Goal: Task Accomplishment & Management: Manage account settings

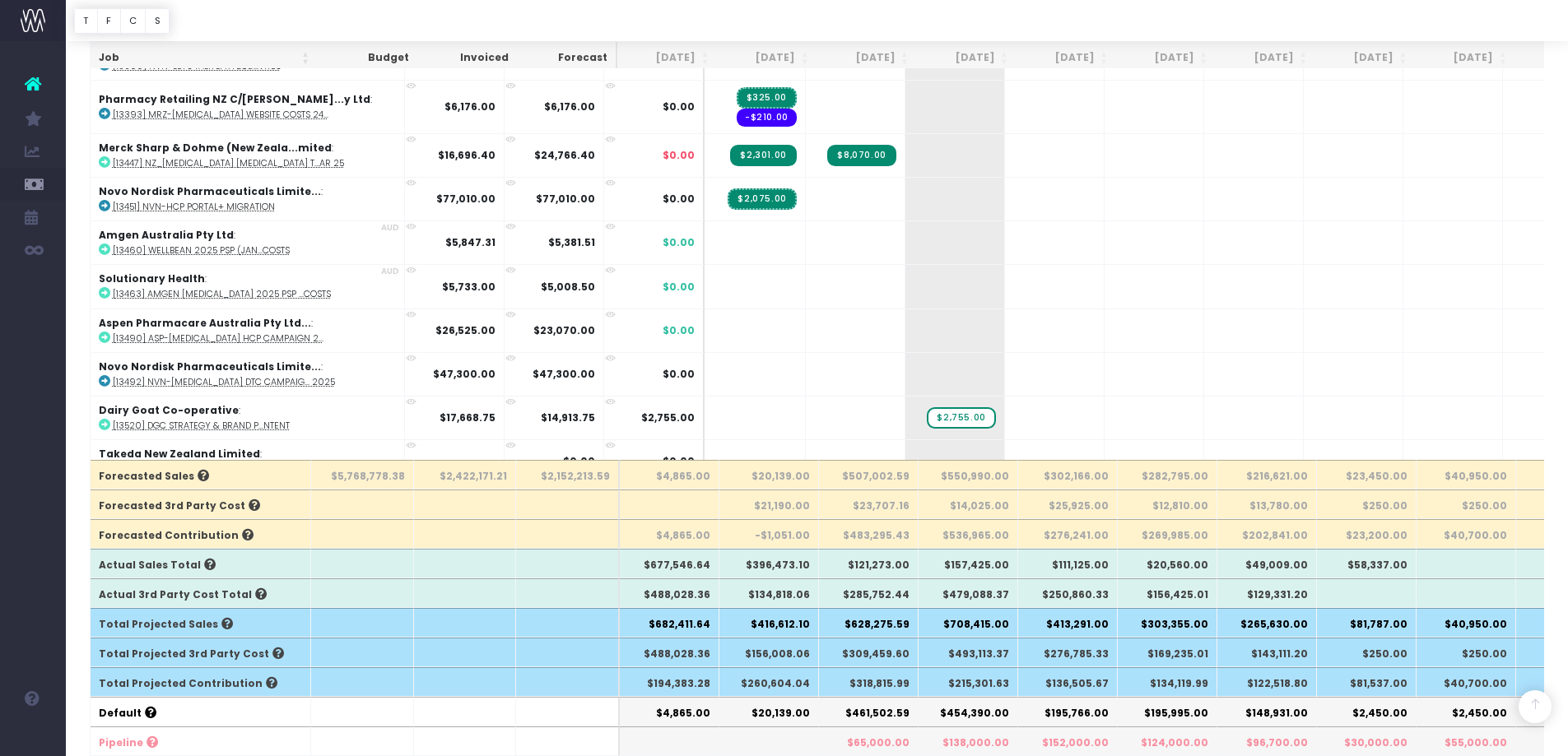
scroll to position [494, 0]
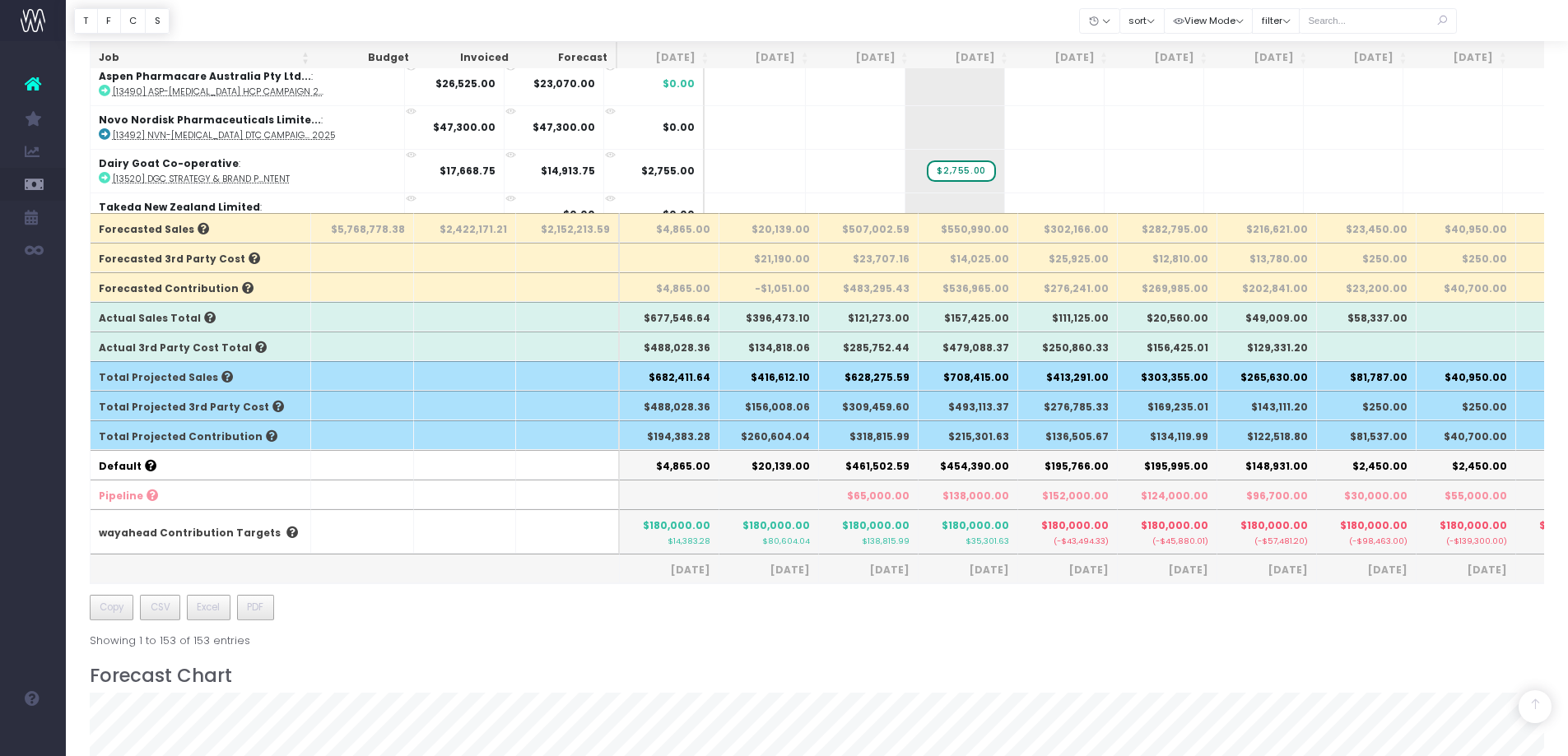
click at [781, 225] on th "$20,139.00" at bounding box center [769, 228] width 100 height 30
click at [786, 260] on th "$21,190.00" at bounding box center [769, 257] width 100 height 30
click at [781, 292] on th "-$1,051.00" at bounding box center [769, 287] width 100 height 30
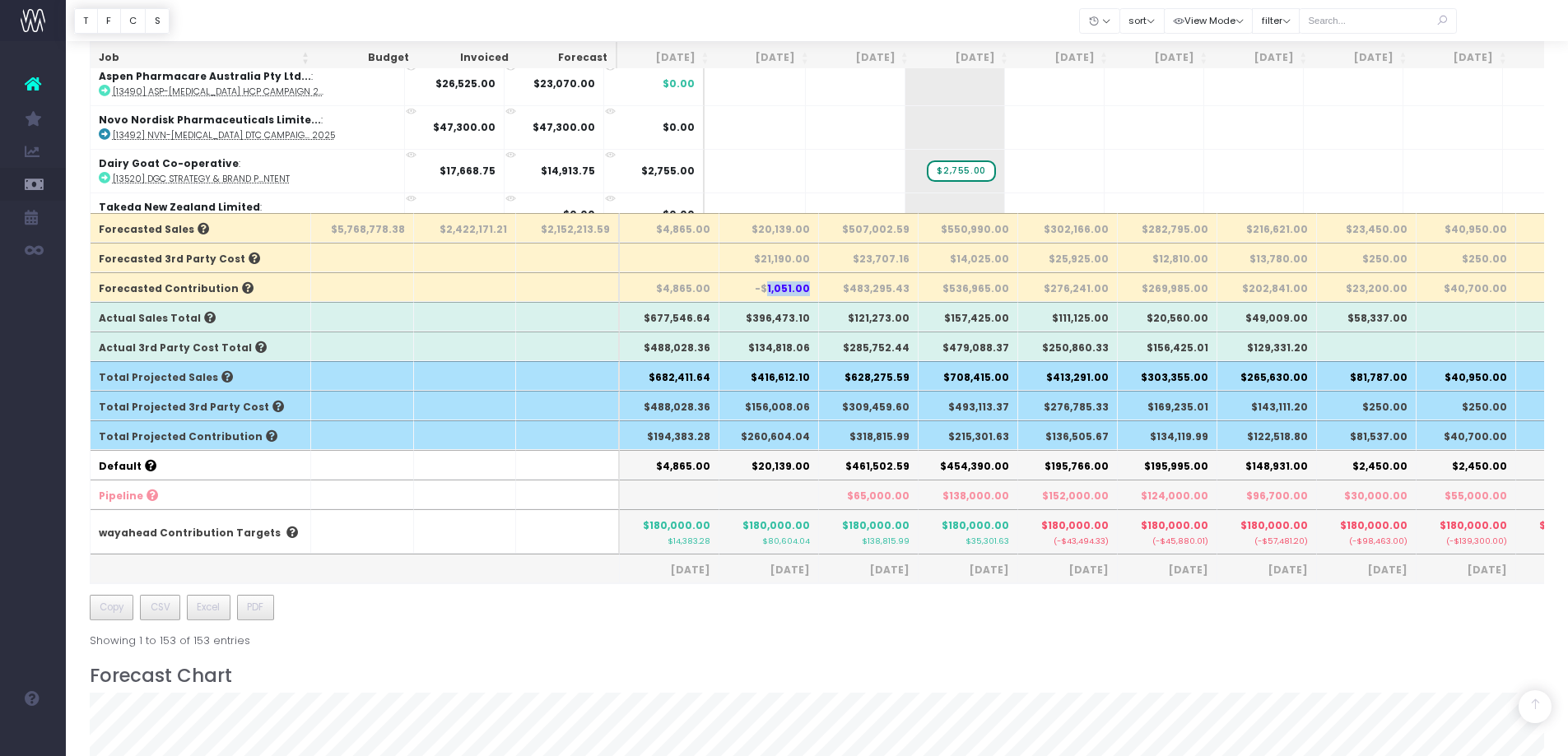
click at [781, 292] on th "-$1,051.00" at bounding box center [769, 287] width 100 height 30
click at [784, 319] on th "$396,473.10" at bounding box center [769, 317] width 100 height 30
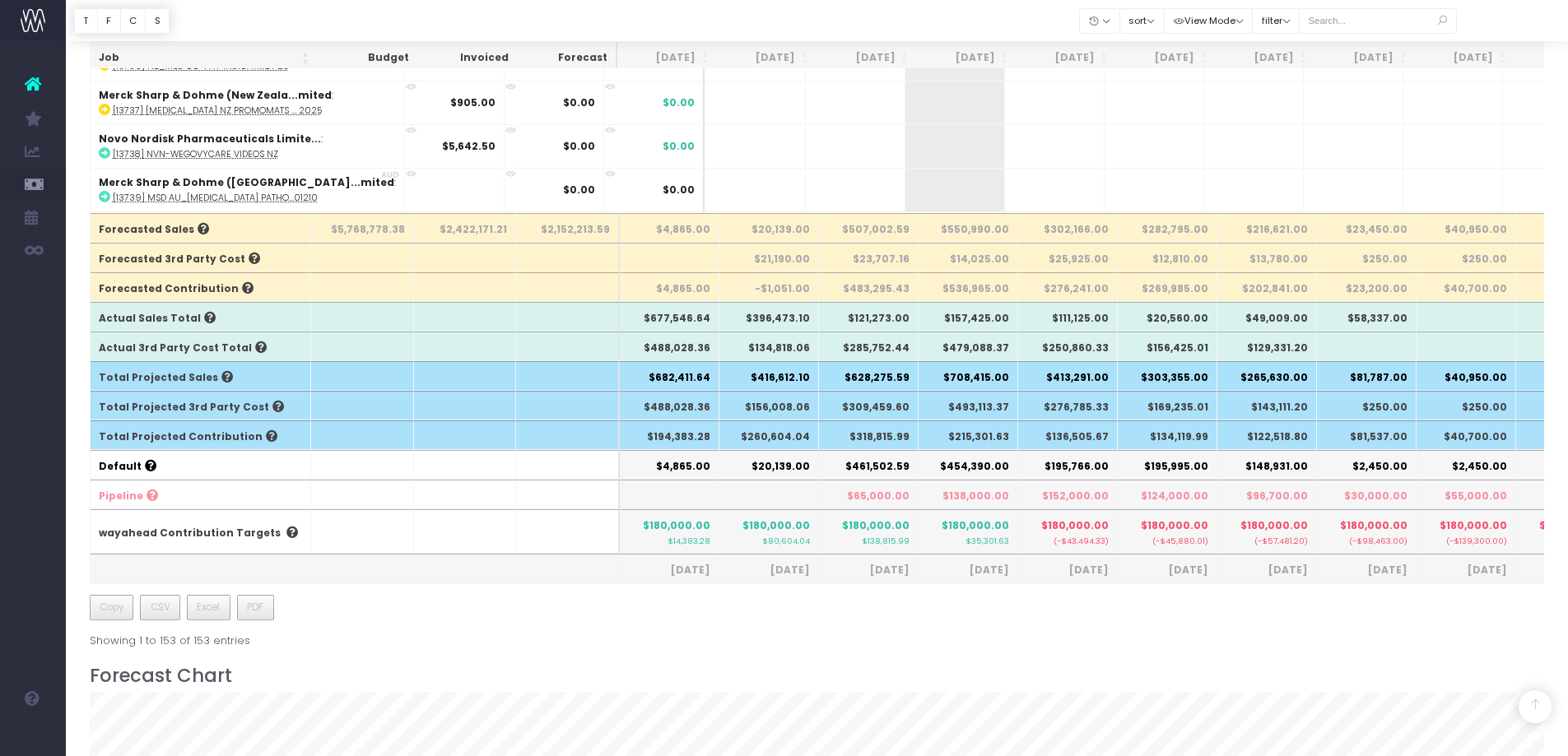
click at [774, 606] on div "Job Budget Invoiced Forecast [DATE] [DATE] [DATE] Sep [DATE] Nov [DATE] Jan [DA…" at bounding box center [817, 131] width 1455 height 1036
click at [764, 265] on th "$21,190.00" at bounding box center [769, 257] width 100 height 30
click at [772, 393] on th "$156,008.06" at bounding box center [769, 406] width 100 height 30
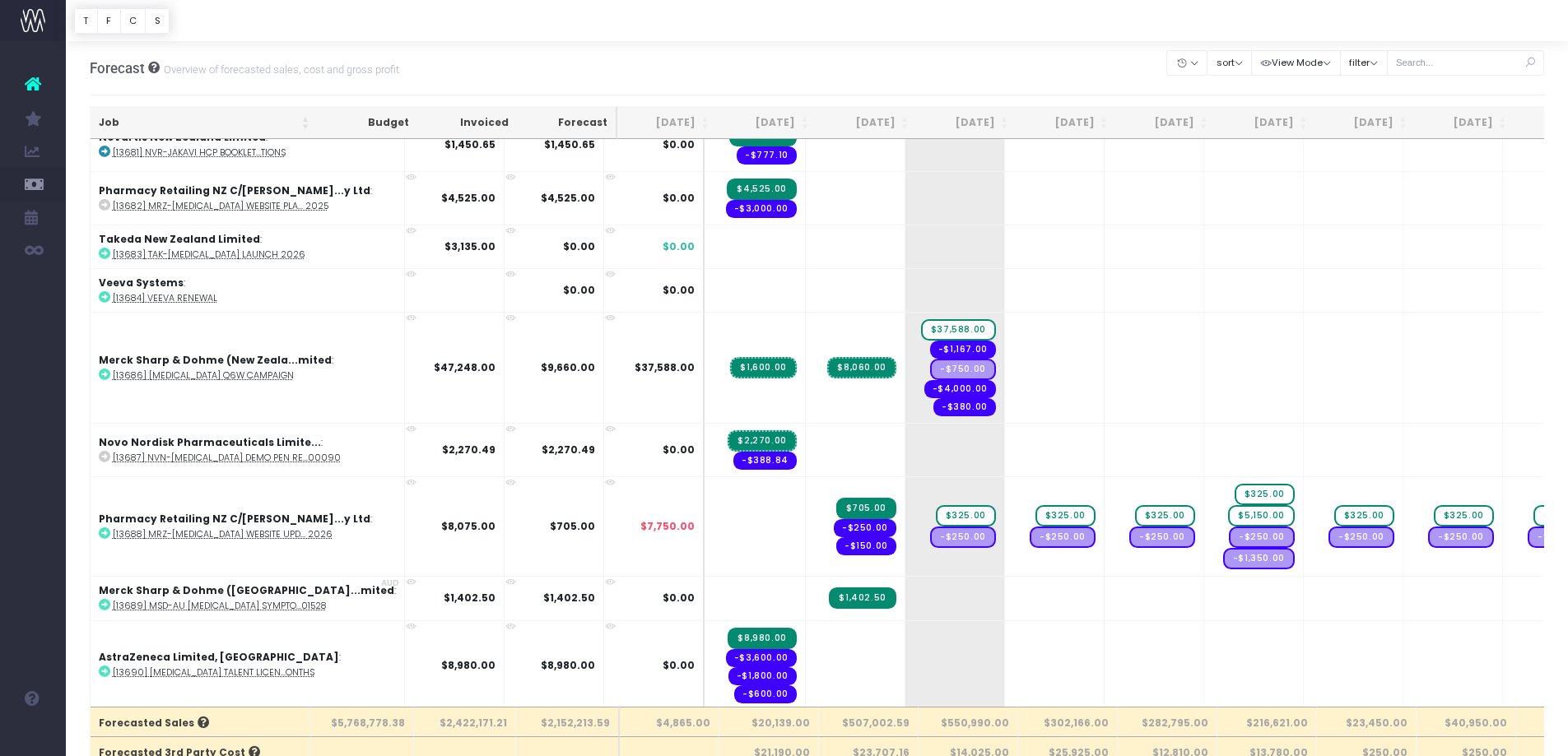
scroll to position [4937, 0]
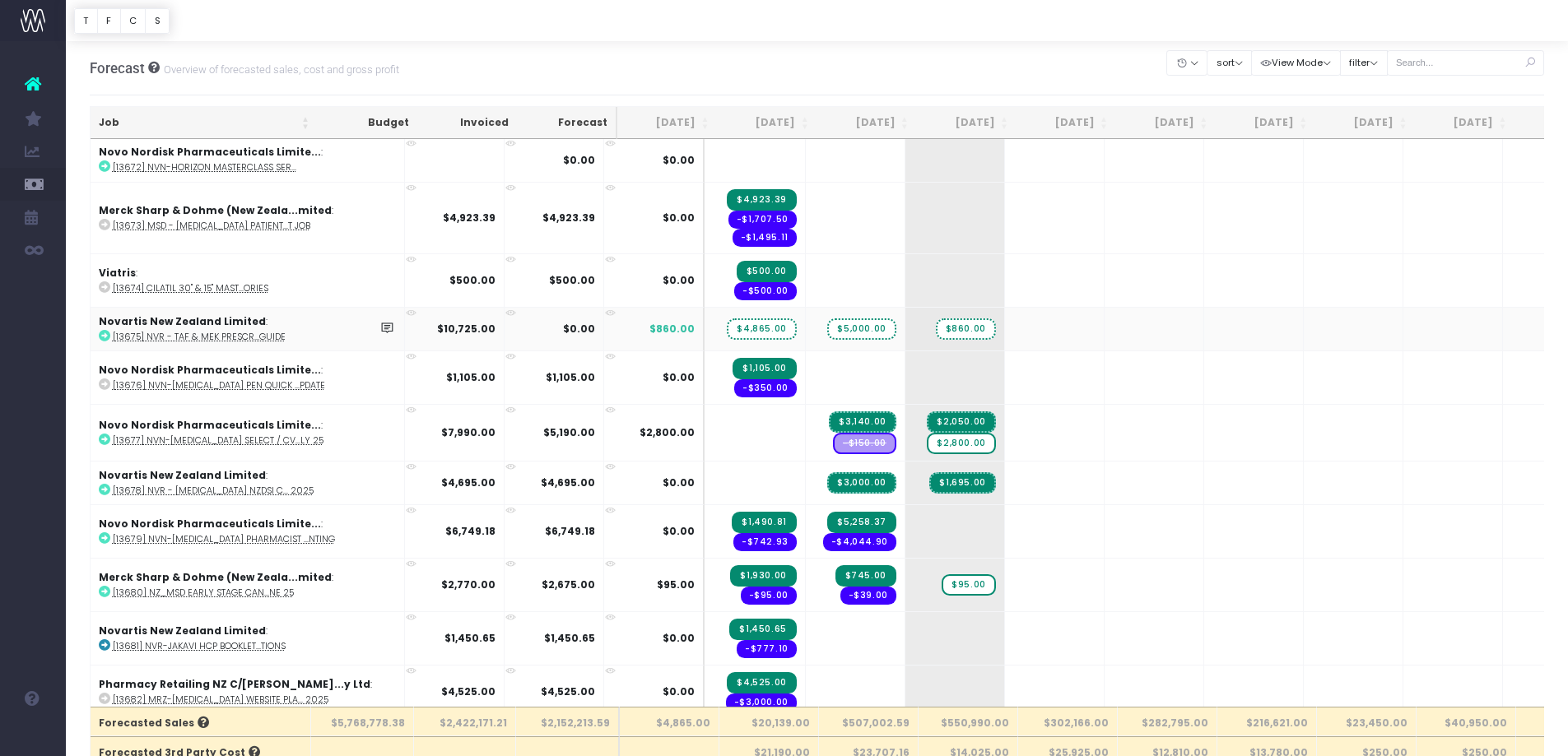
click at [727, 331] on span "$4,865.00" at bounding box center [762, 329] width 69 height 22
click at [1232, 56] on button "sort" at bounding box center [1229, 63] width 45 height 25
click at [1299, 57] on button "View Mode" at bounding box center [1296, 63] width 90 height 25
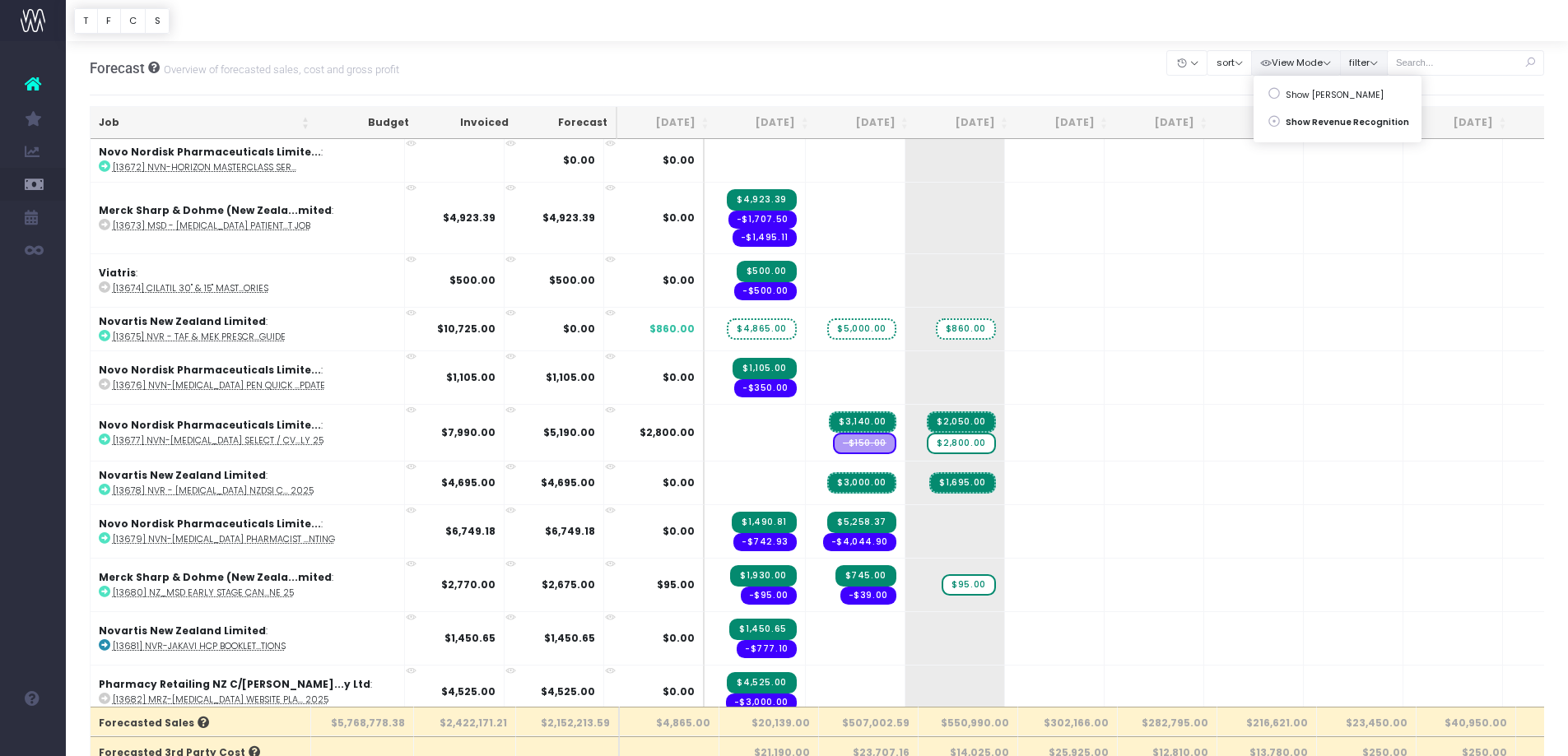
click at [1362, 57] on button "filter" at bounding box center [1364, 63] width 48 height 25
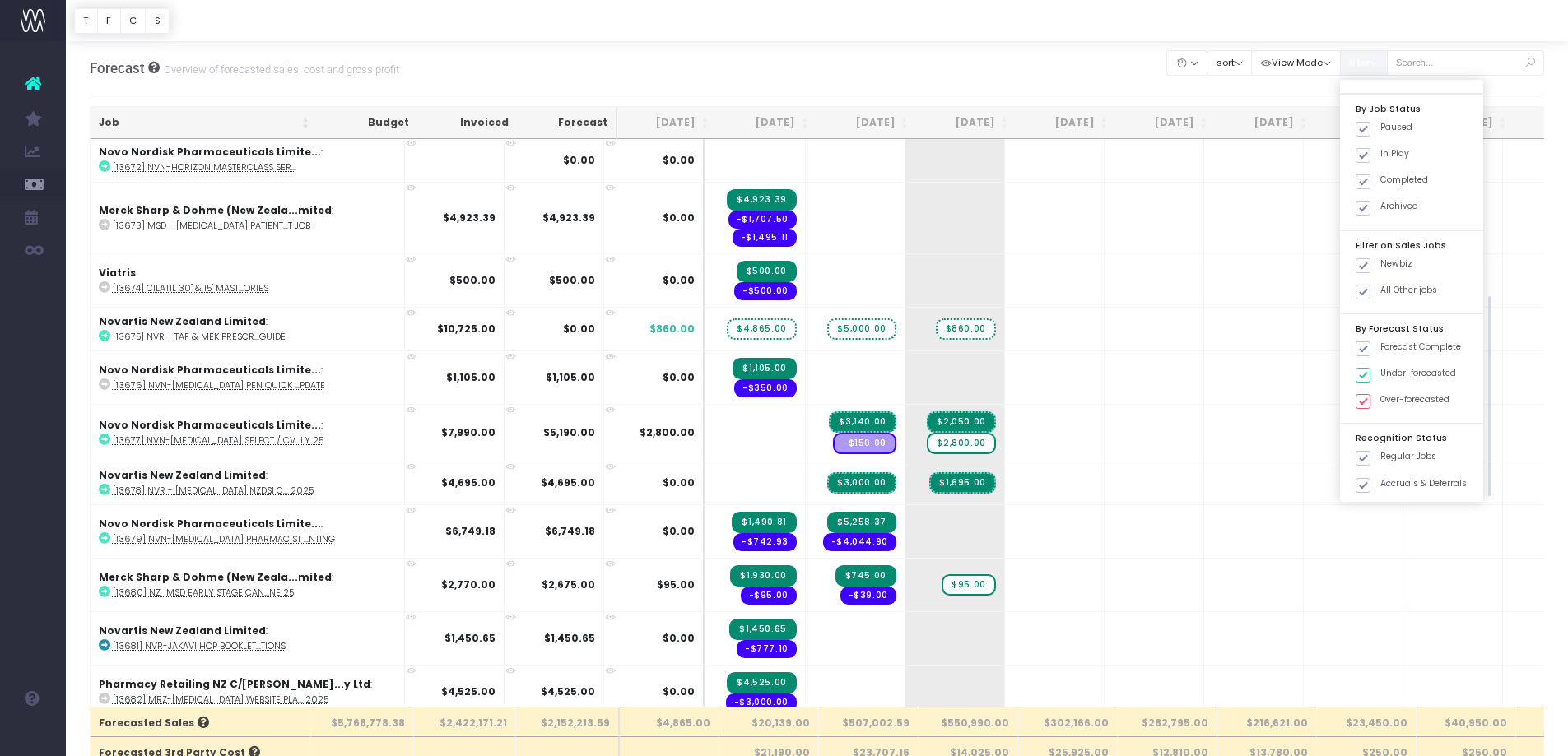
scroll to position [416, 0]
click at [1380, 456] on label "Regular Jobs" at bounding box center [1395, 452] width 81 height 14
click at [1381, 456] on input "Regular Jobs" at bounding box center [1386, 451] width 11 height 11
checkbox input "false"
click at [1376, 519] on button "Apply" at bounding box center [1377, 514] width 49 height 27
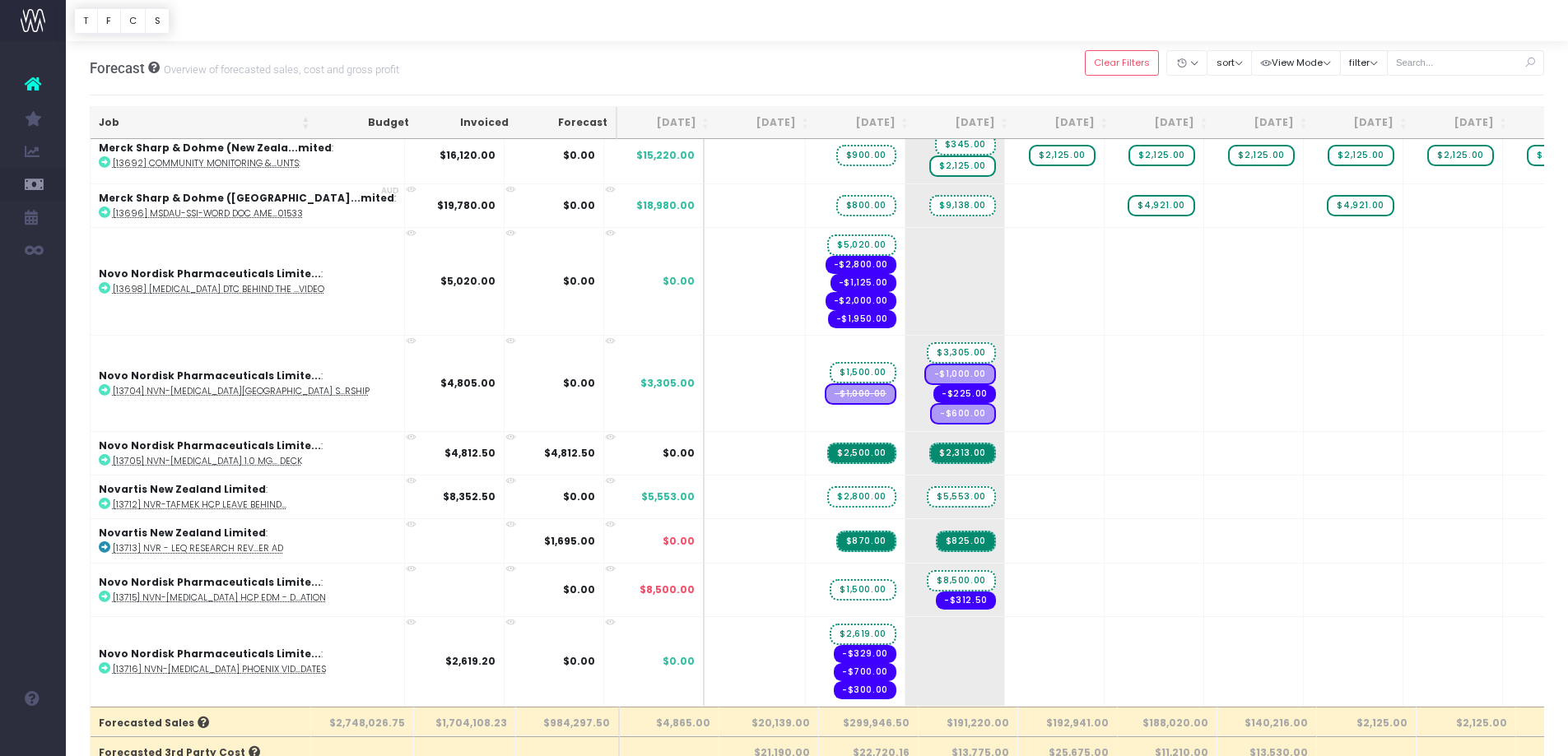
scroll to position [411, 0]
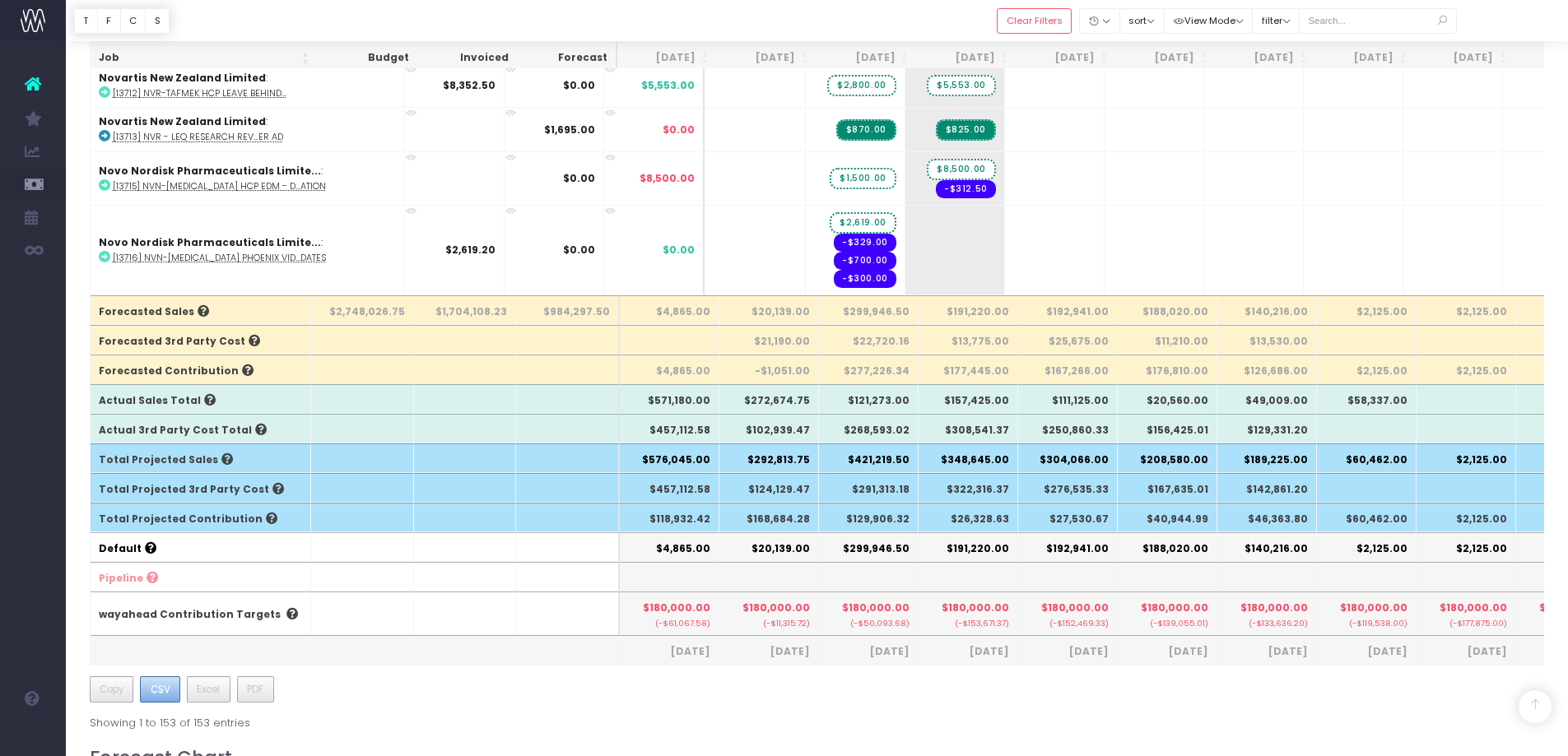
click at [159, 689] on span "CSV" at bounding box center [161, 690] width 20 height 15
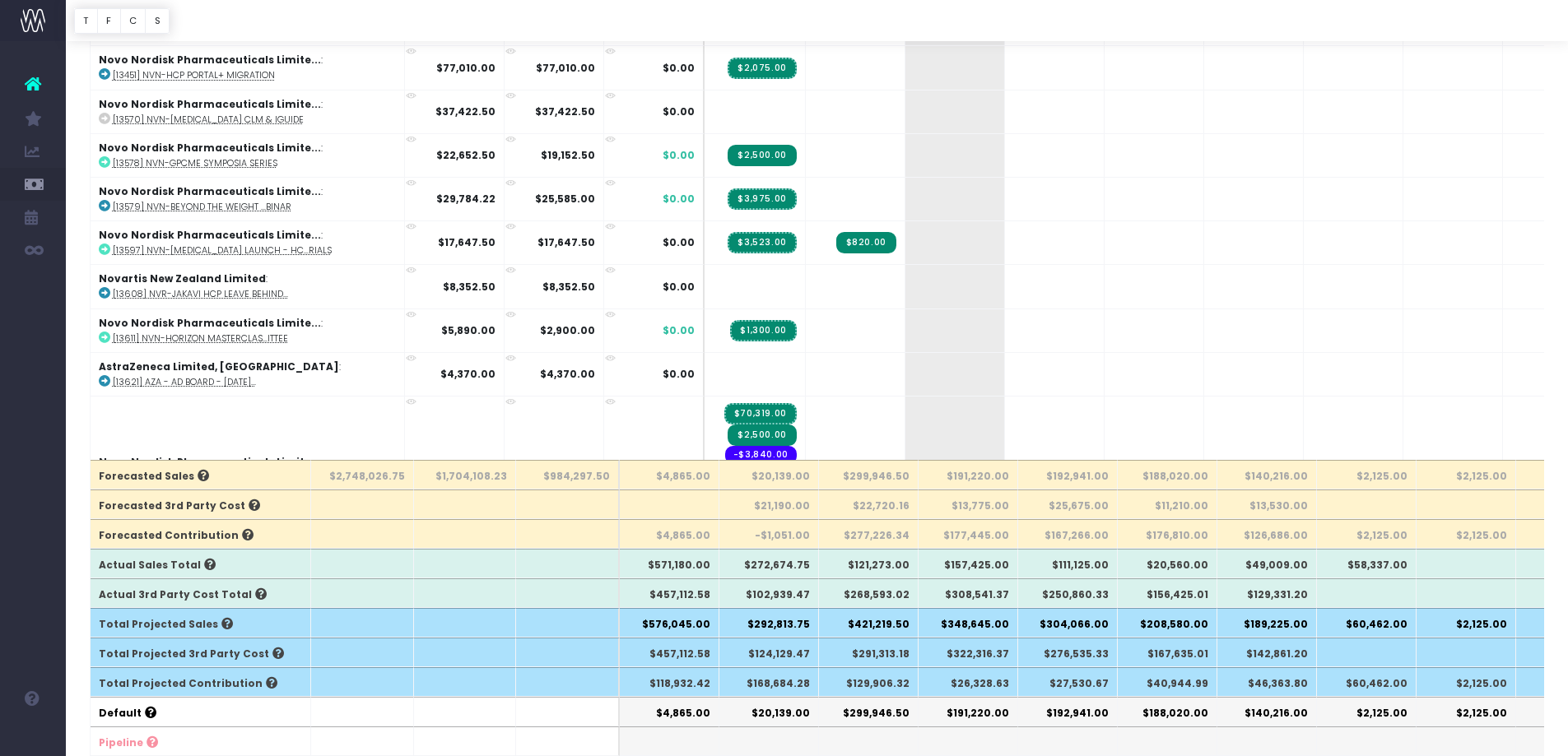
scroll to position [0, 0]
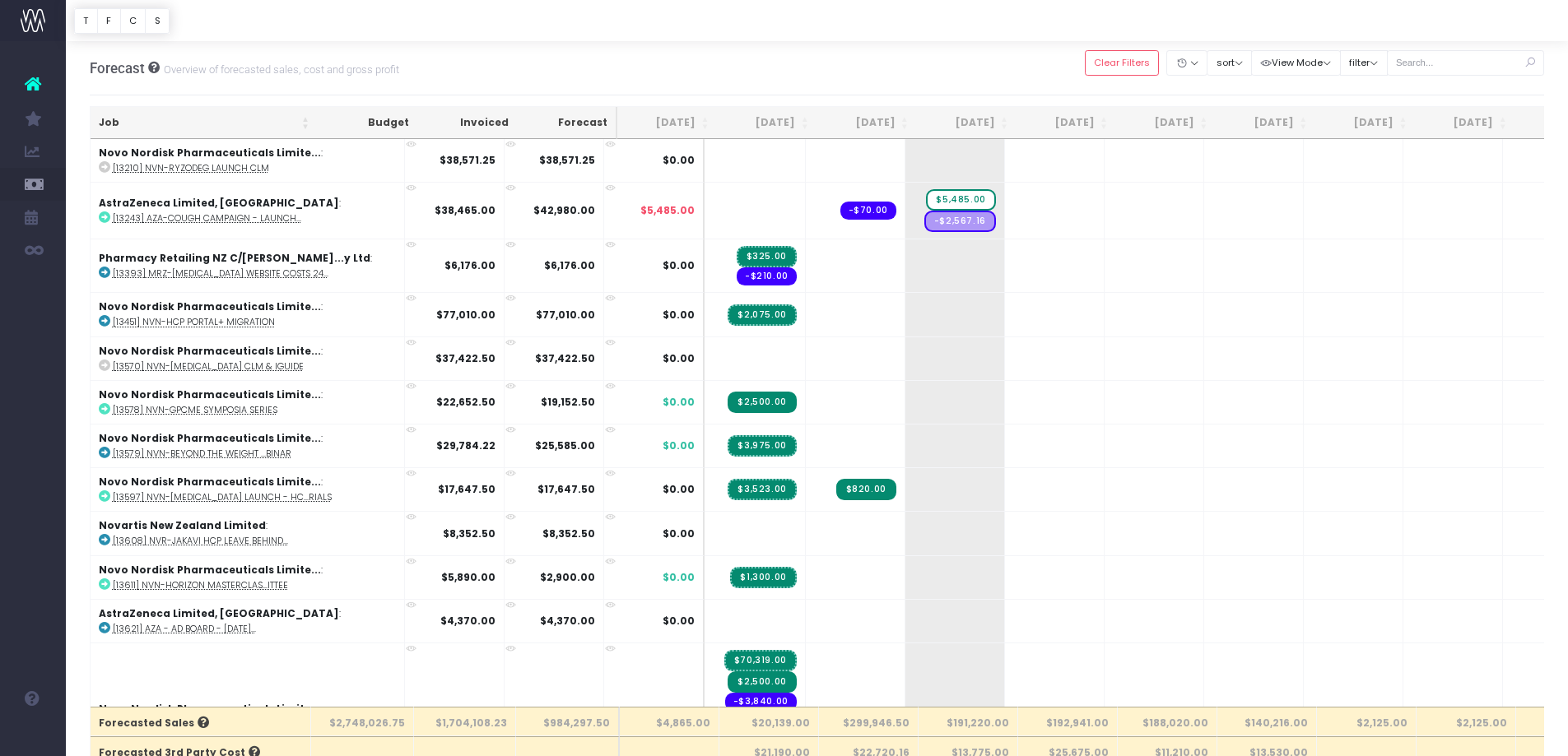
click at [785, 128] on th "[DATE]" at bounding box center [767, 123] width 100 height 32
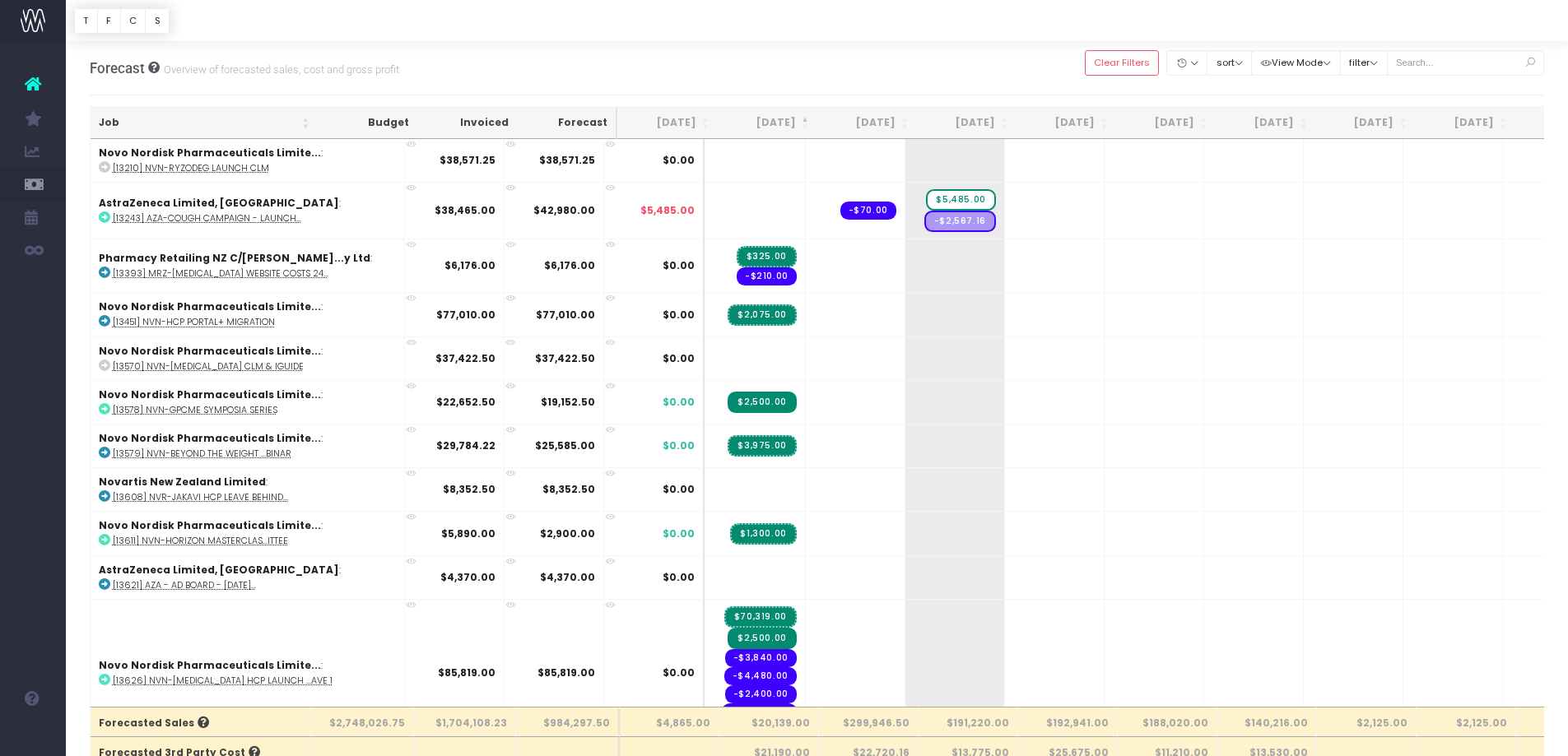
click at [792, 123] on th "[DATE]" at bounding box center [768, 123] width 100 height 32
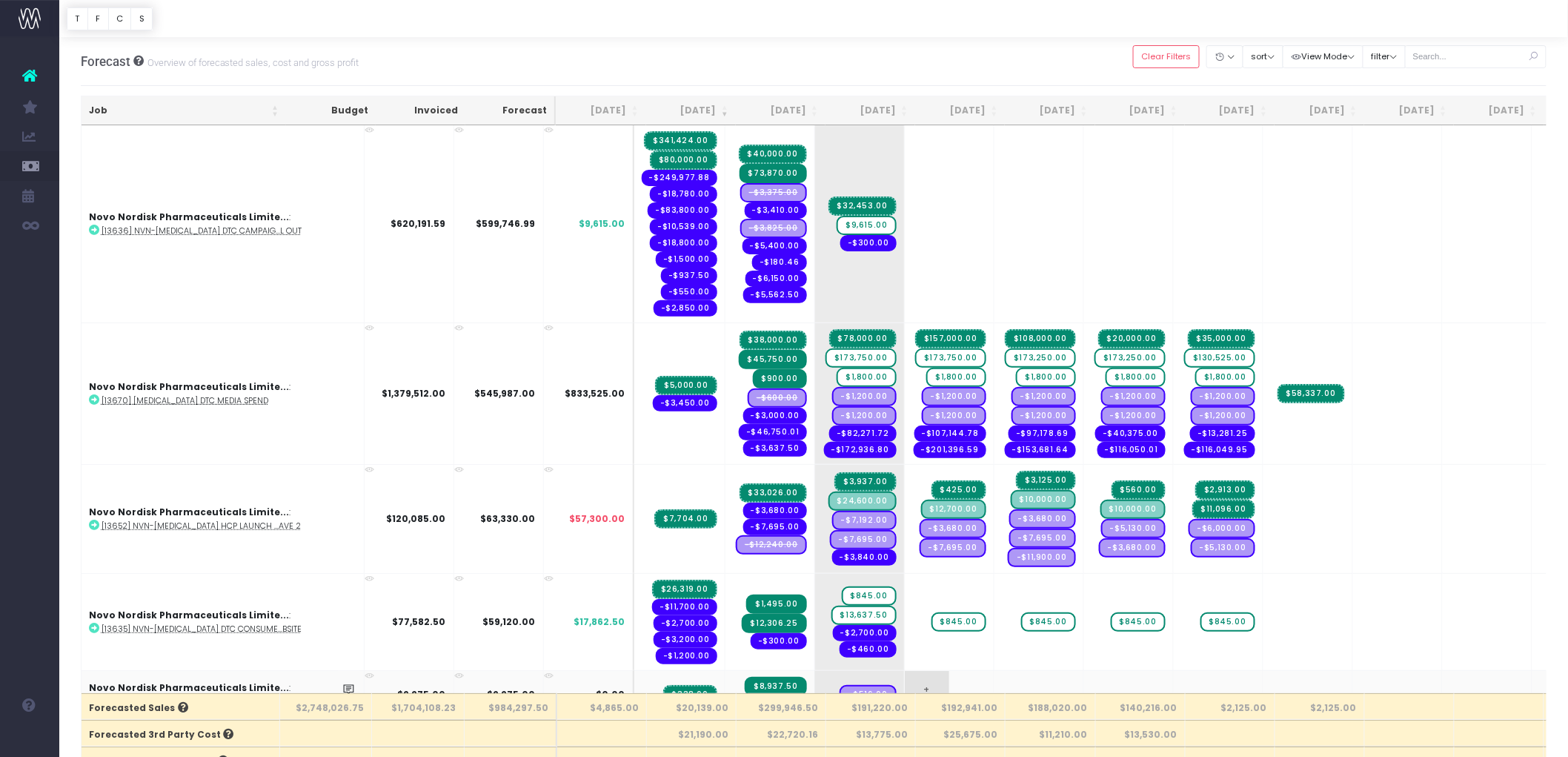
scroll to position [576, 0]
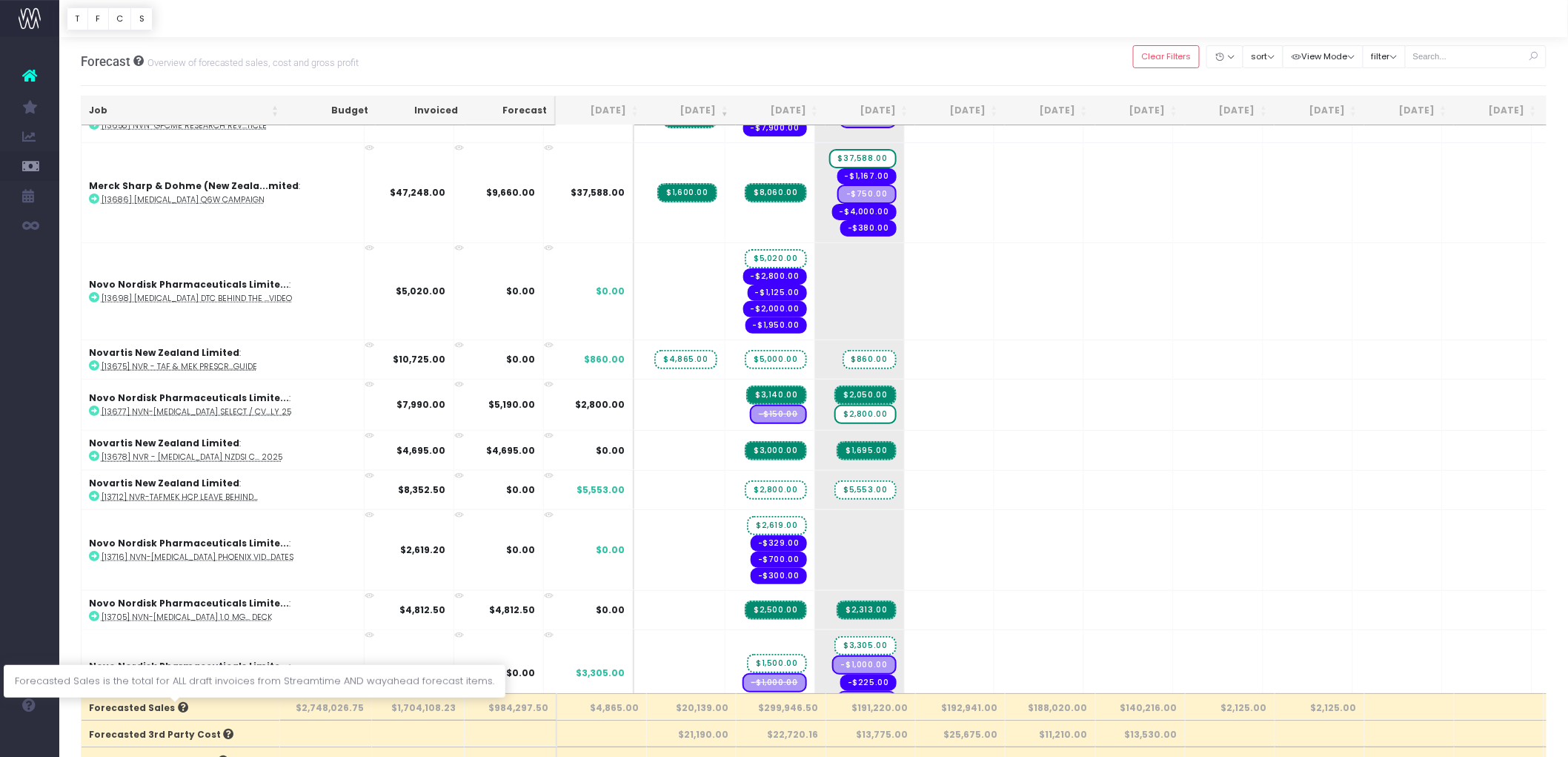
click at [175, 680] on icon at bounding box center [181, 707] width 13 height 11
click at [1386, 53] on button "filter" at bounding box center [1383, 56] width 43 height 23
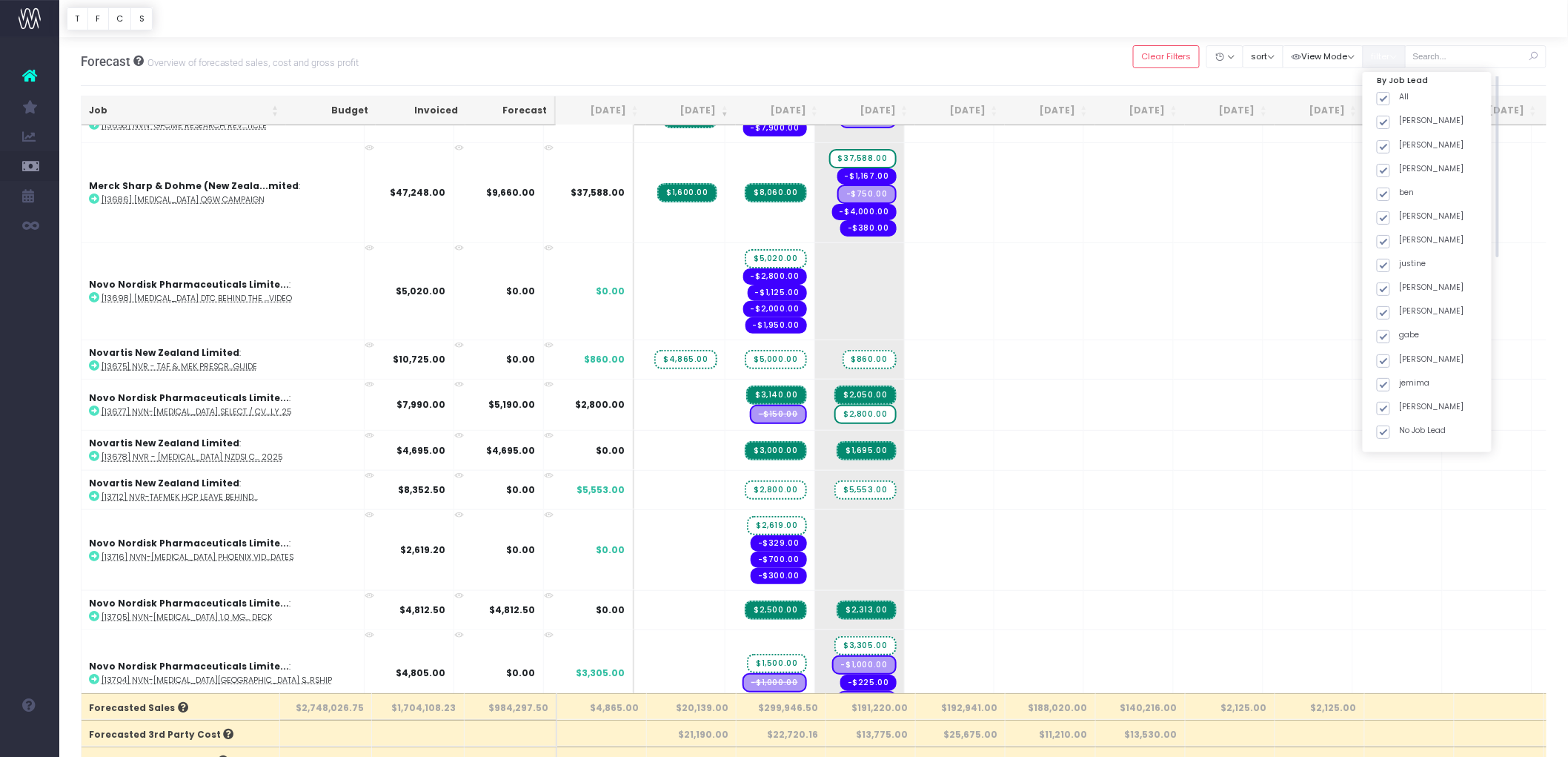
scroll to position [0, 0]
click at [1001, 46] on div "Forecast Overview of forecasted sales, cost and gross profit Clear Filters Hide…" at bounding box center [814, 61] width 1466 height 49
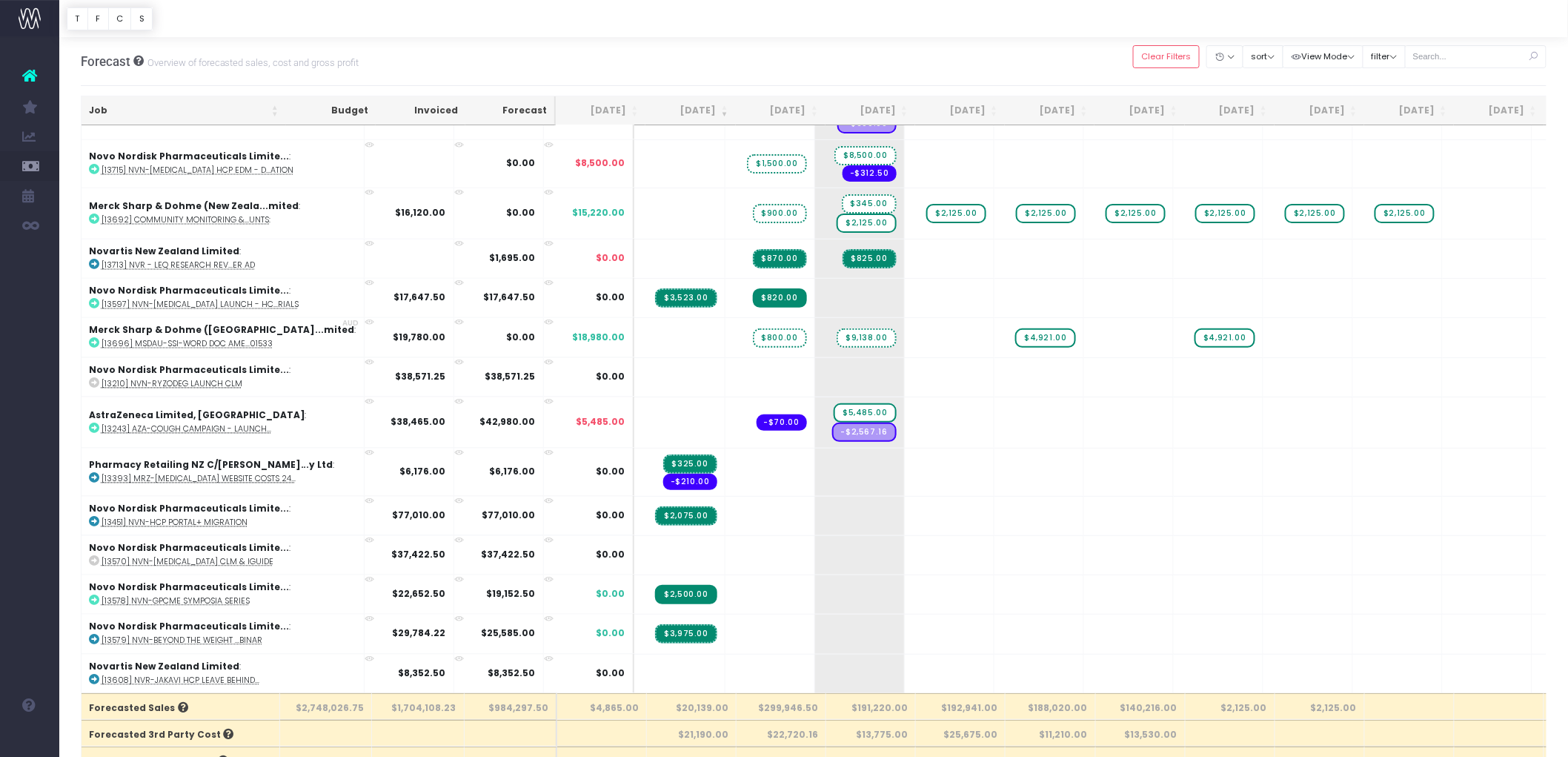
scroll to position [1317, 0]
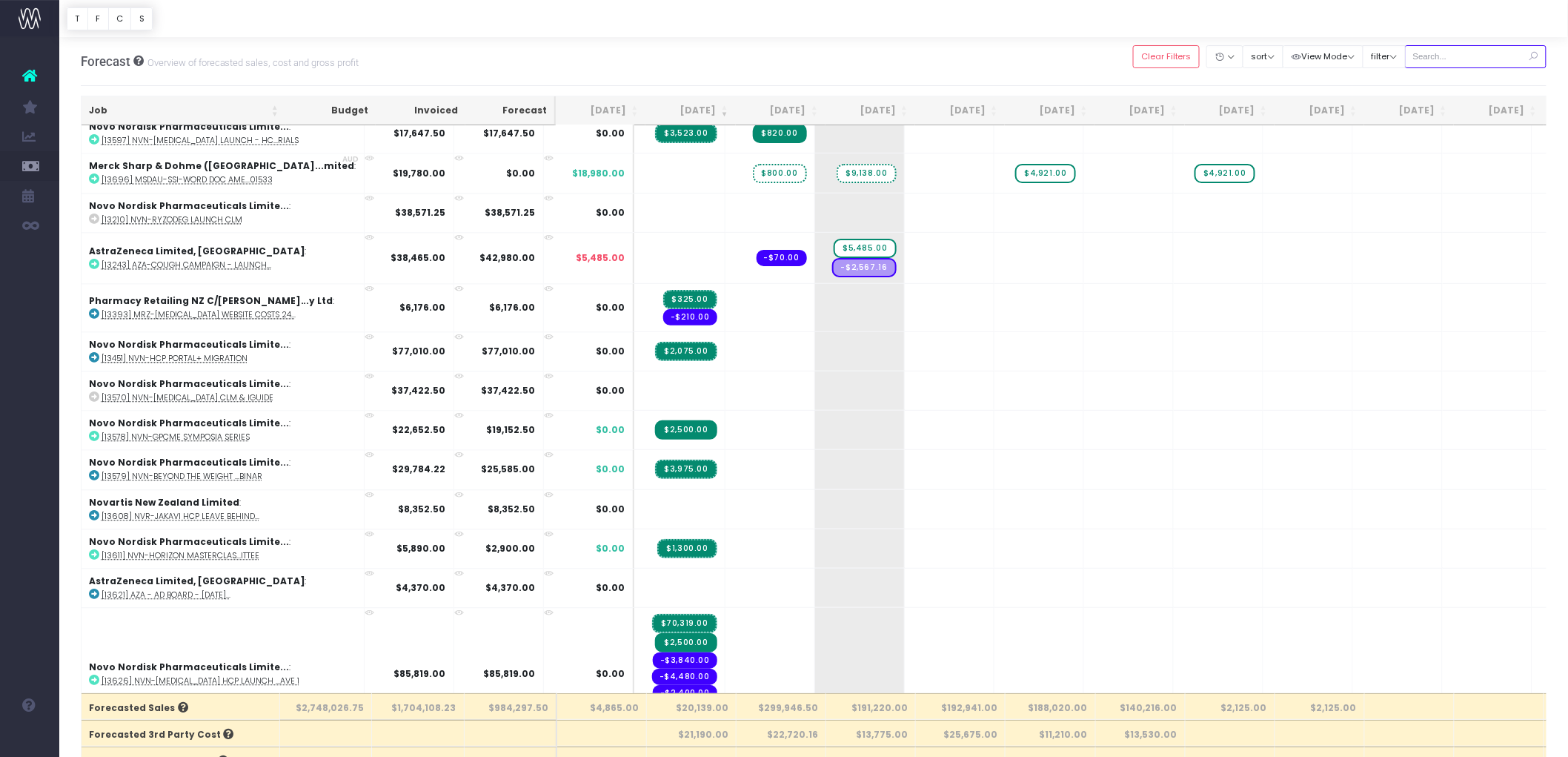
click at [1422, 56] on input "text" at bounding box center [1476, 56] width 142 height 23
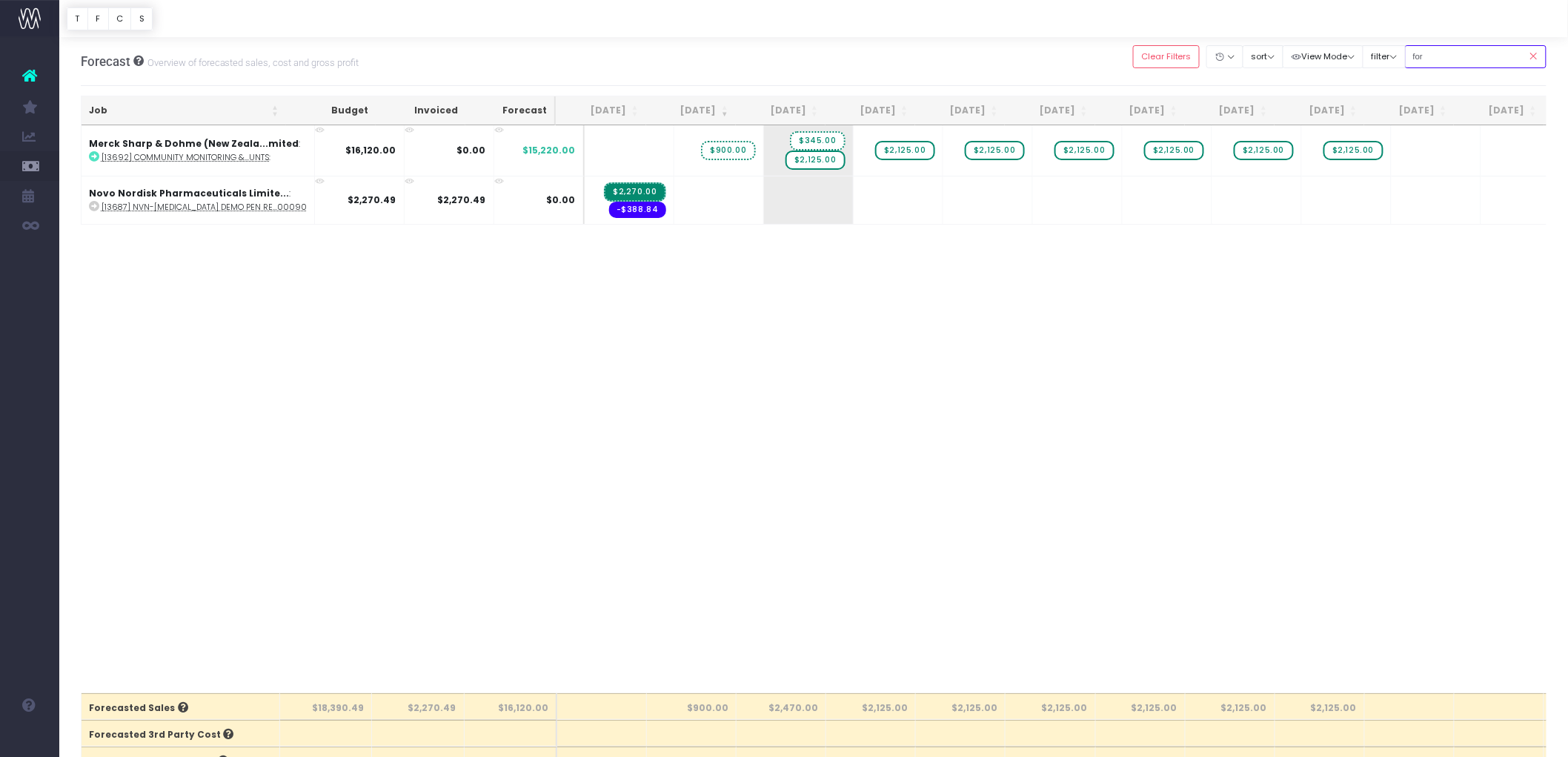
scroll to position [0, 0]
type input "f"
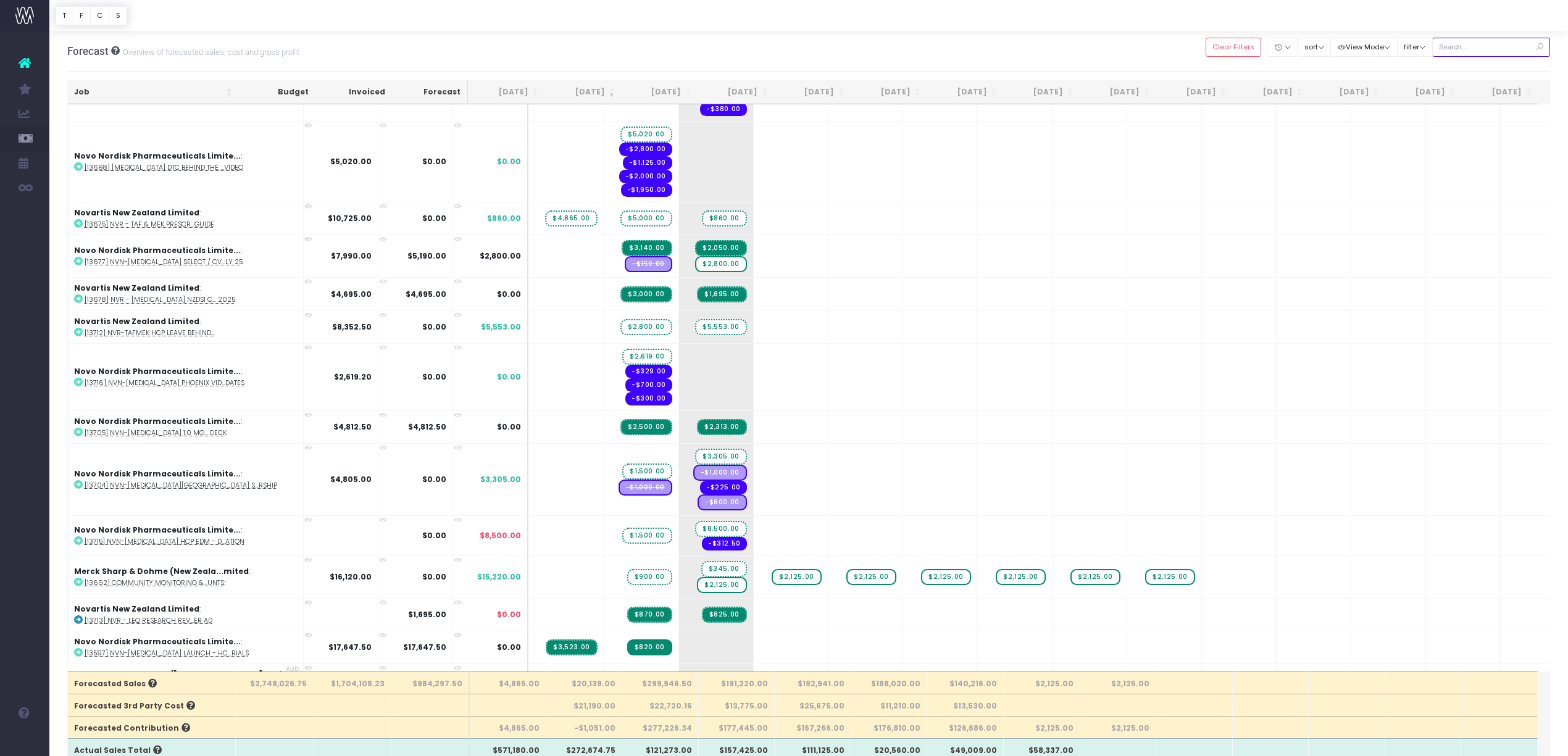
scroll to position [563, 0]
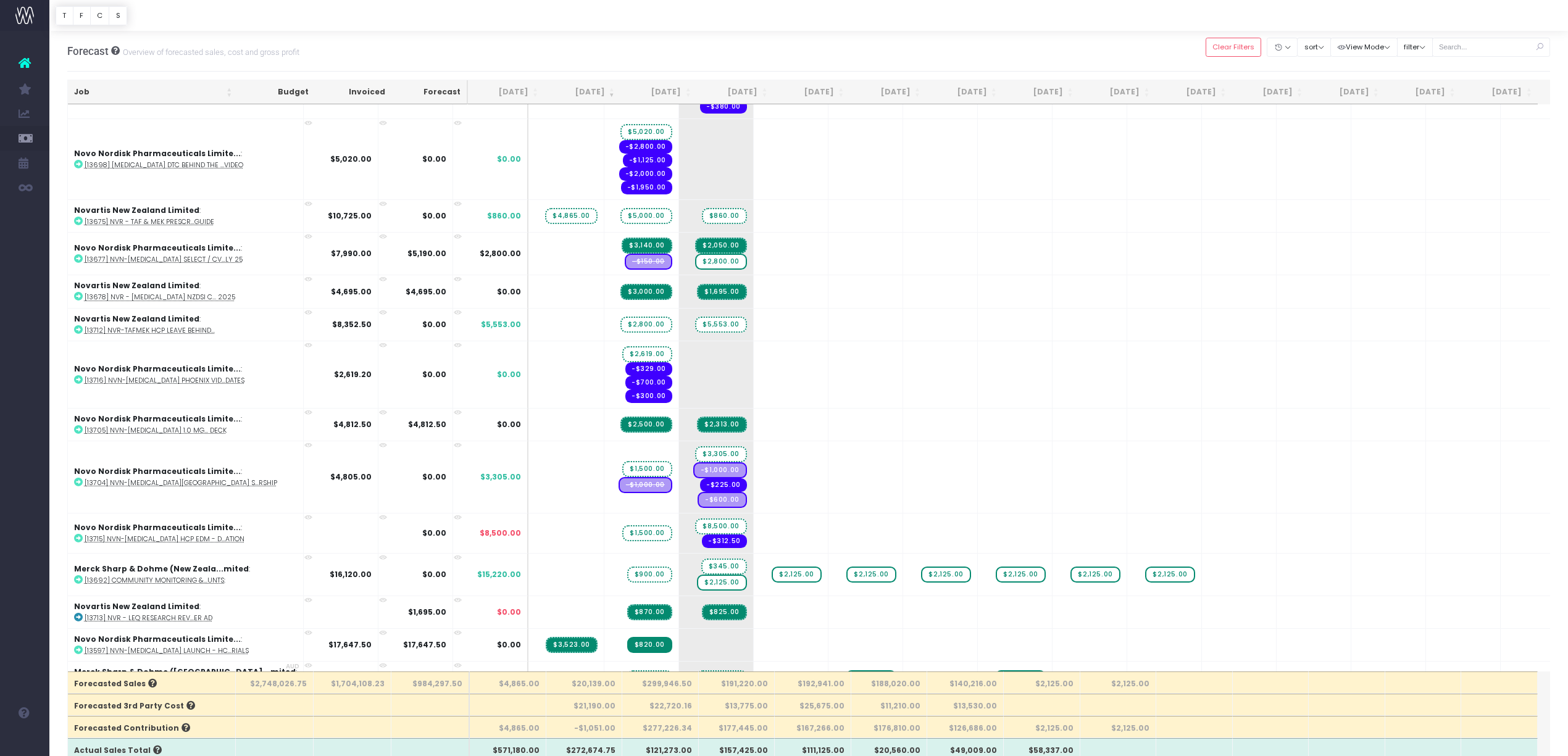
click at [672, 37] on div "Forecast Overview of forecasted sales, cost and gross profit Clear Filters Hide…" at bounding box center [809, 51] width 1484 height 41
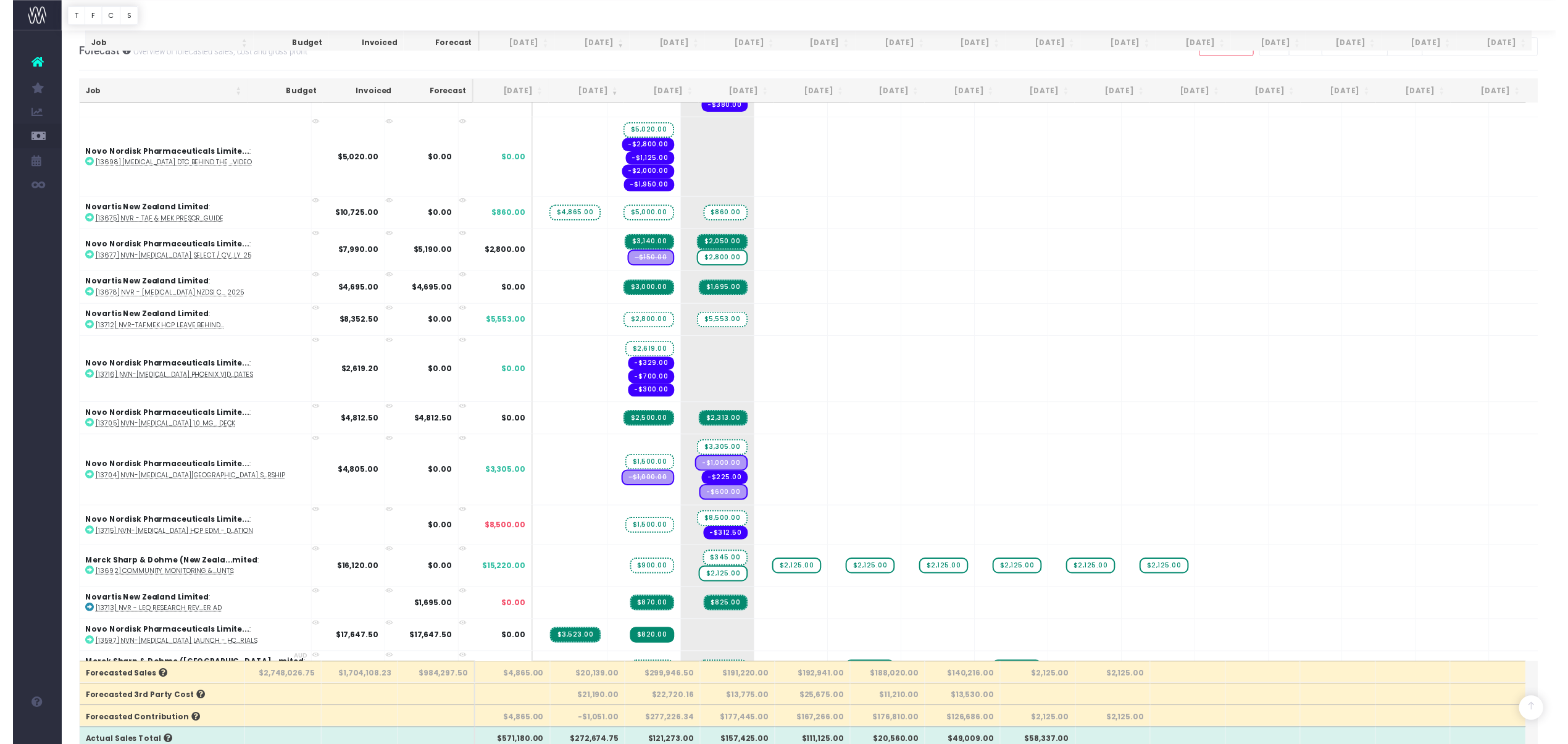
scroll to position [494, 0]
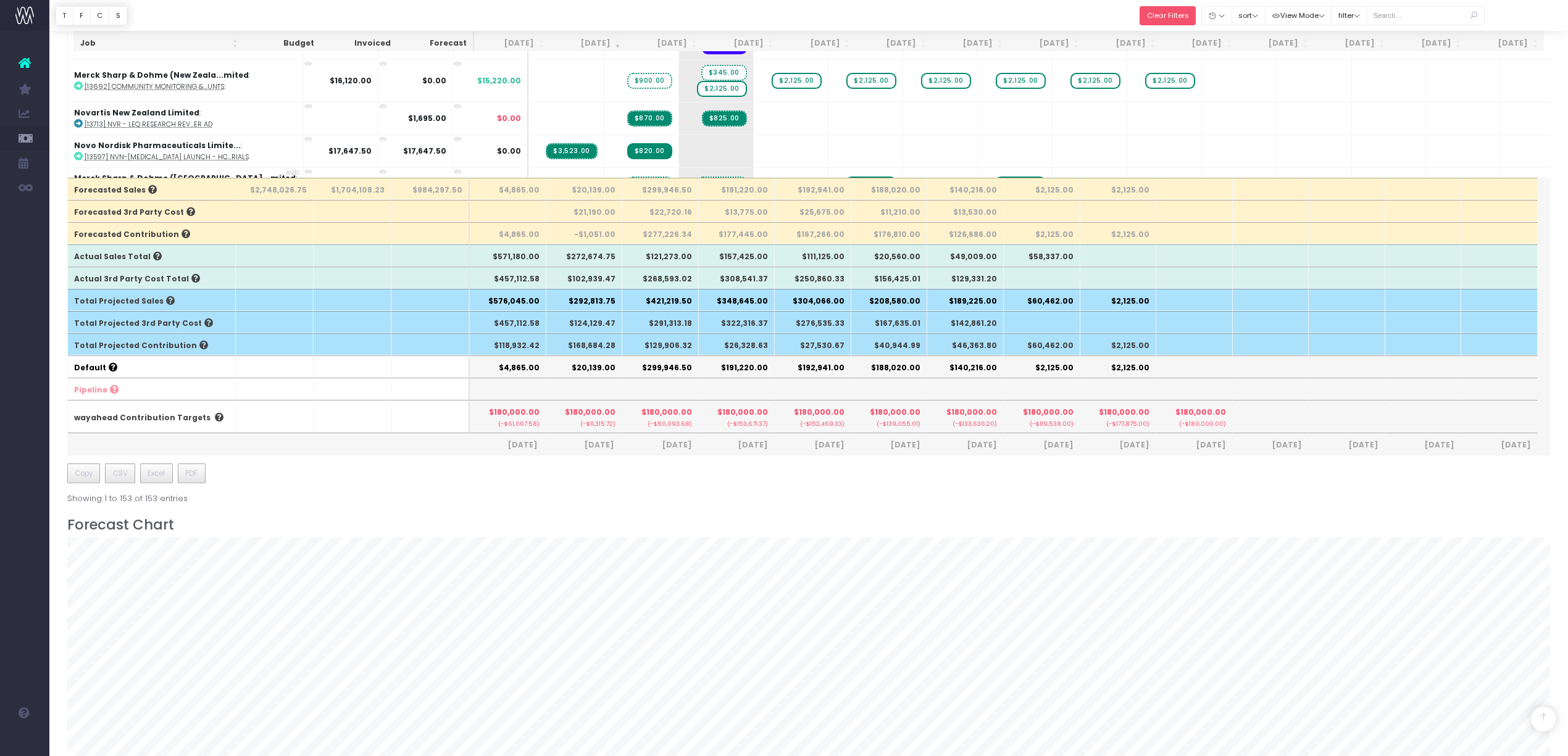
click at [1157, 20] on button "Clear Filters" at bounding box center [1168, 16] width 57 height 19
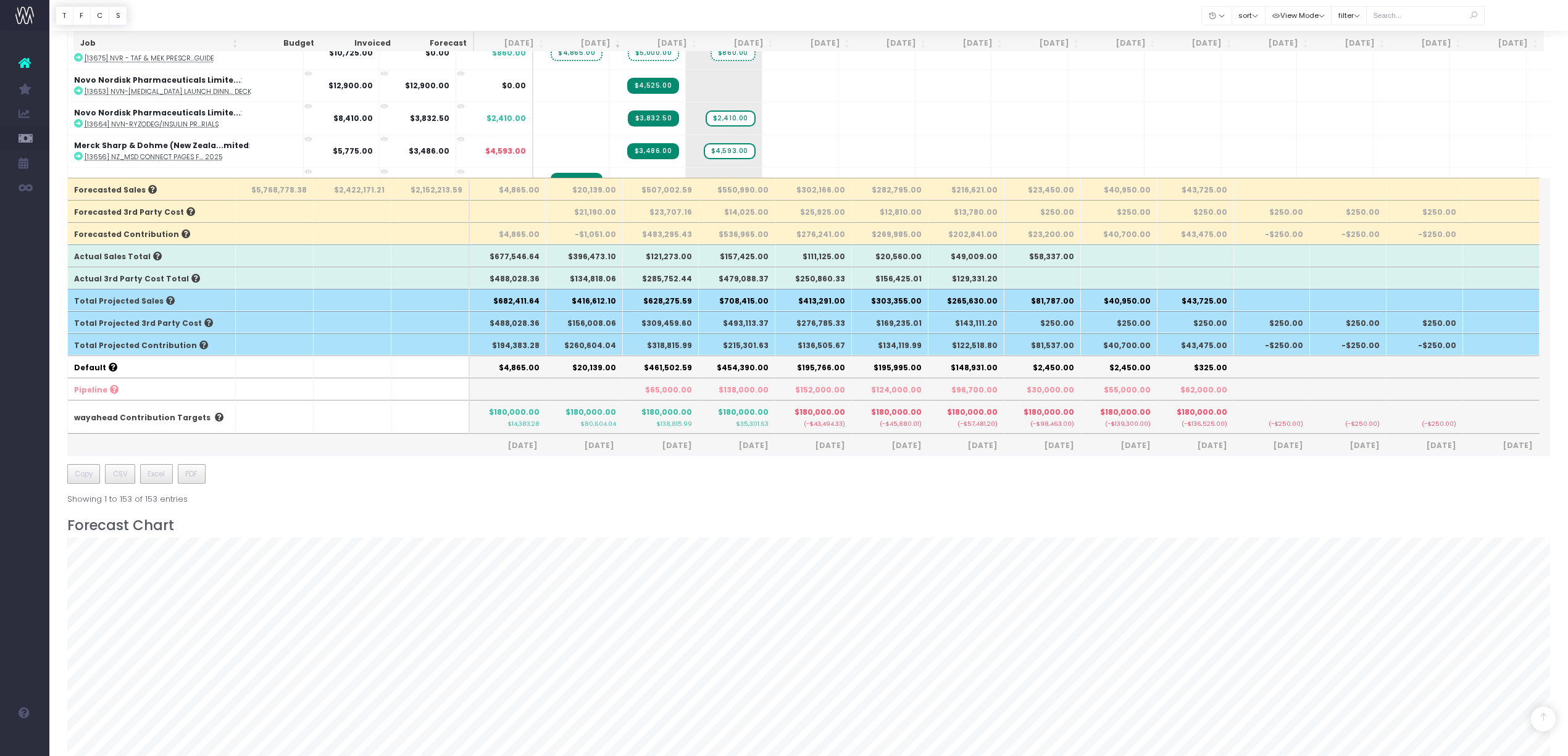
click at [591, 348] on th "$260,604.04" at bounding box center [584, 344] width 76 height 22
copy th "260,604.04"
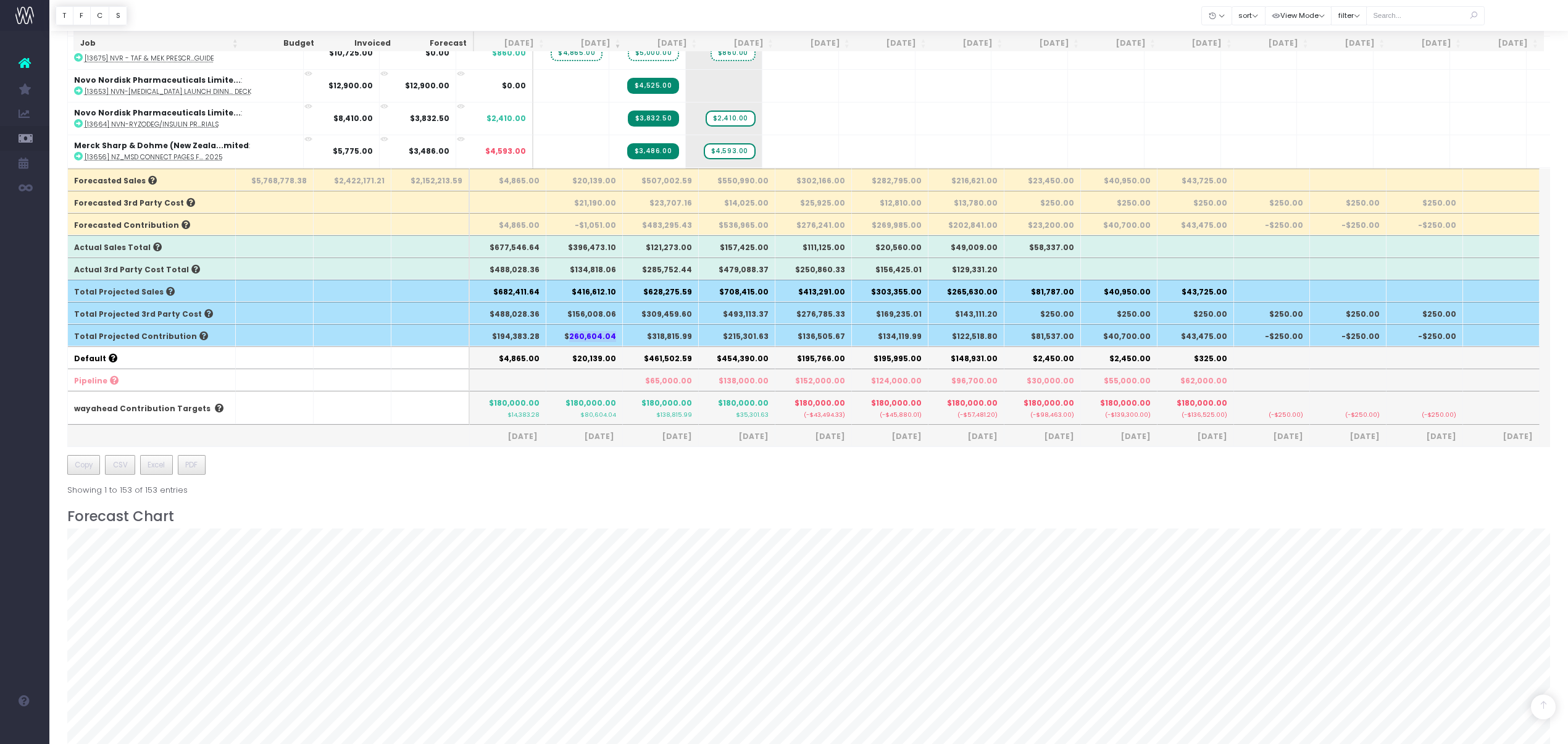
click at [499, 346] on th "$194,383.28" at bounding box center [508, 335] width 76 height 22
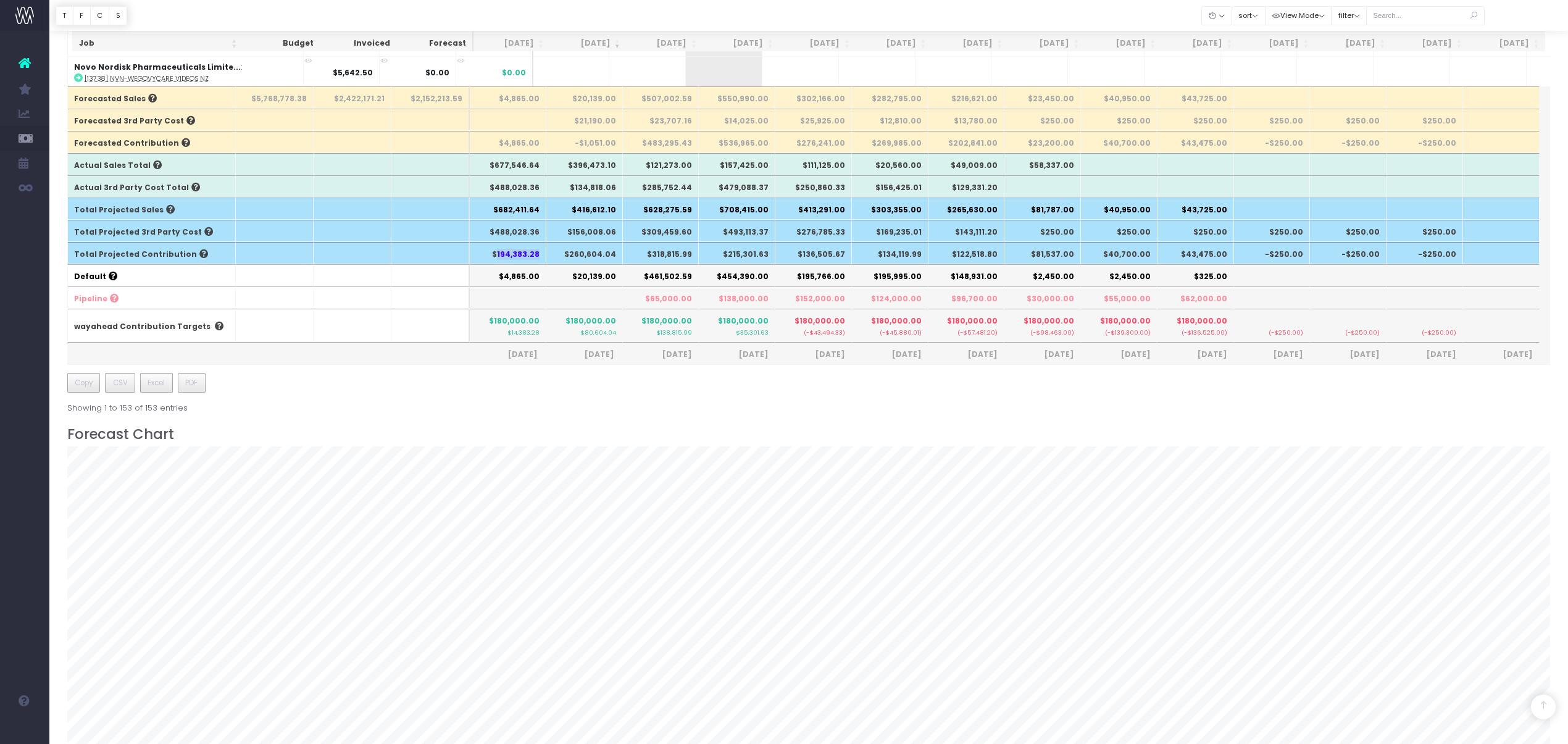
scroll to position [329, 0]
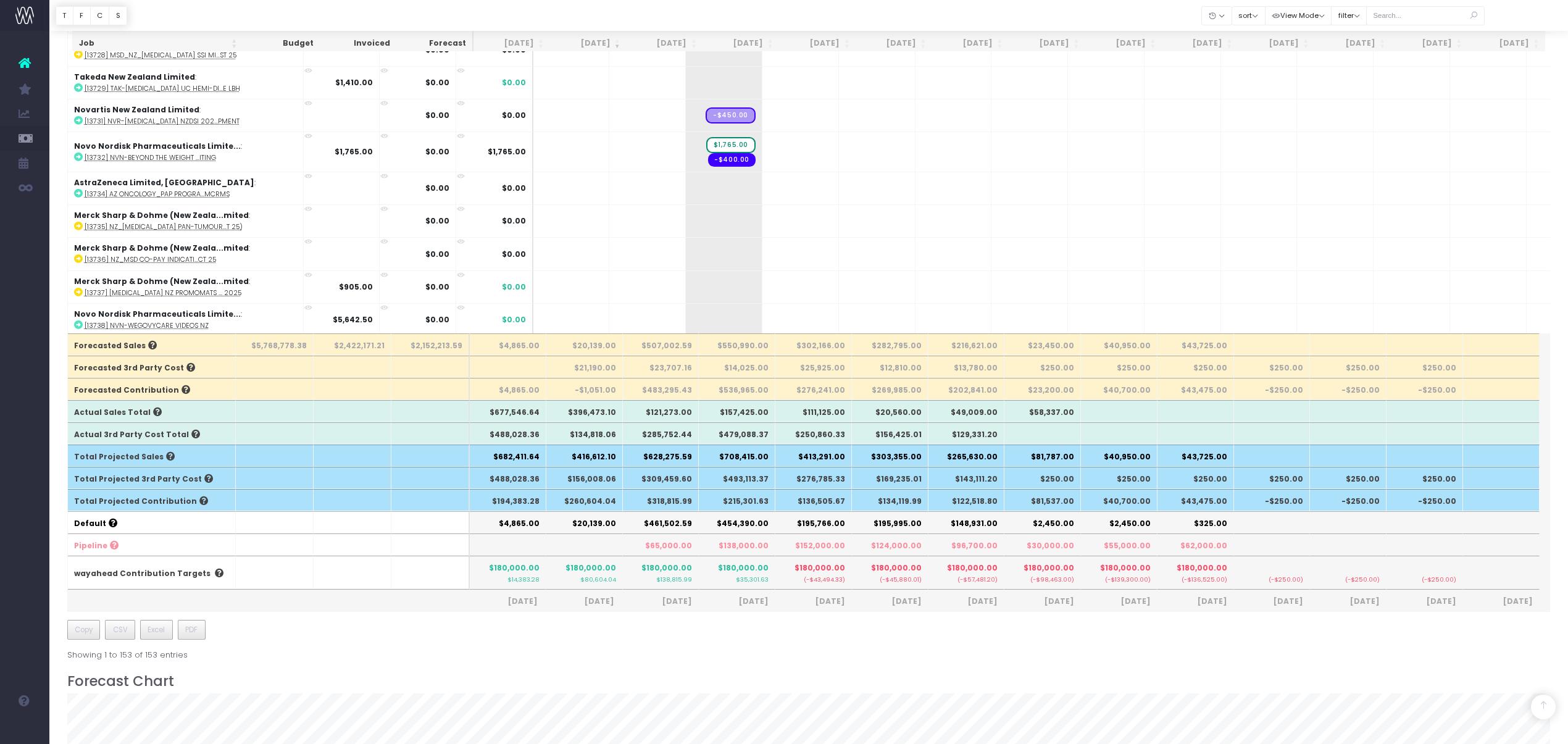
click at [596, 464] on th "$416,612.10" at bounding box center [584, 455] width 76 height 22
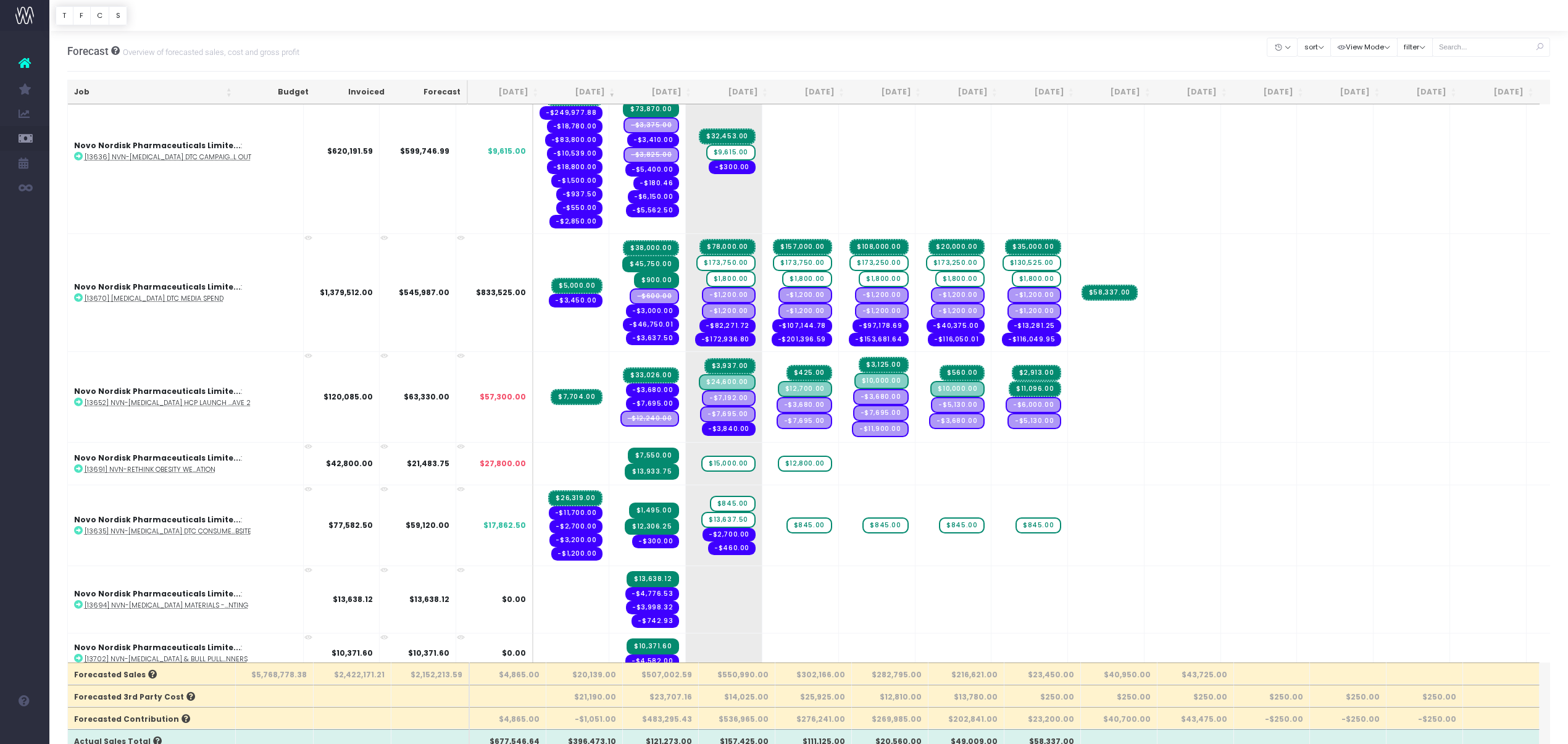
scroll to position [0, 0]
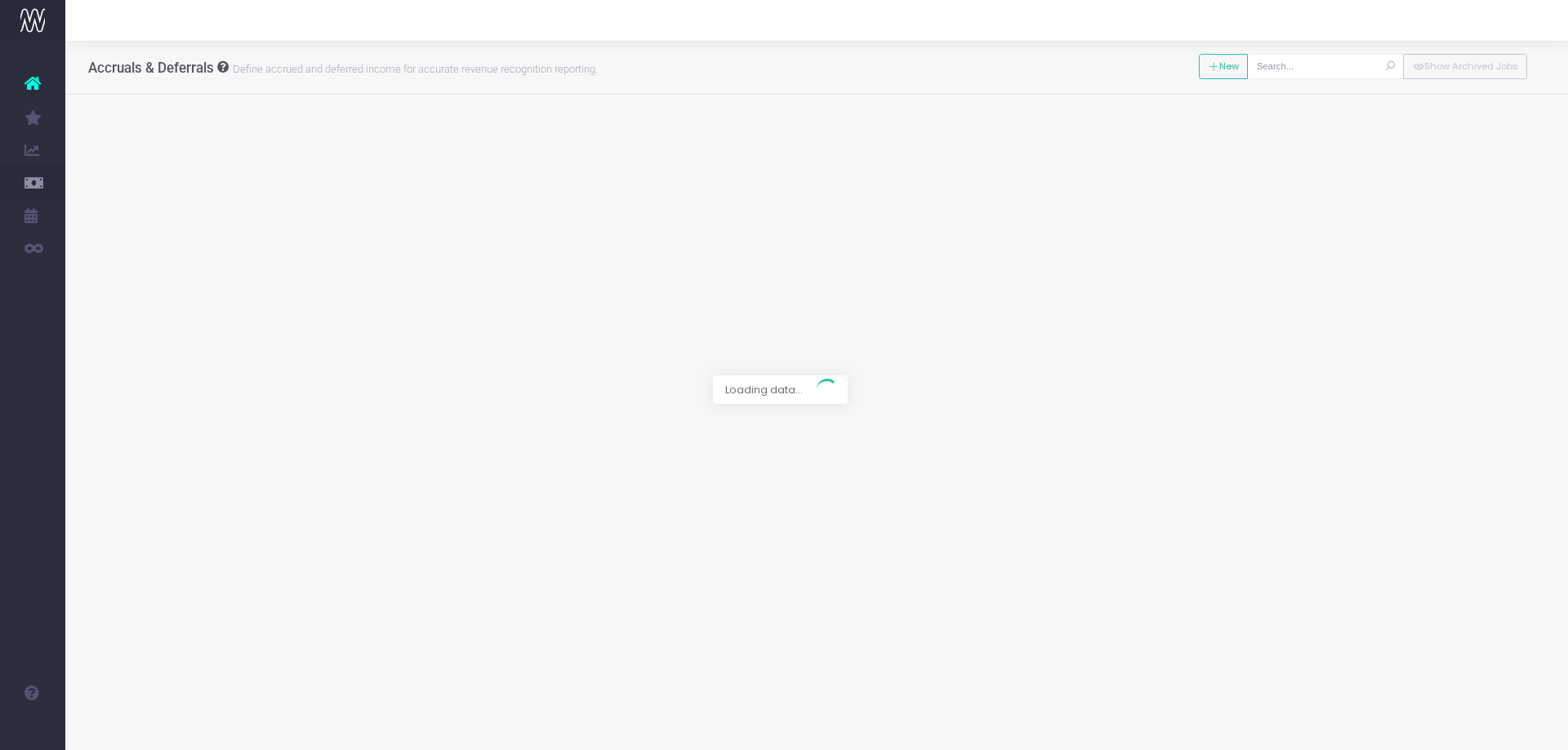
type input "[13675] NVR - TAF & MEK PRESCRIBERS GUIDE"
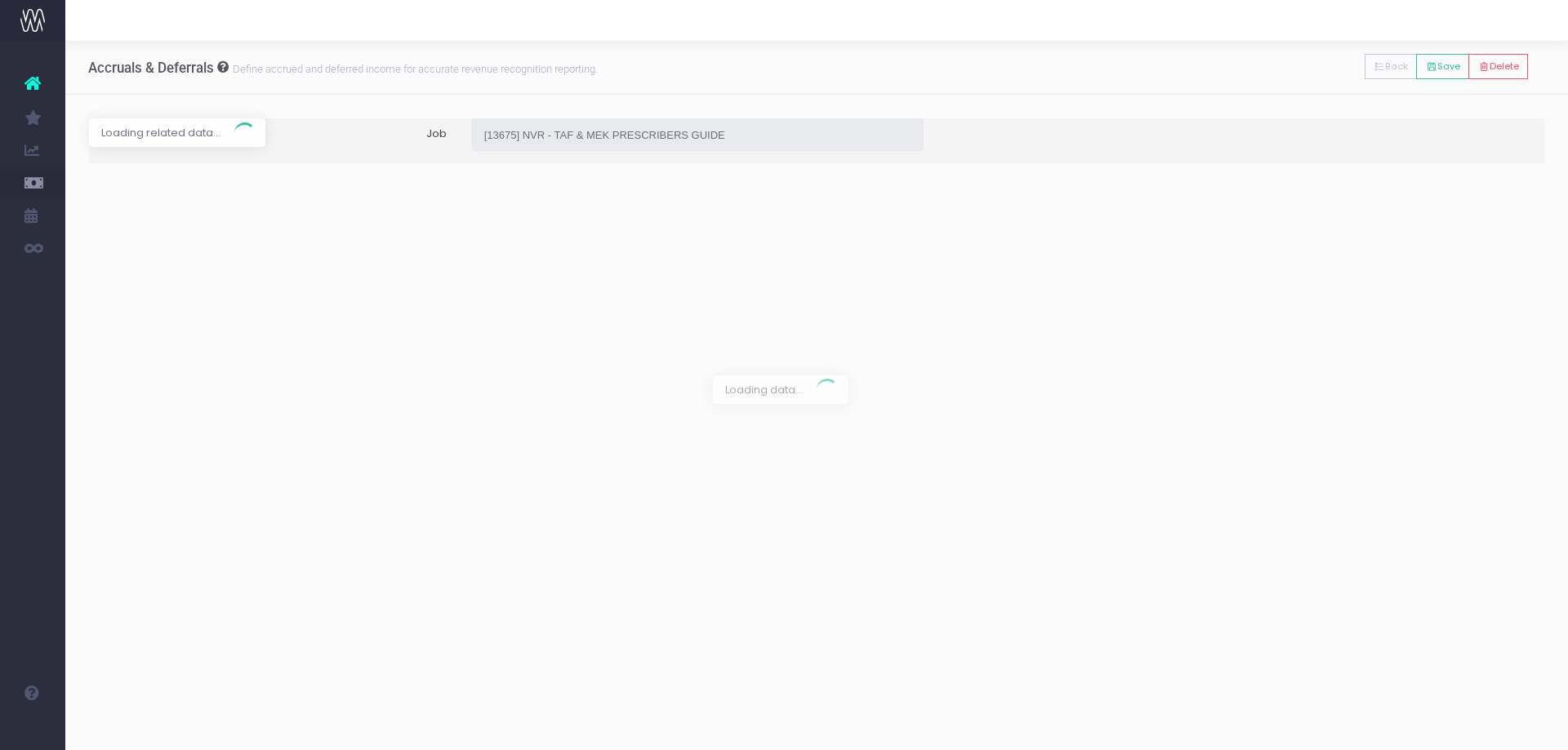
type input "Forecast / [DATE] / $10,725.00"
type input "[DATE]"
type input "10725"
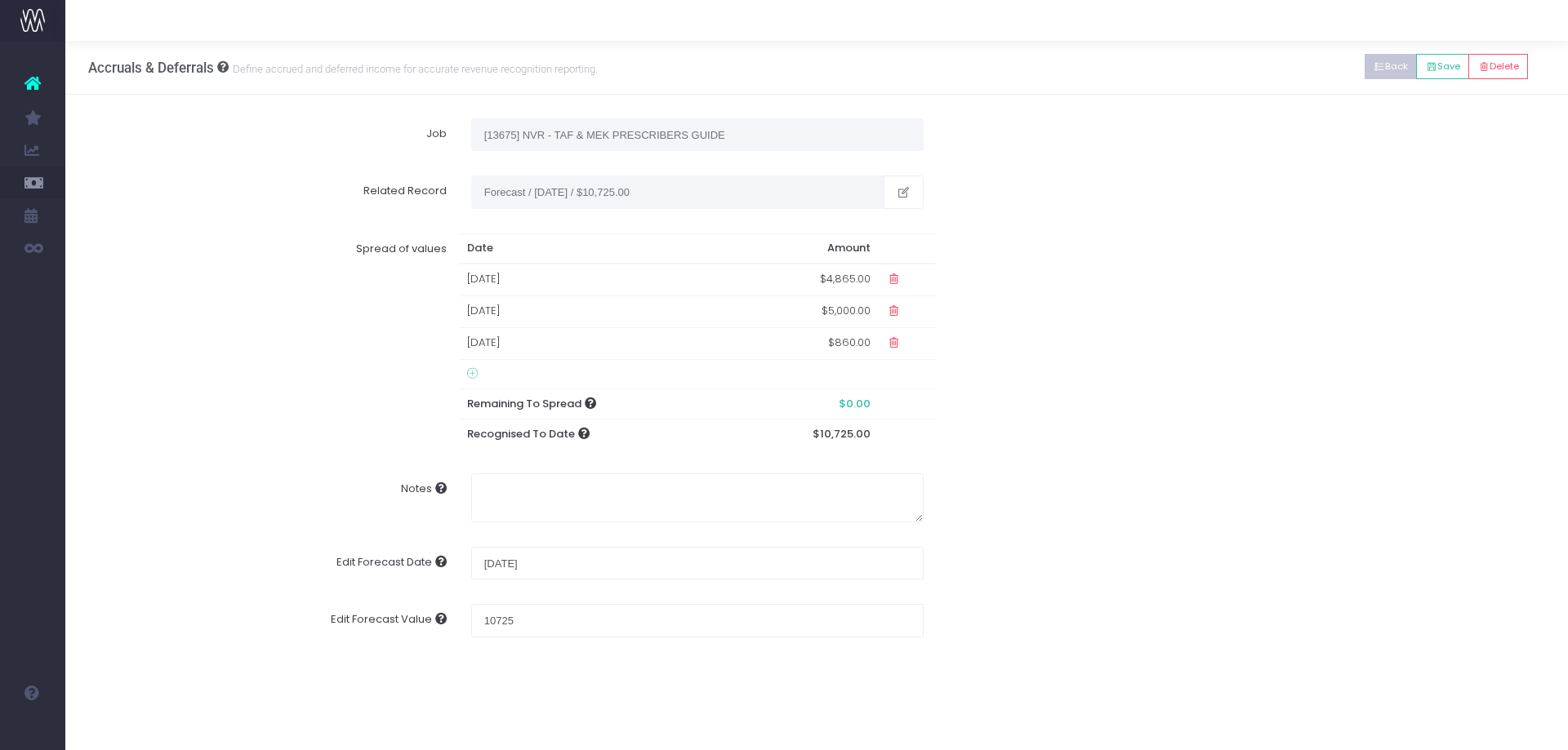
click at [1383, 61] on button "Back" at bounding box center [1391, 67] width 53 height 25
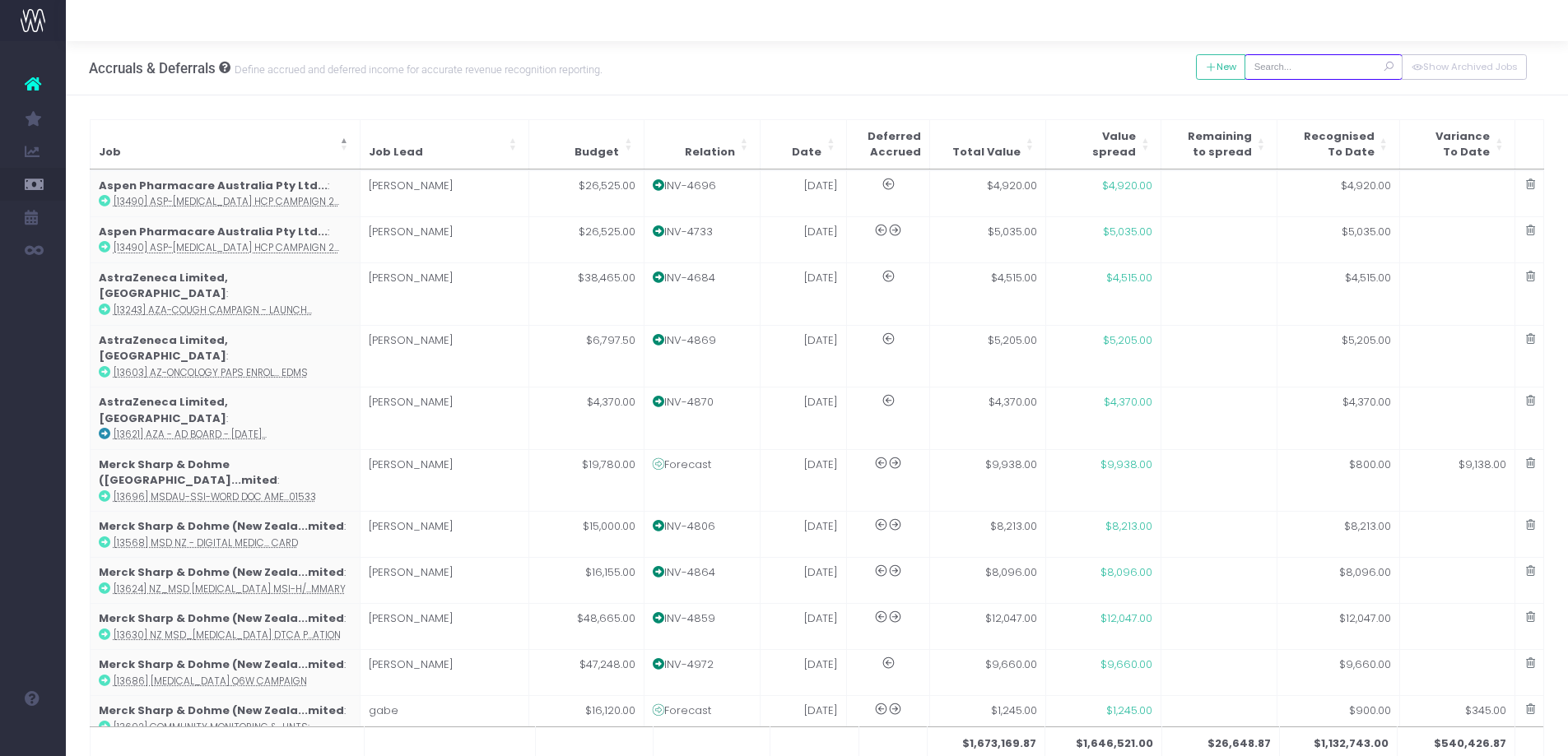
click at [1307, 66] on input "text" at bounding box center [1324, 67] width 158 height 25
click at [955, 69] on div "Accruals & Deferrals Define accrued and deferred income for accurate revenue re…" at bounding box center [817, 68] width 1503 height 54
click at [801, 146] on th "Date" at bounding box center [803, 143] width 86 height 49
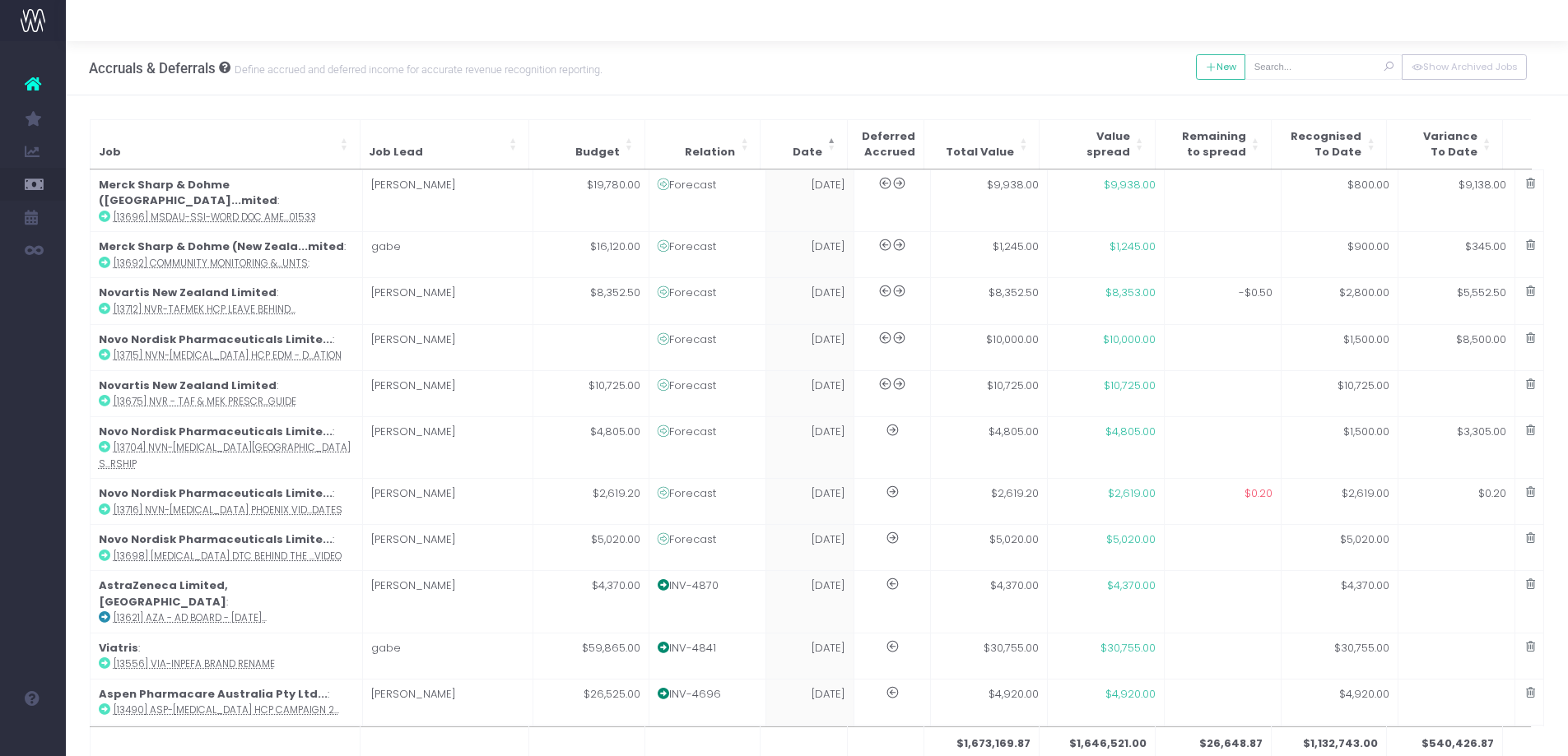
click at [801, 146] on span "Date" at bounding box center [807, 152] width 30 height 16
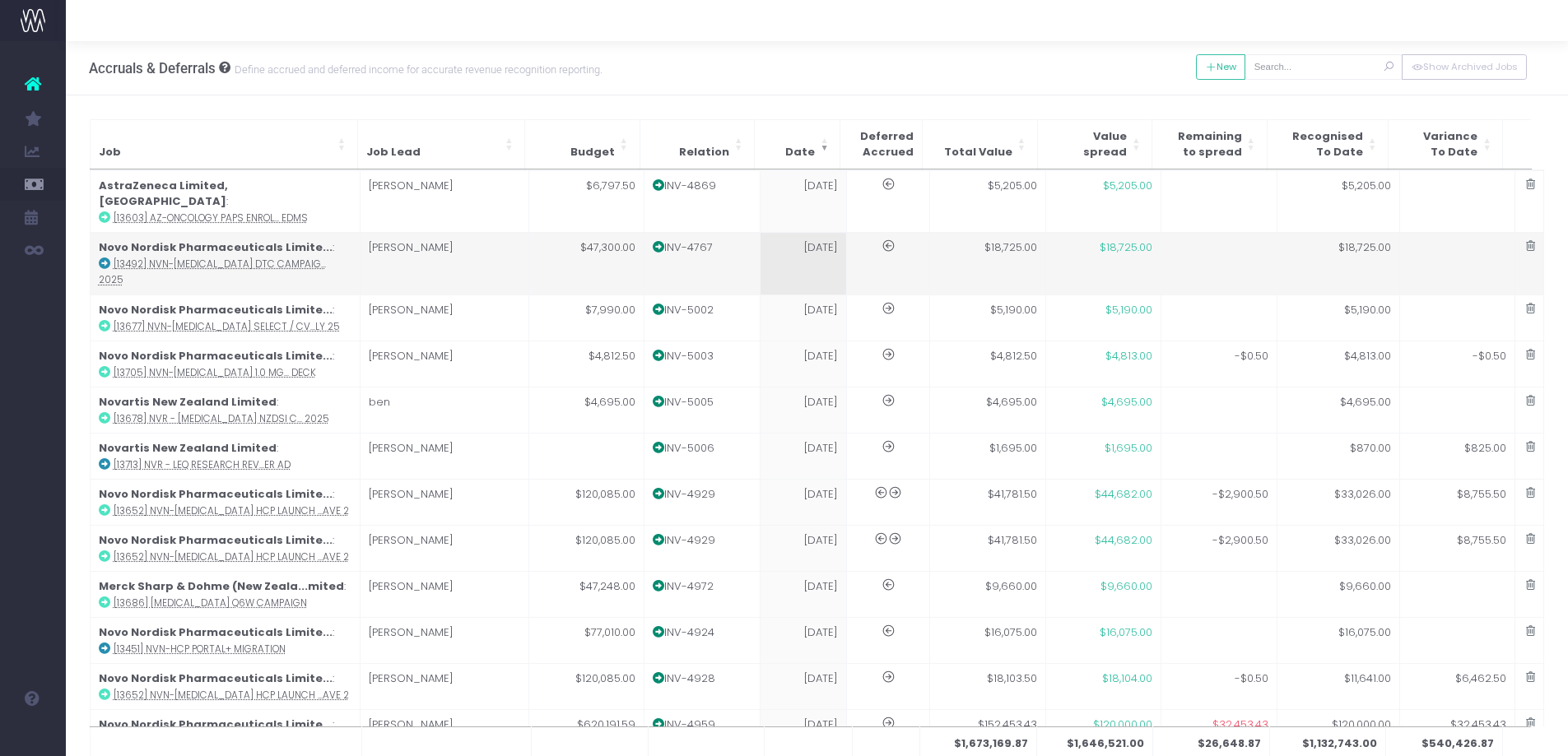
click at [805, 243] on td "[DATE]" at bounding box center [803, 264] width 86 height 63
type input "[13492] NVN-[MEDICAL_DATA] DTC Campaign Strategy & Concepts 2025"
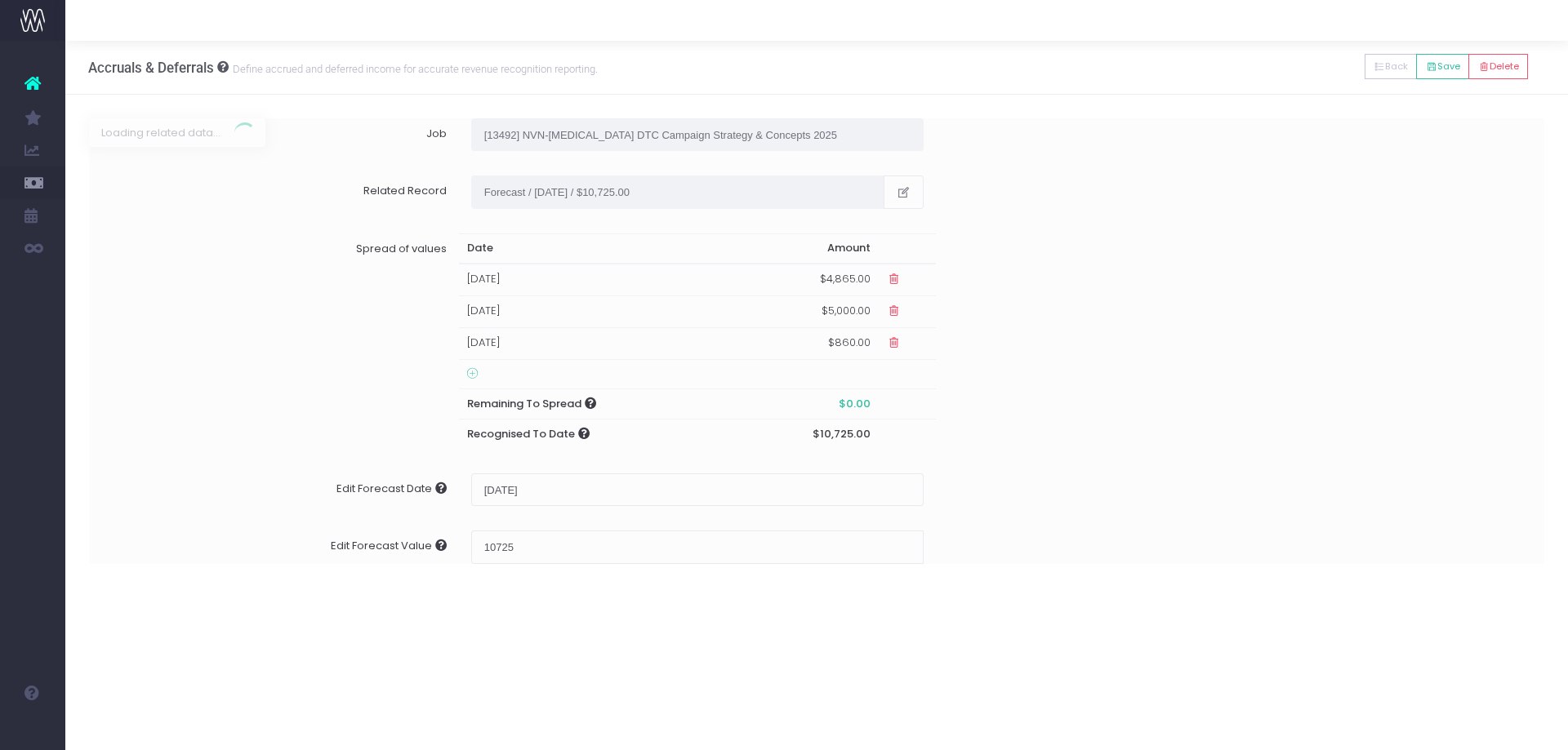
type input "Invoice INV-4767 / 31 Mar 25 / $18,725.00"
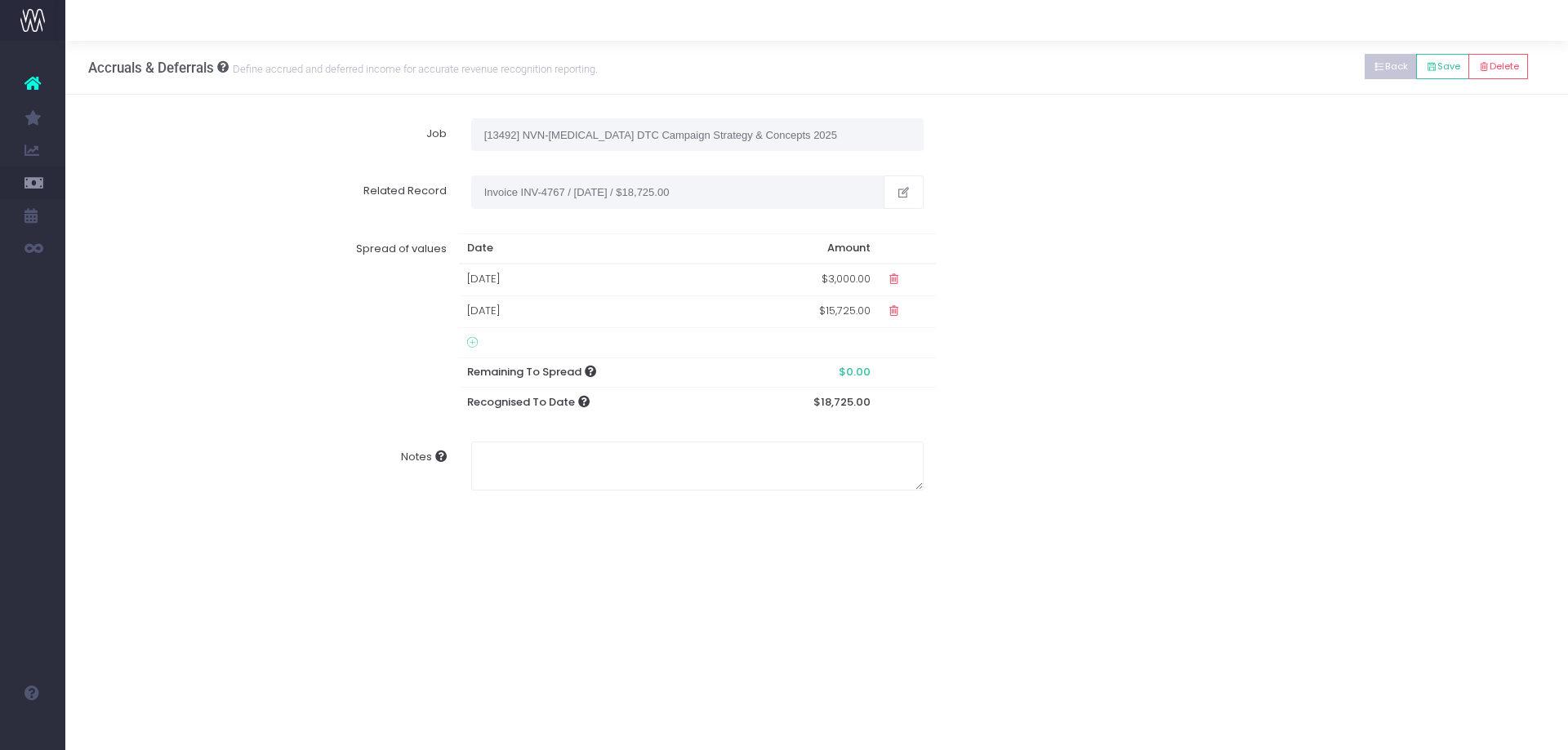
click at [1364, 71] on button "Back" at bounding box center [1391, 67] width 53 height 25
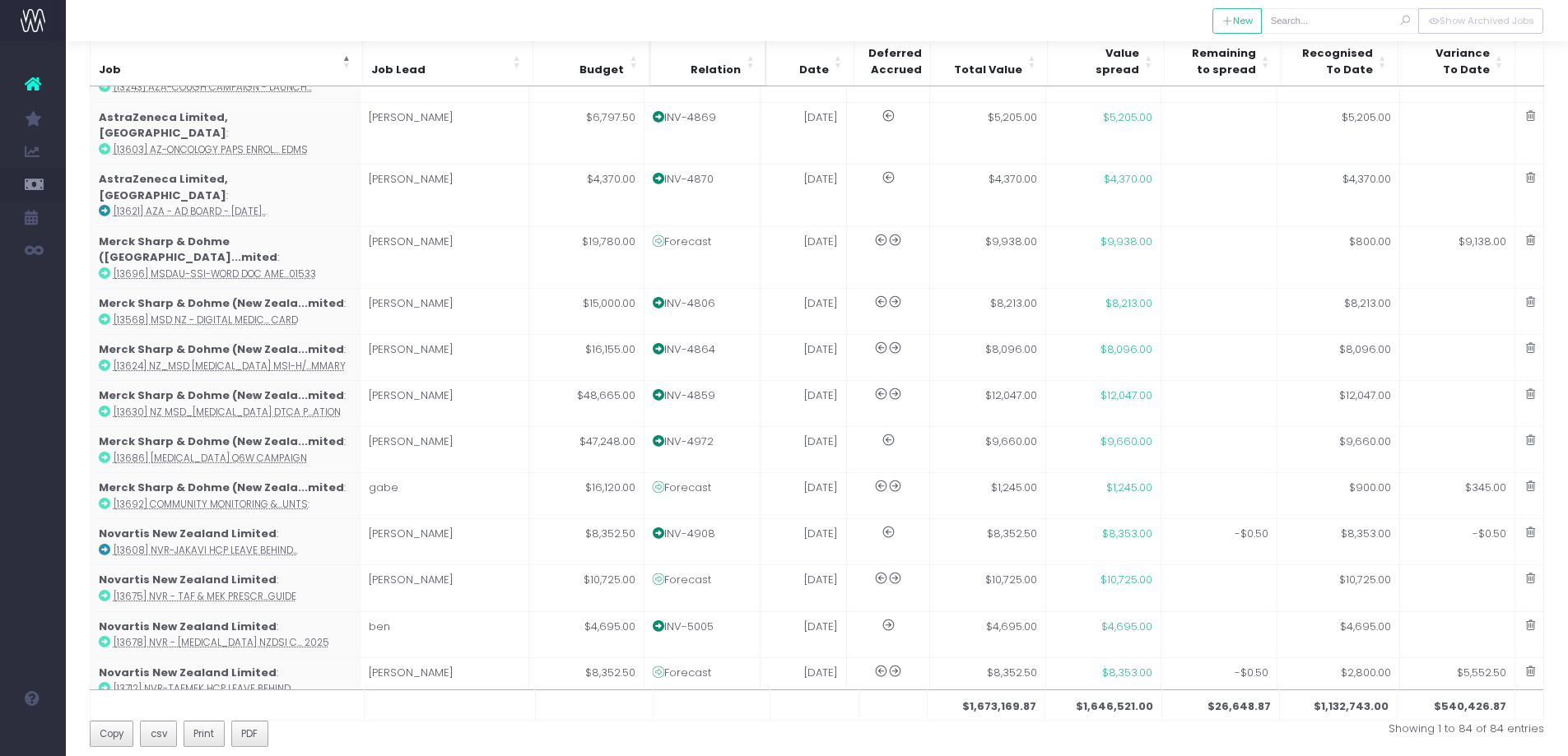
click at [715, 72] on span "Relation" at bounding box center [715, 70] width 50 height 16
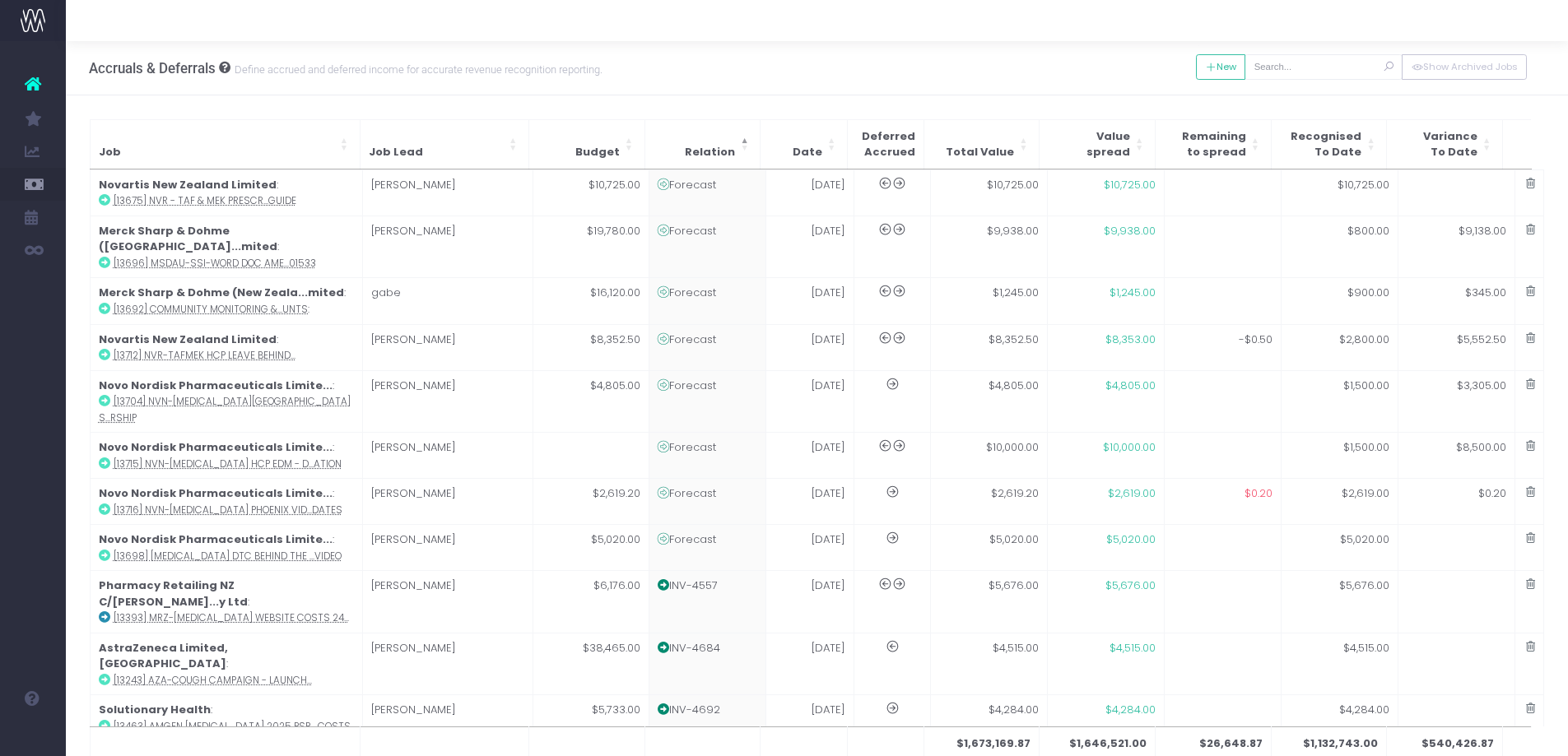
click at [905, 142] on span "Deferred Accrued" at bounding box center [888, 143] width 54 height 32
click at [822, 571] on td "10 Sep 24" at bounding box center [810, 602] width 87 height 63
type input "[13393] MRZ-Xeomin Website Costs 24/25"
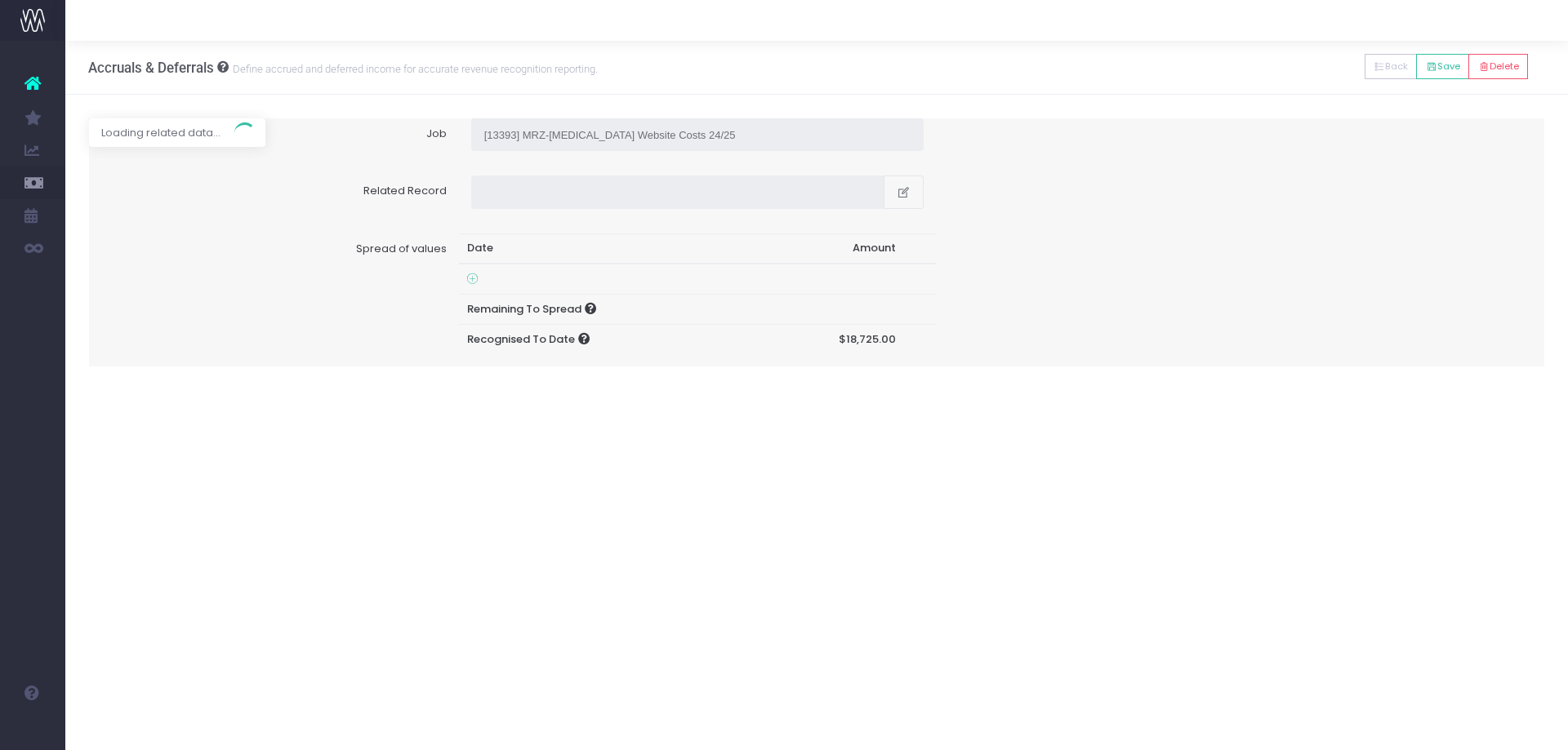
type input "Invoice INV-4557 / 10 Sep 24 / $5,676.00"
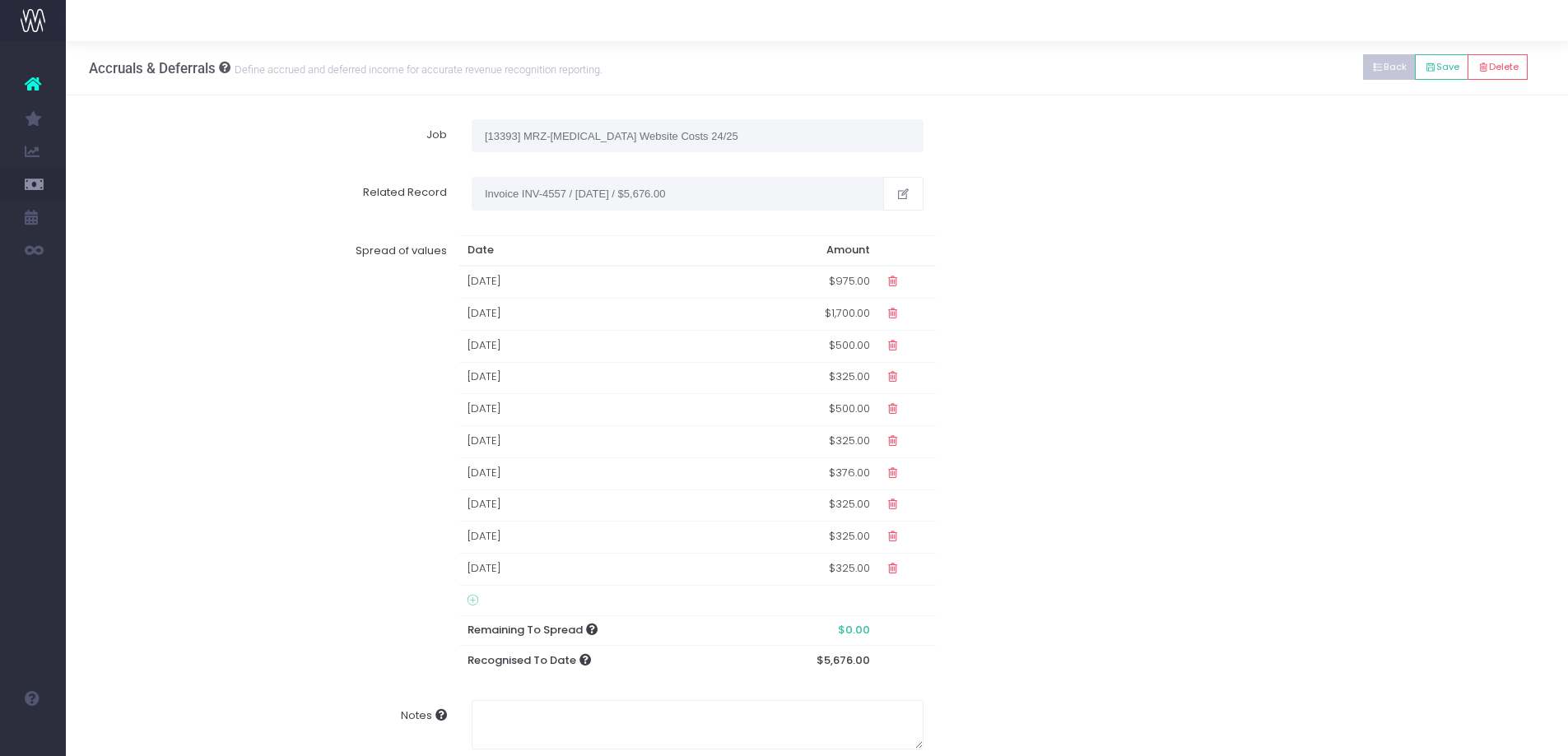
click at [1372, 67] on icon at bounding box center [1377, 67] width 12 height 0
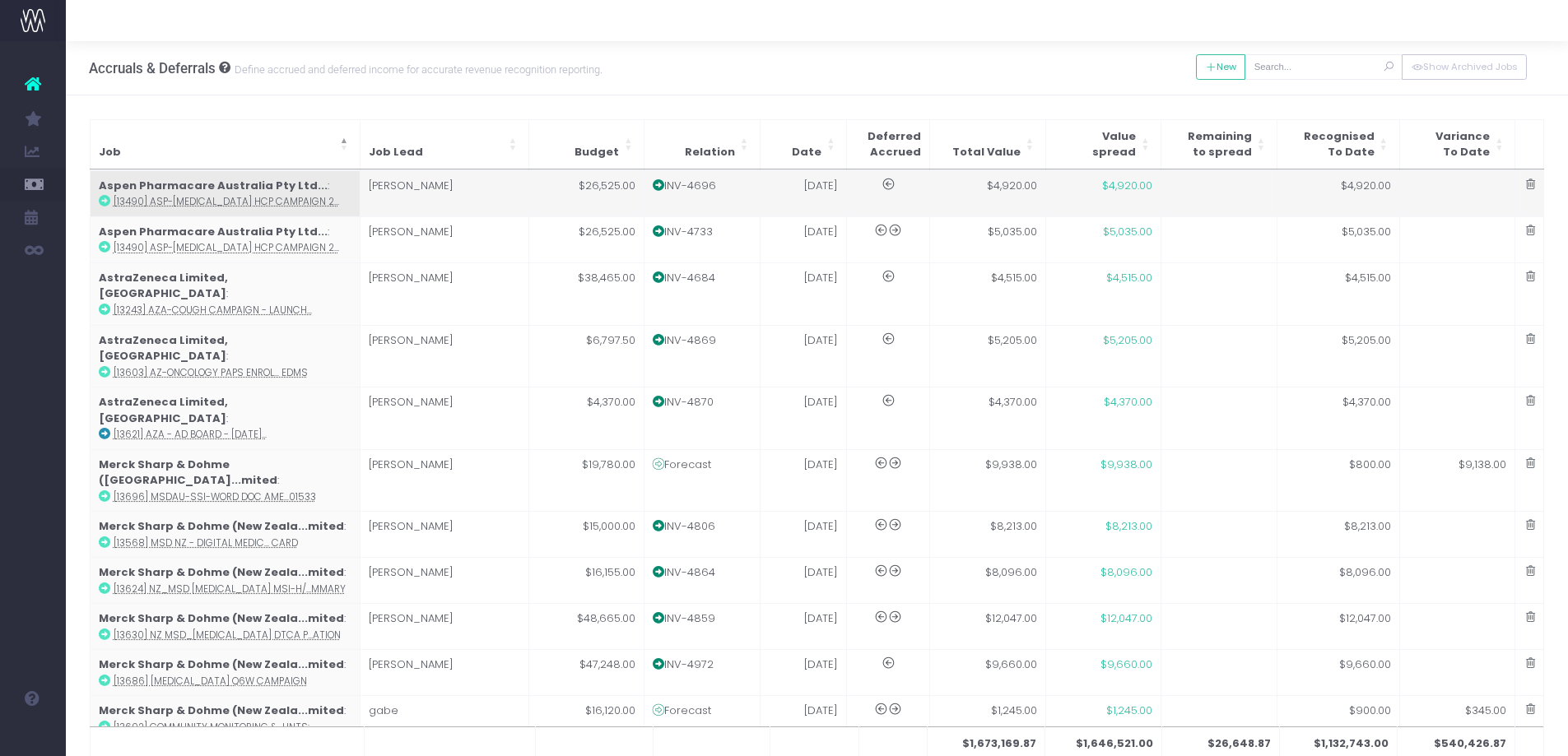
click at [785, 190] on td "07 Jan 25" at bounding box center [803, 193] width 86 height 46
type input "[13490] ASP-Eltroxin HCP Campaign 2025"
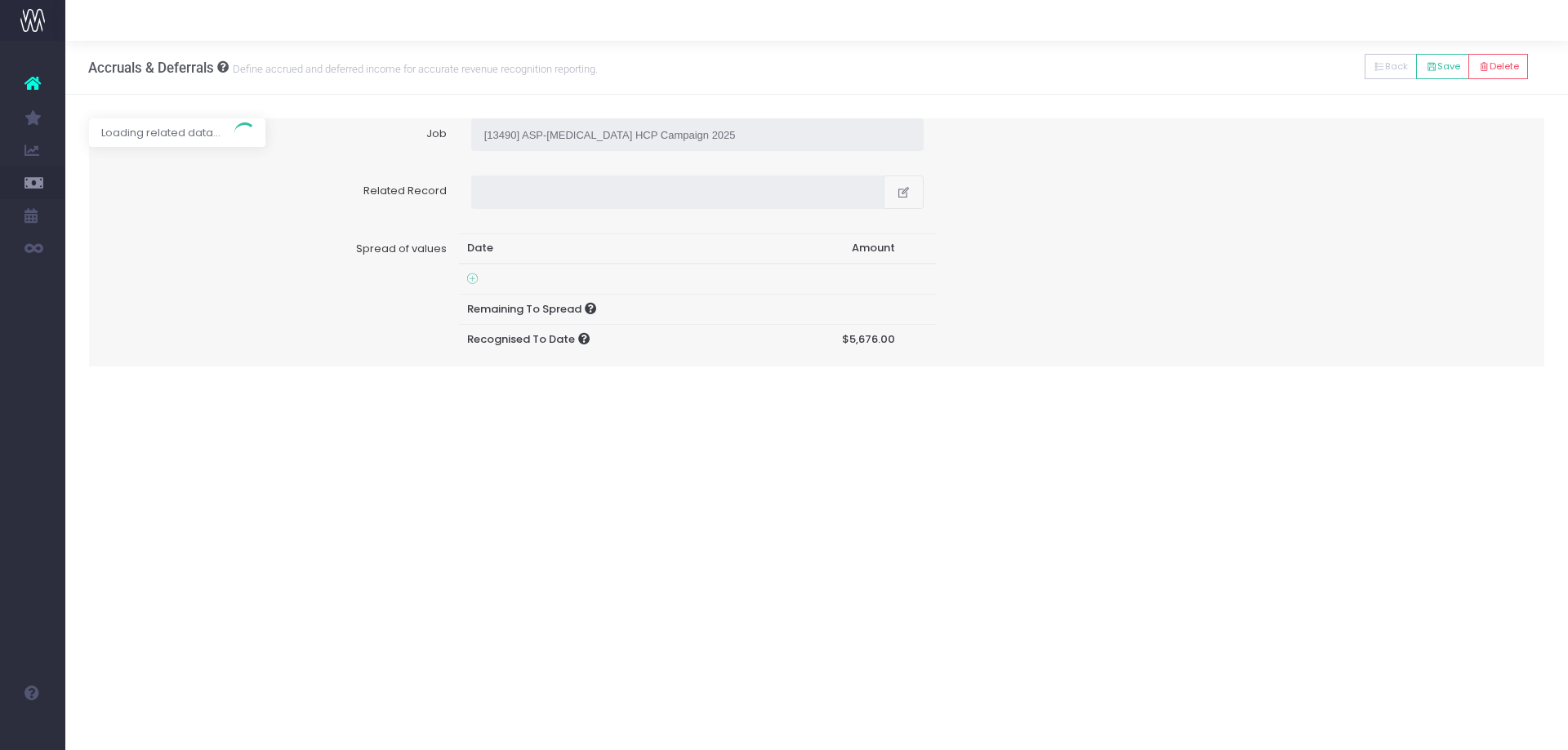
type input "Invoice INV-4696 / 07 Jan 25 / $4,920.00"
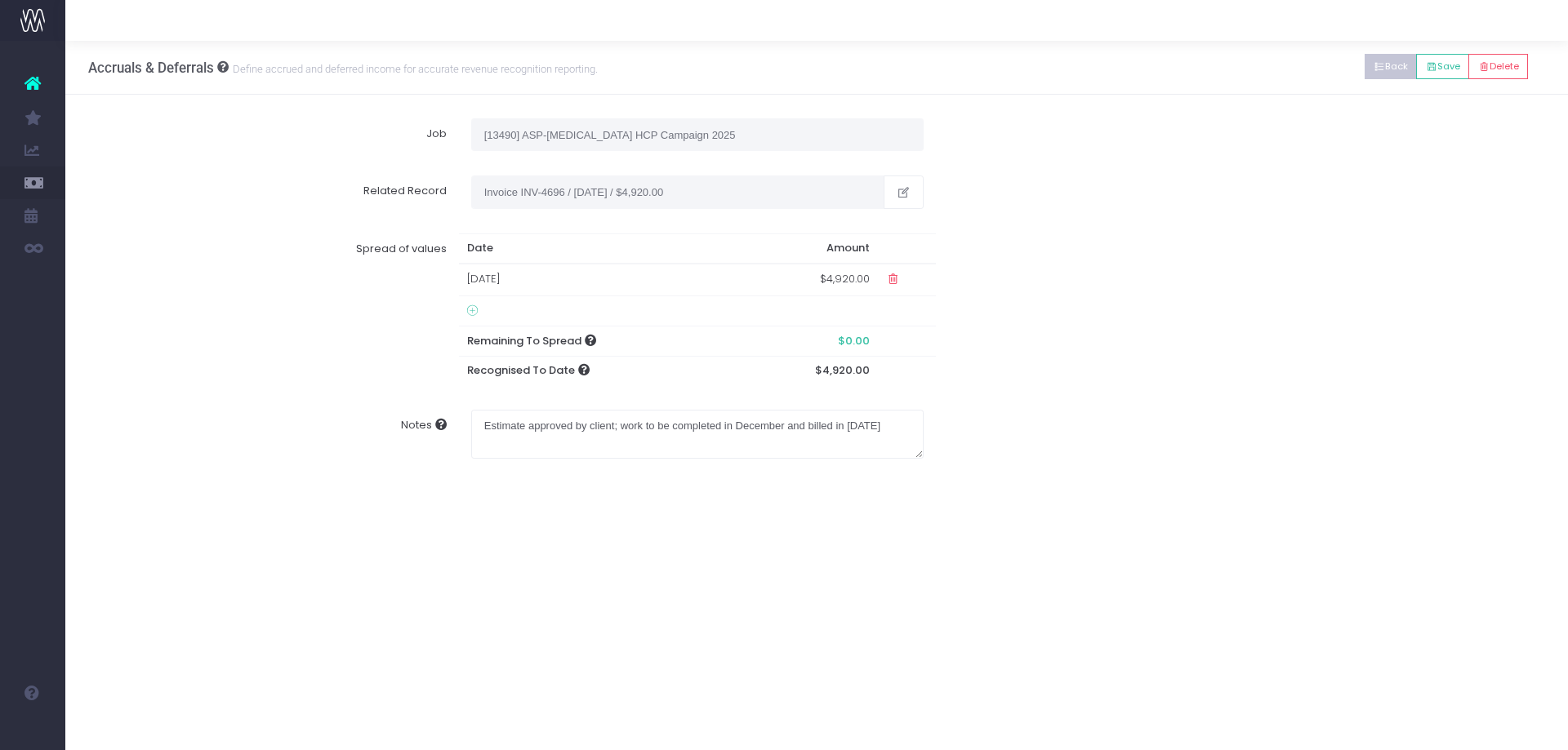
click at [1384, 59] on button "Back" at bounding box center [1391, 67] width 53 height 25
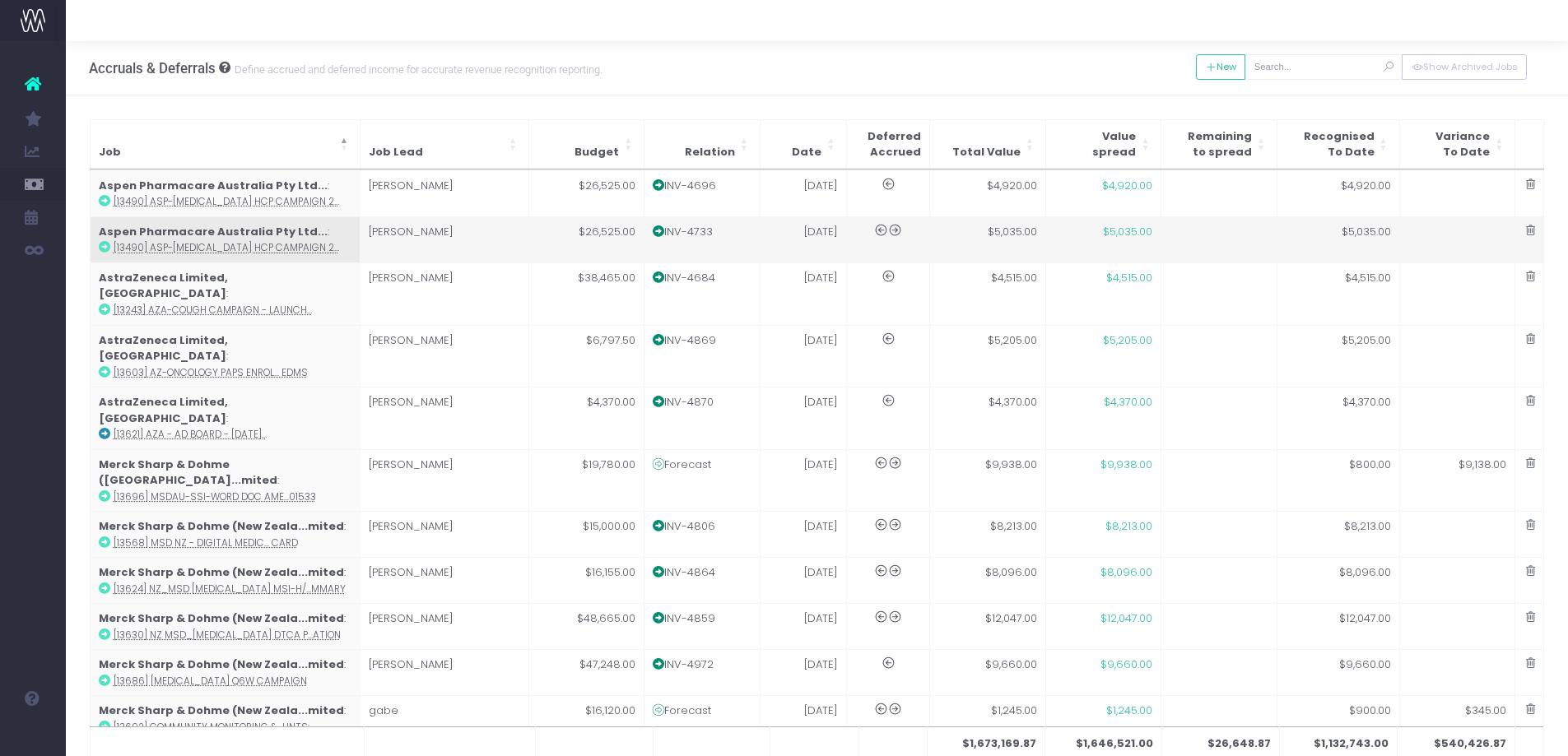
click at [795, 256] on td "27 Feb 25" at bounding box center [803, 239] width 86 height 46
type input "[13490] ASP-Eltroxin HCP Campaign 2025"
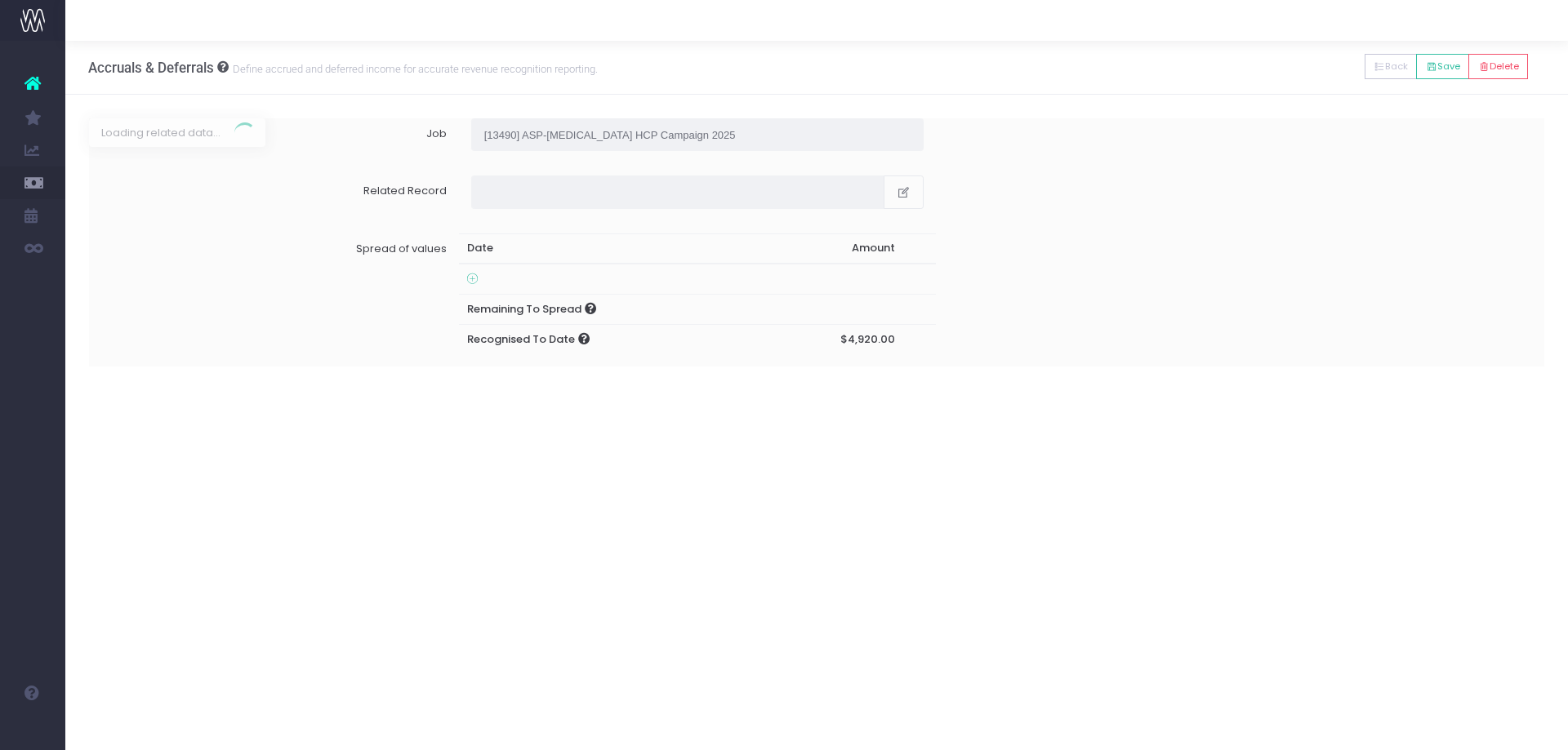
type input "Invoice INV-4733 / 27 Feb 25 / $5,035.00"
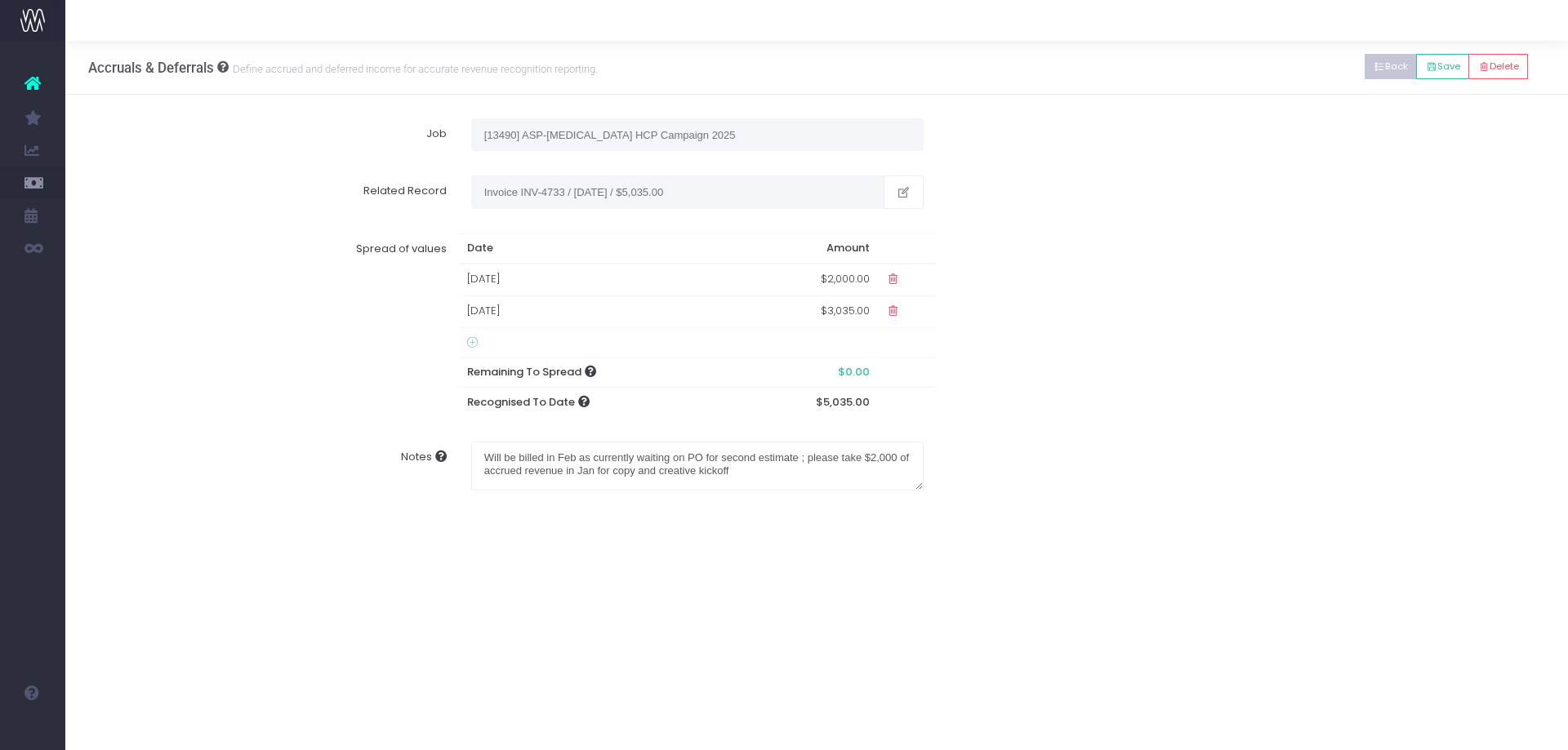
click at [1379, 66] on button "Back" at bounding box center [1391, 67] width 53 height 25
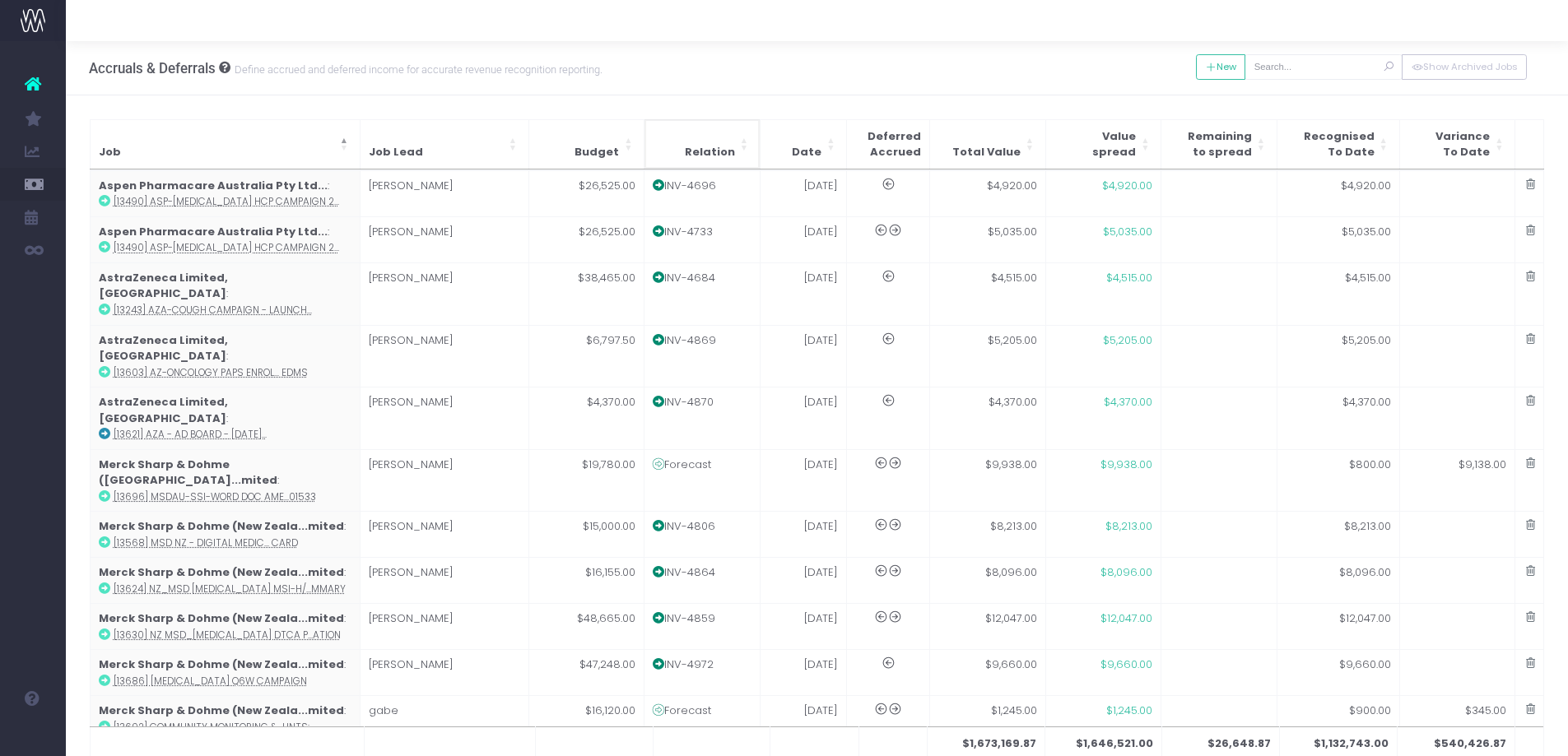
click at [715, 143] on th "Relation" at bounding box center [703, 143] width 116 height 49
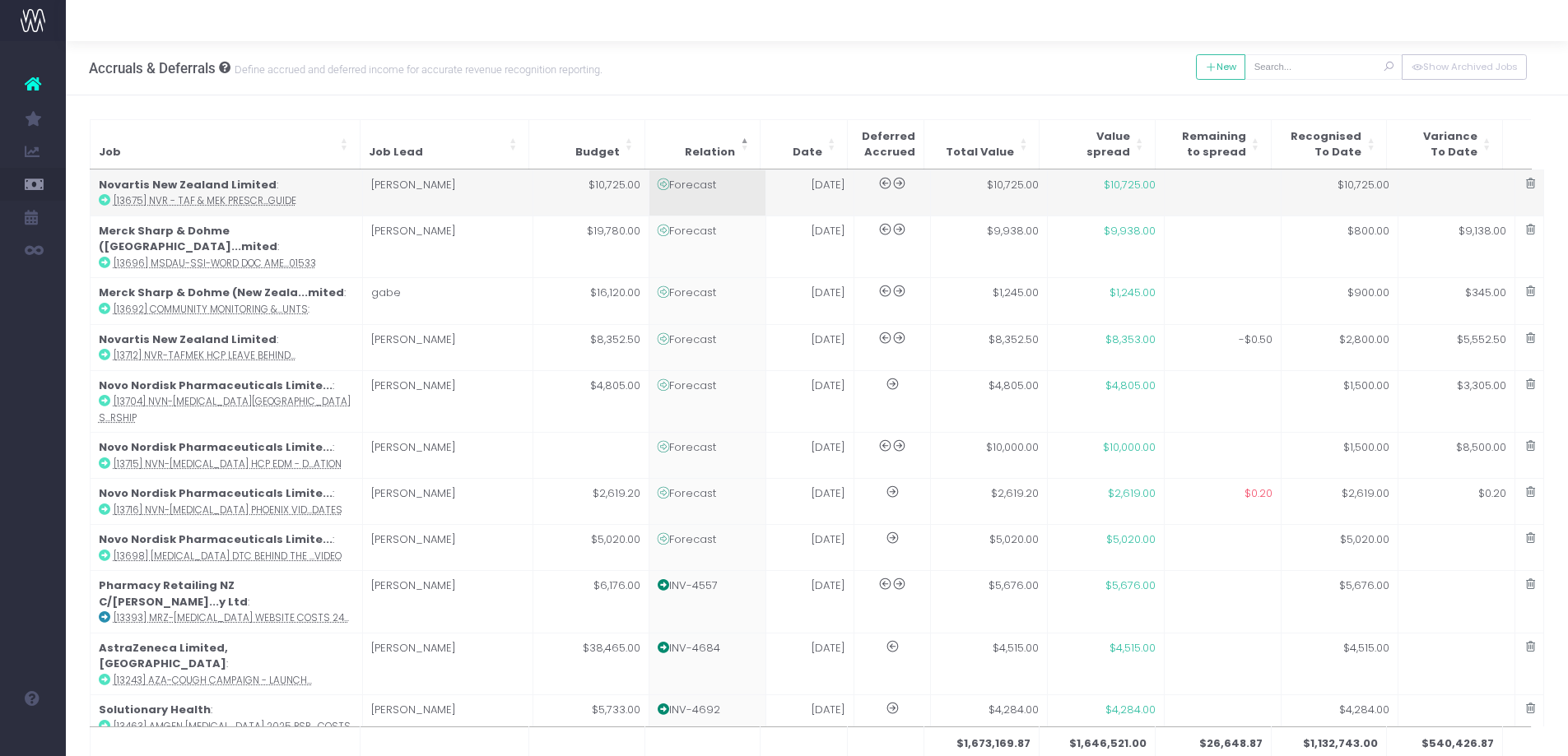
click at [827, 194] on td "01 Jul 25" at bounding box center [810, 193] width 87 height 46
type input "[13675] NVR - TAF & MEK PRESCRIBERS GUIDE"
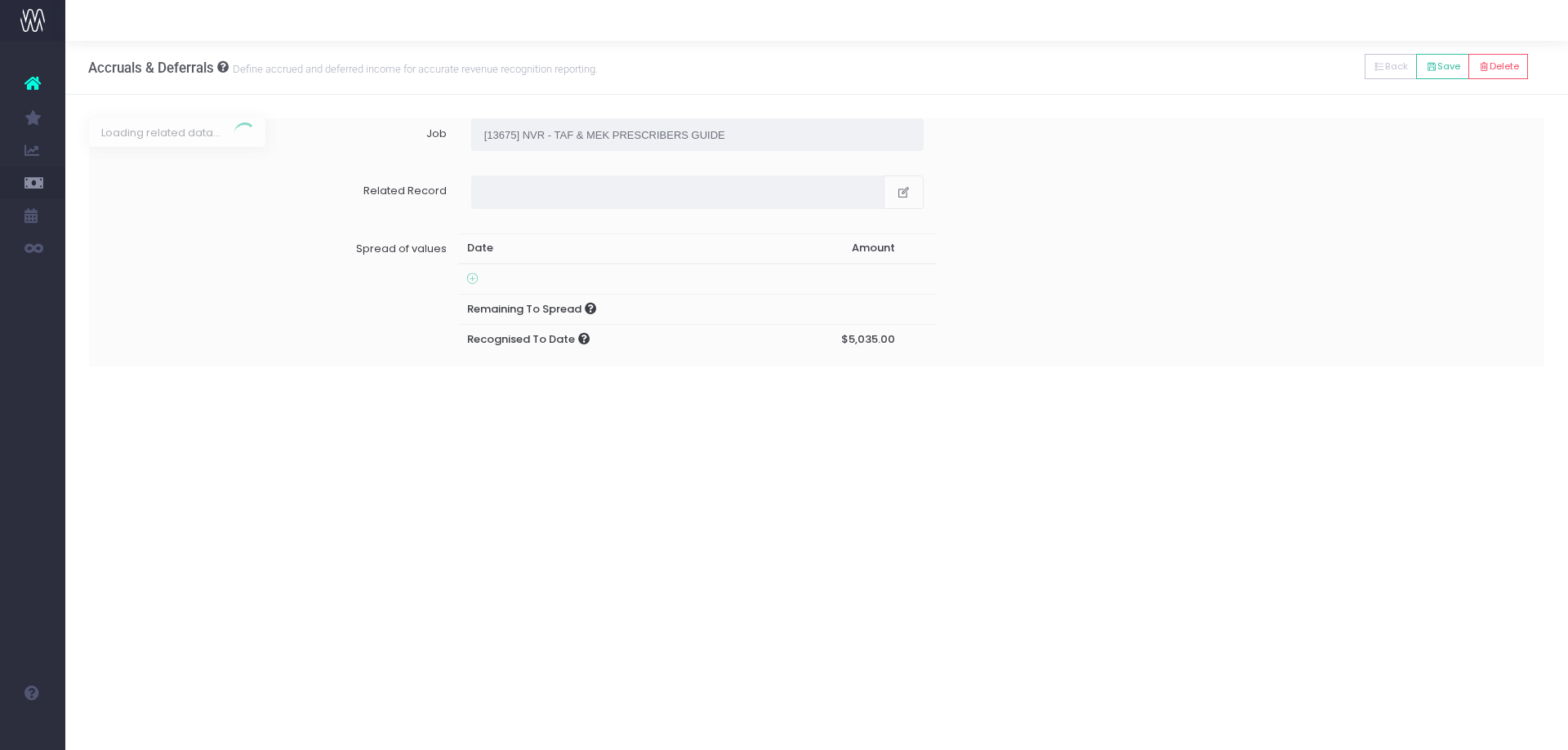
type input "Forecast / 01 Jul 25 / $10,725.00"
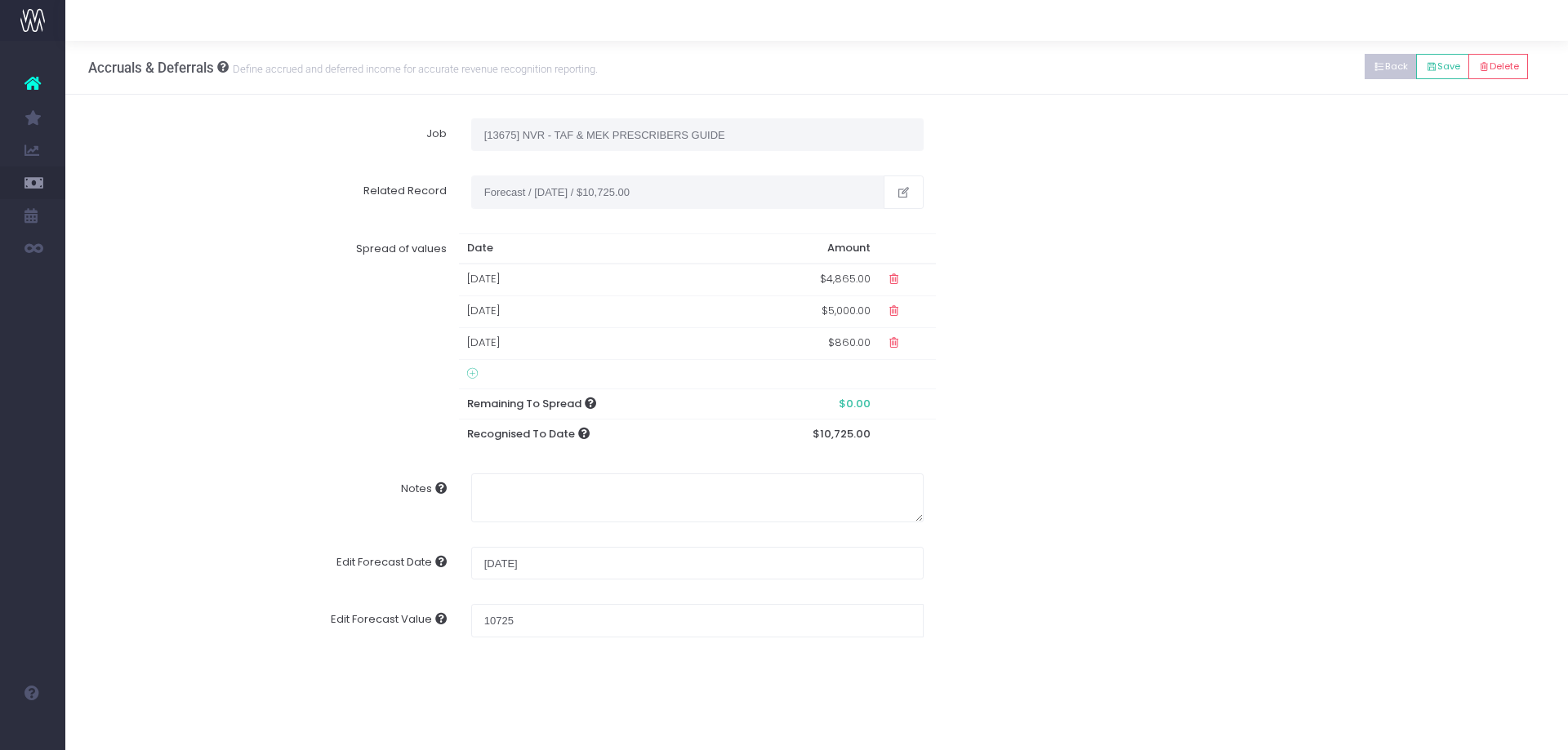
click at [1377, 67] on icon at bounding box center [1379, 67] width 12 height 0
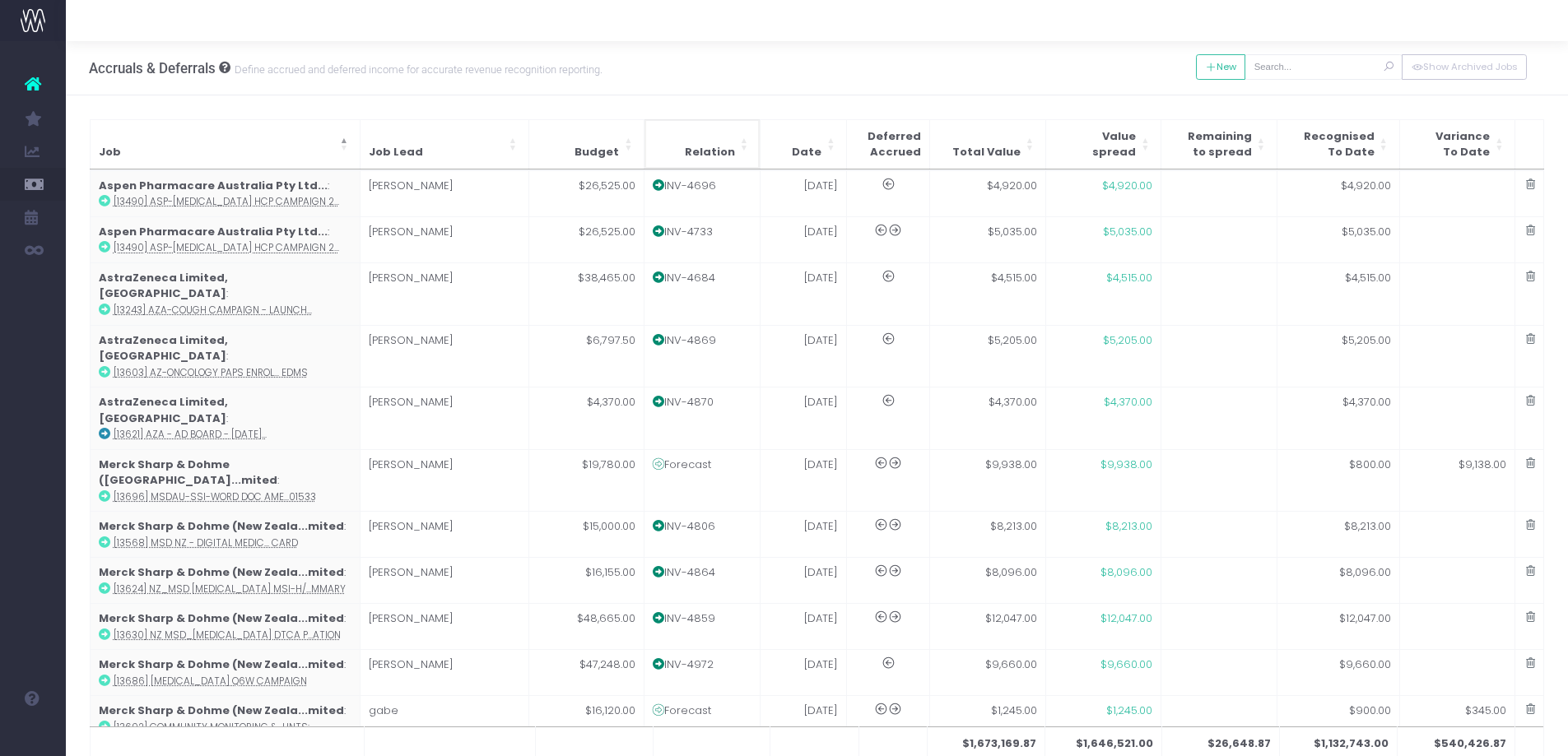
click at [720, 141] on th "Relation" at bounding box center [703, 143] width 116 height 49
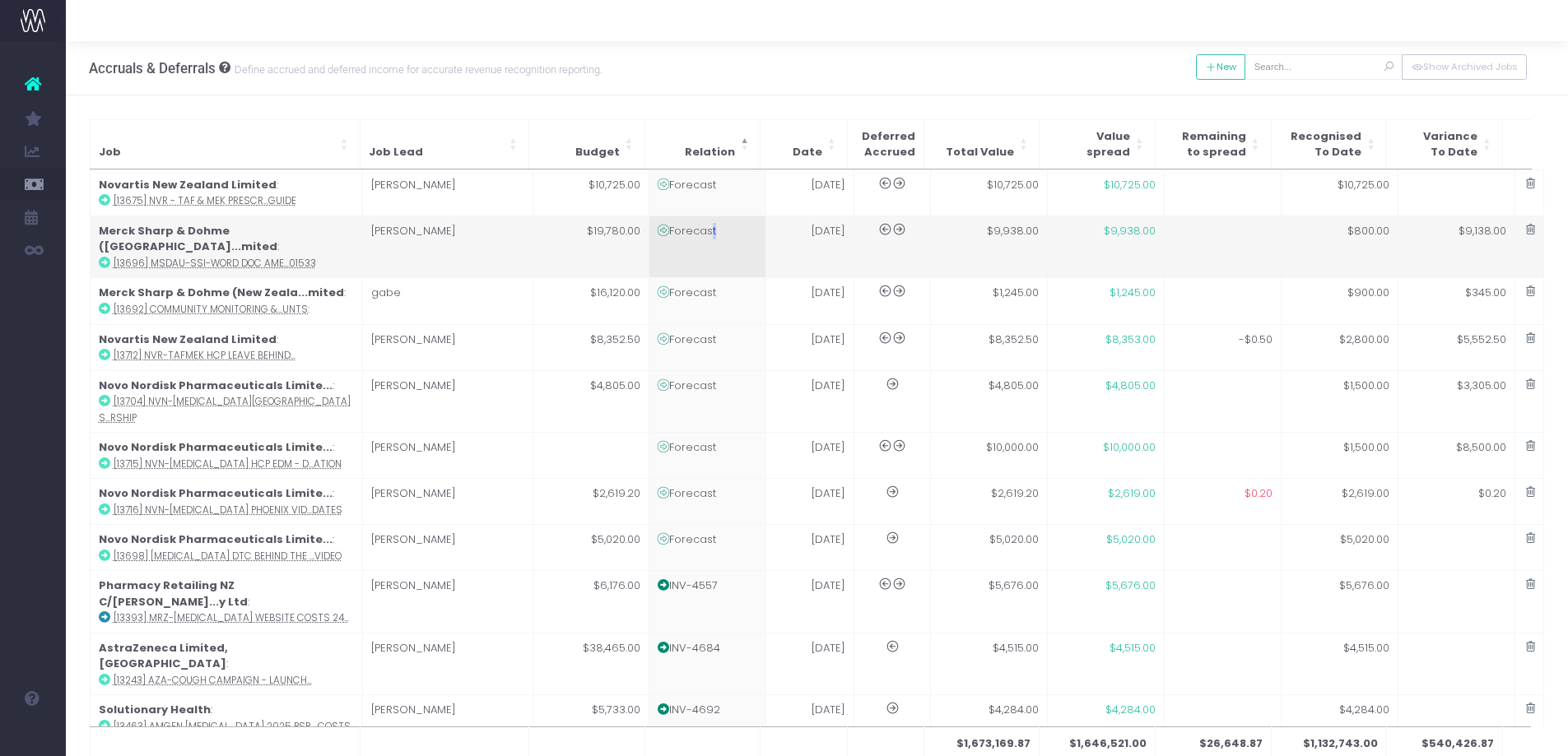
click at [708, 234] on td "Forecast" at bounding box center [707, 247] width 117 height 63
type input "[13696] MSDAU-SSI-Word Doc Amends July-Dec: AU-KEY-01533"
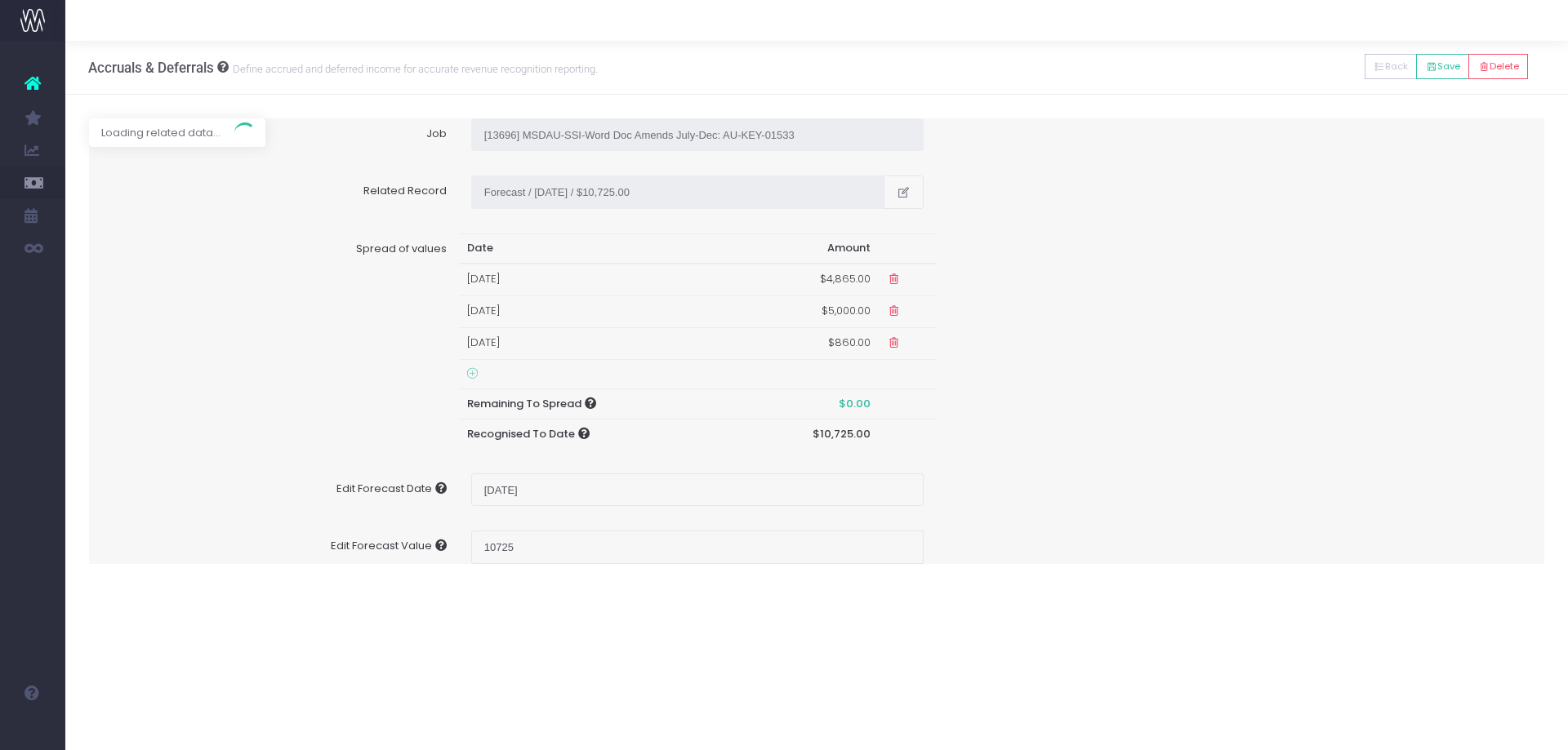
type input "Forecast / 01 Aug 25 / $9,938.00"
type input "August 1, 2025"
type input "9938"
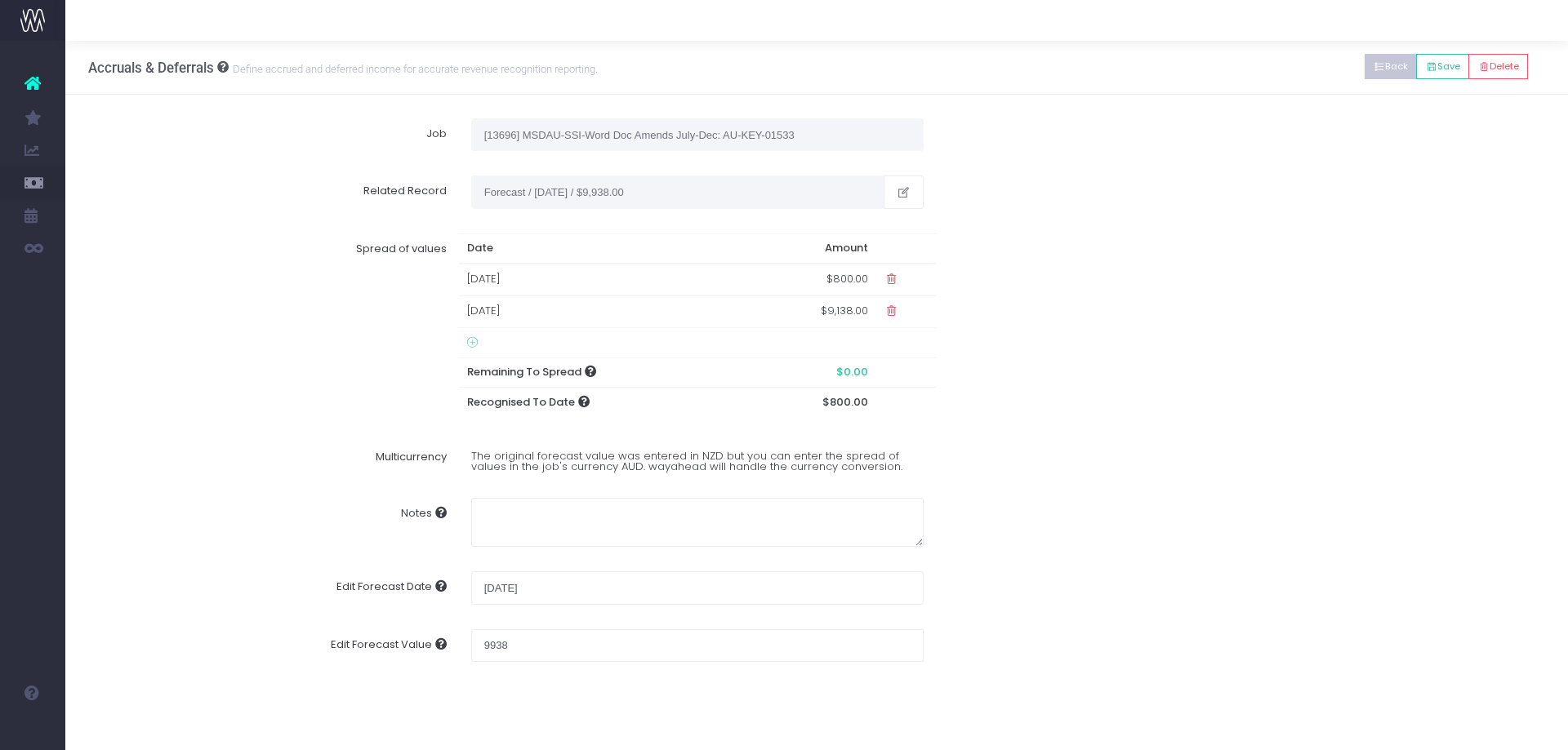
click at [1377, 67] on icon at bounding box center [1379, 67] width 12 height 0
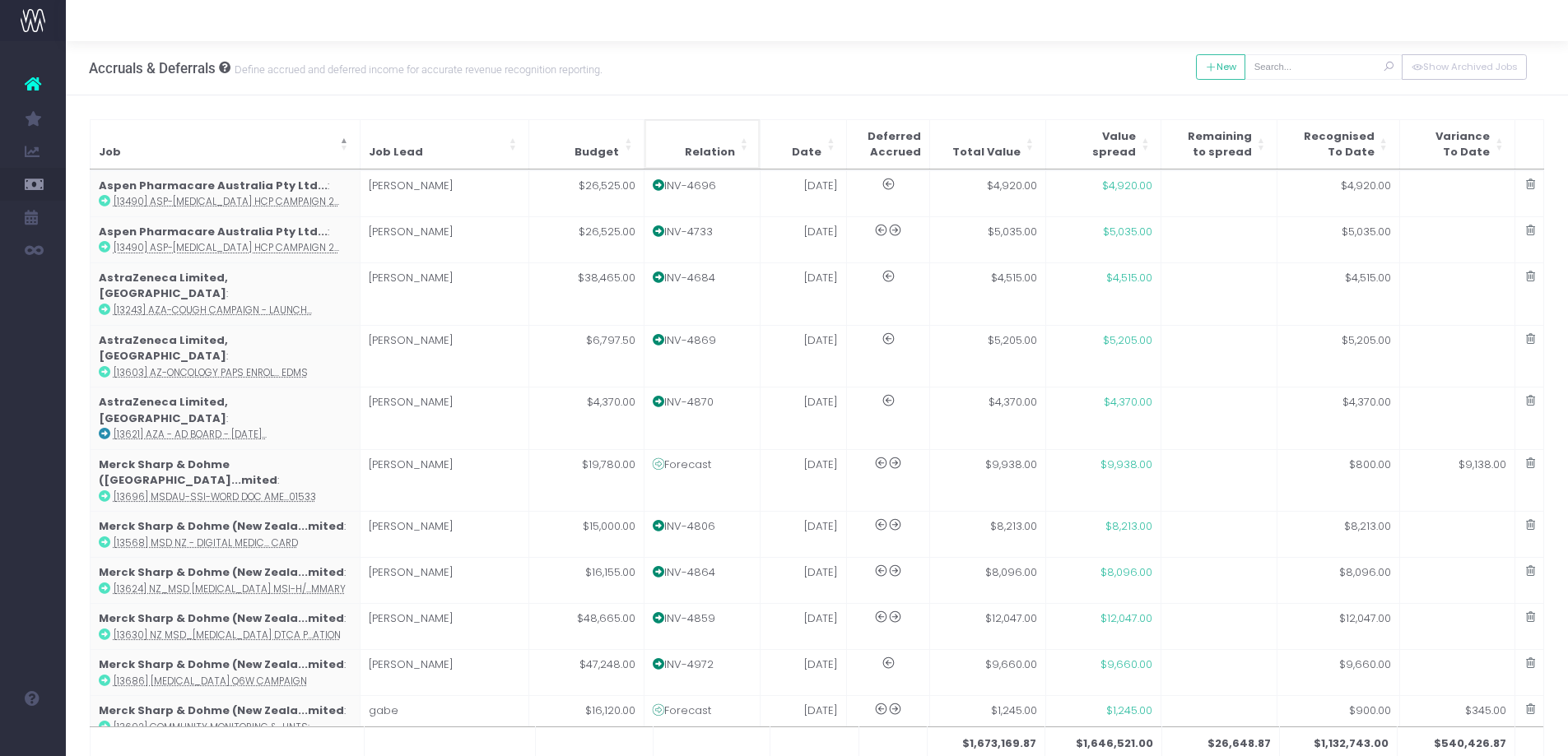
click at [713, 144] on span "Relation" at bounding box center [709, 152] width 50 height 16
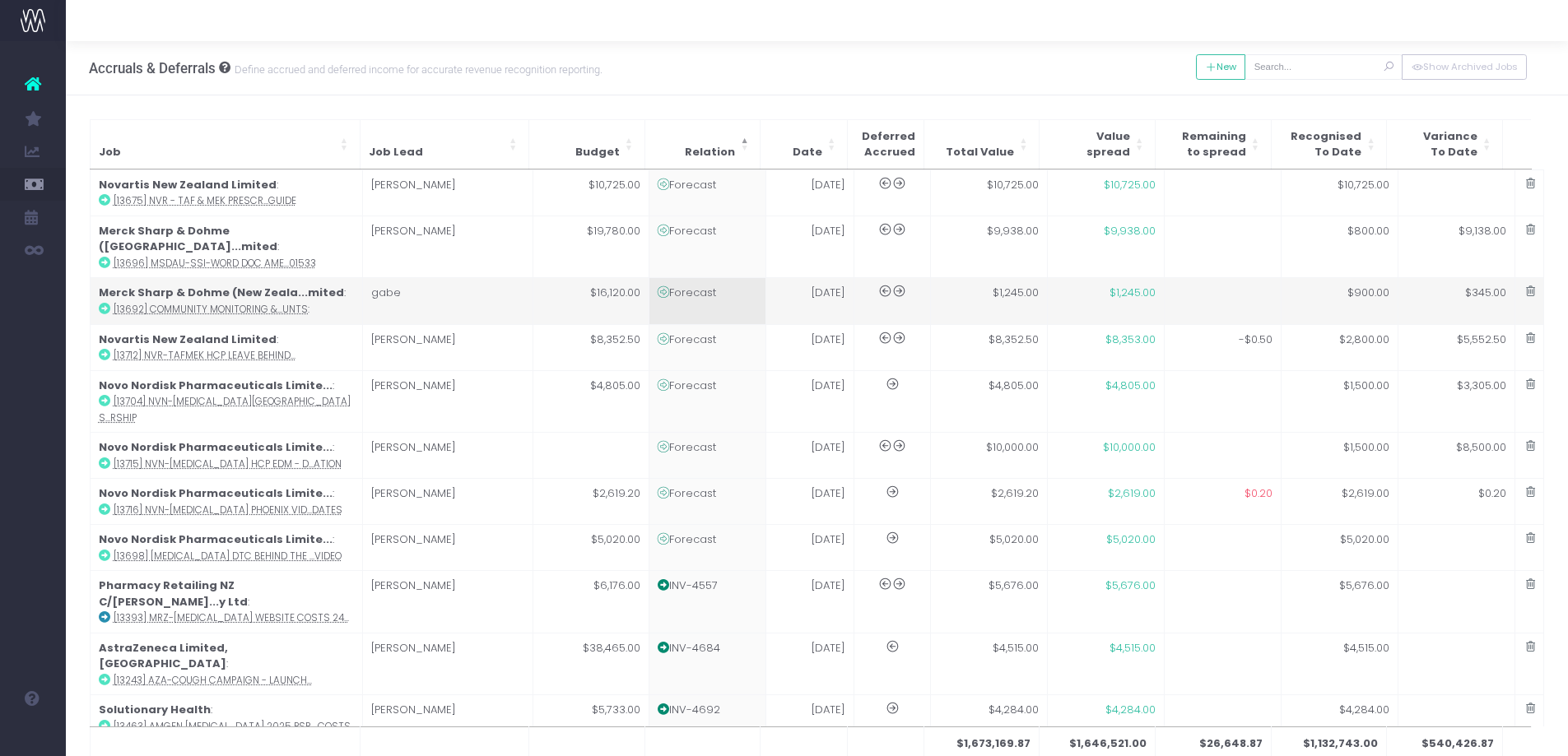
click at [715, 282] on td "Forecast" at bounding box center [707, 300] width 117 height 46
type input "[13692] Community Monitoring & Management For Social Accounts:"
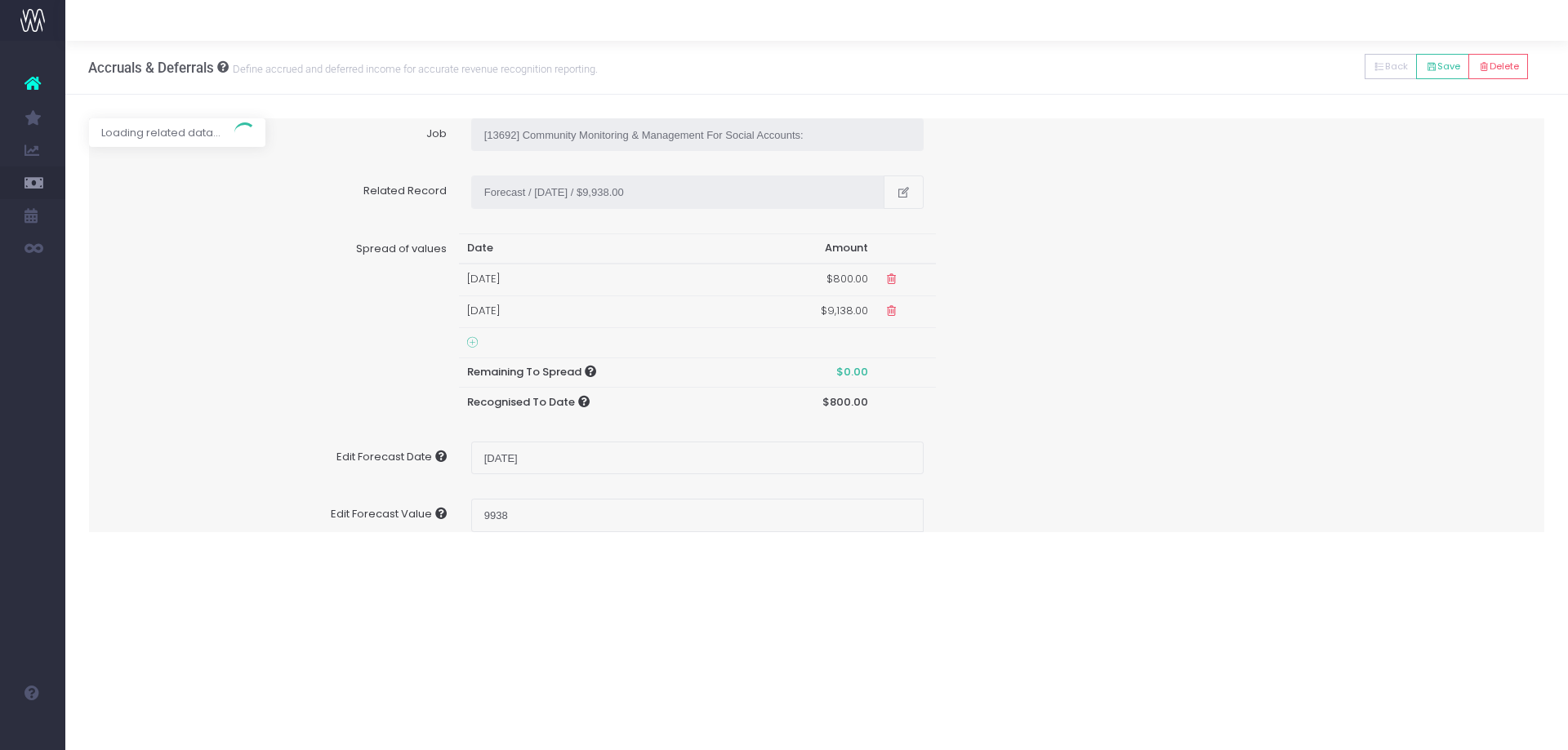
type input "Forecast / 01 Aug 25 / $1,245.00"
type input "1245"
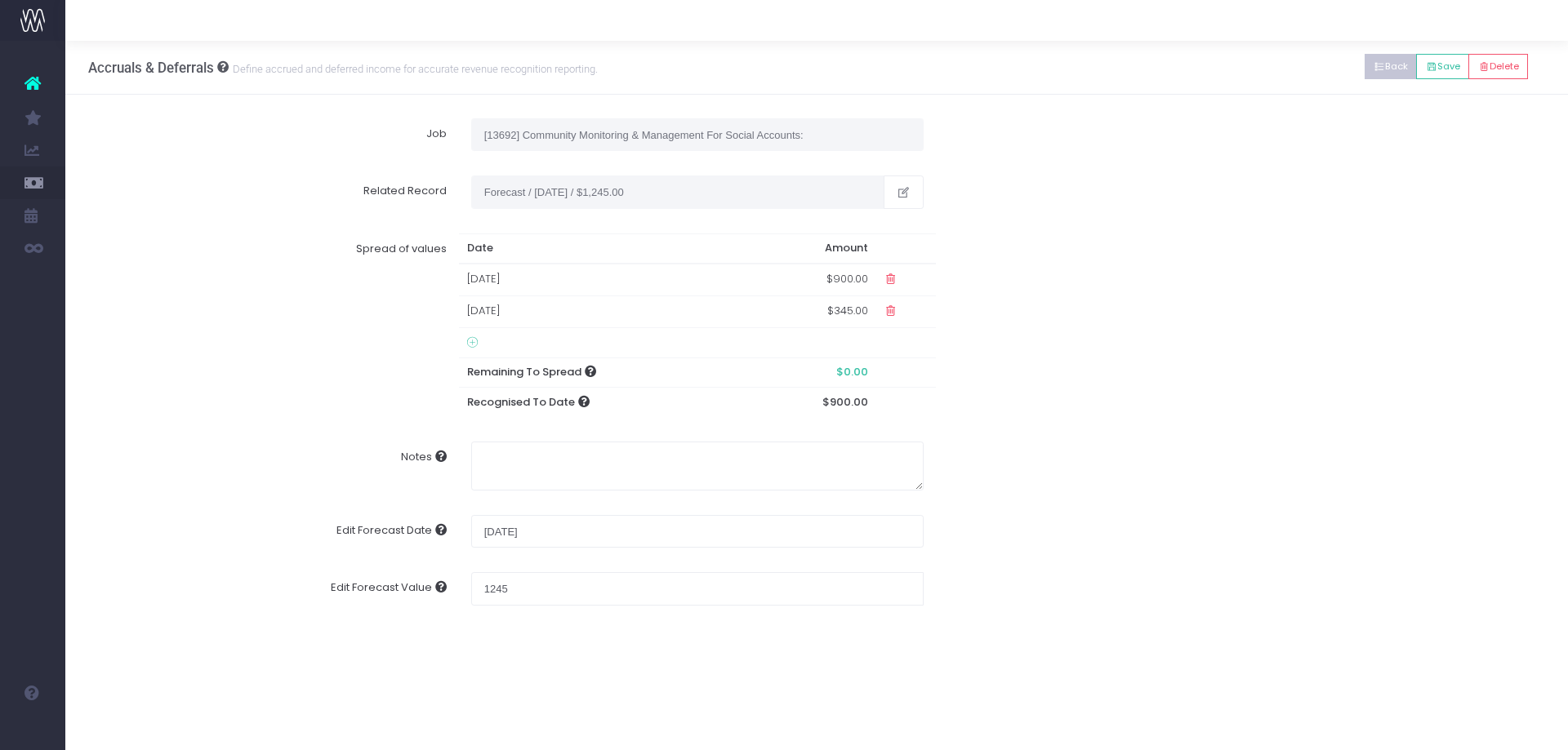
click at [1396, 65] on button "Back" at bounding box center [1391, 67] width 53 height 25
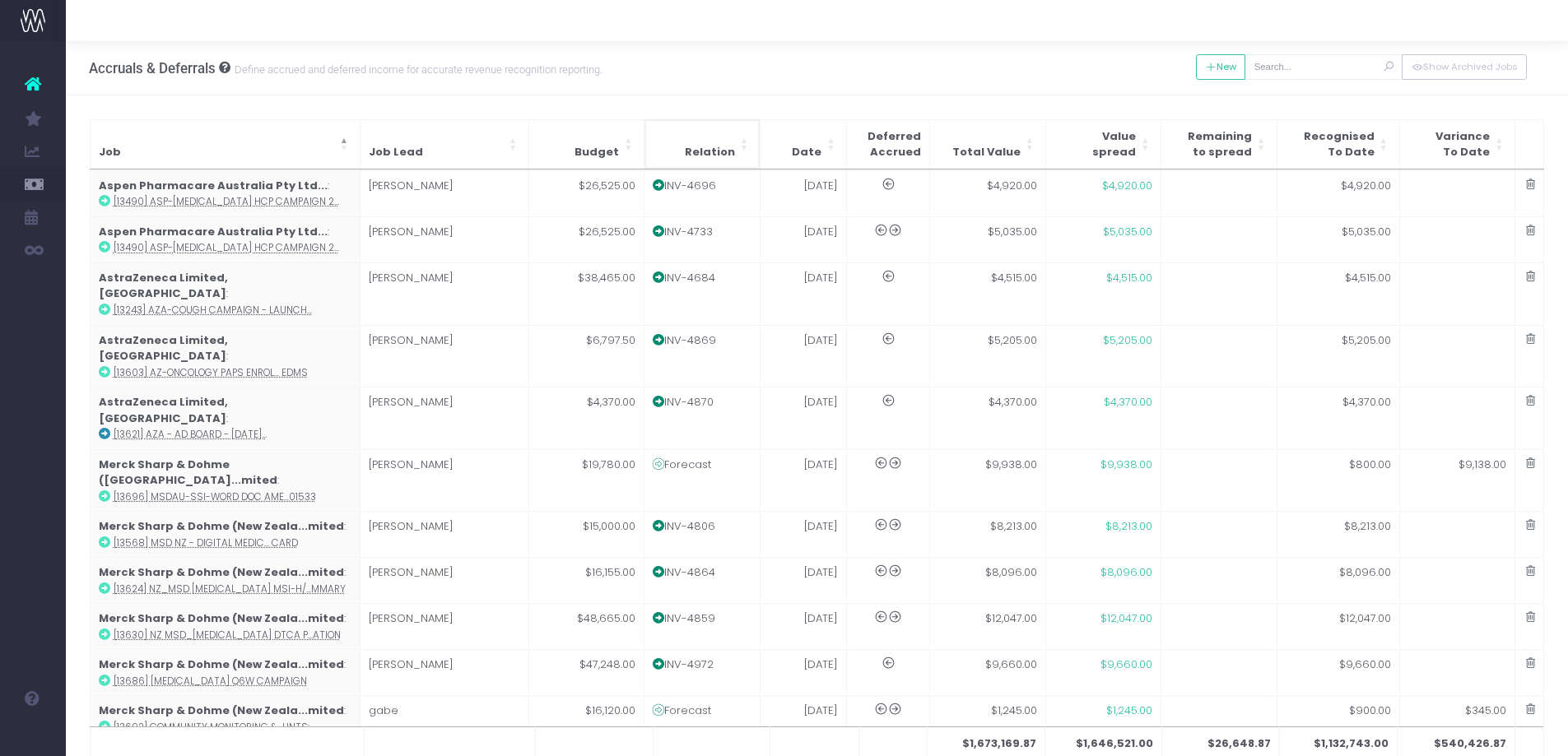
click at [729, 141] on th "Relation" at bounding box center [703, 143] width 116 height 49
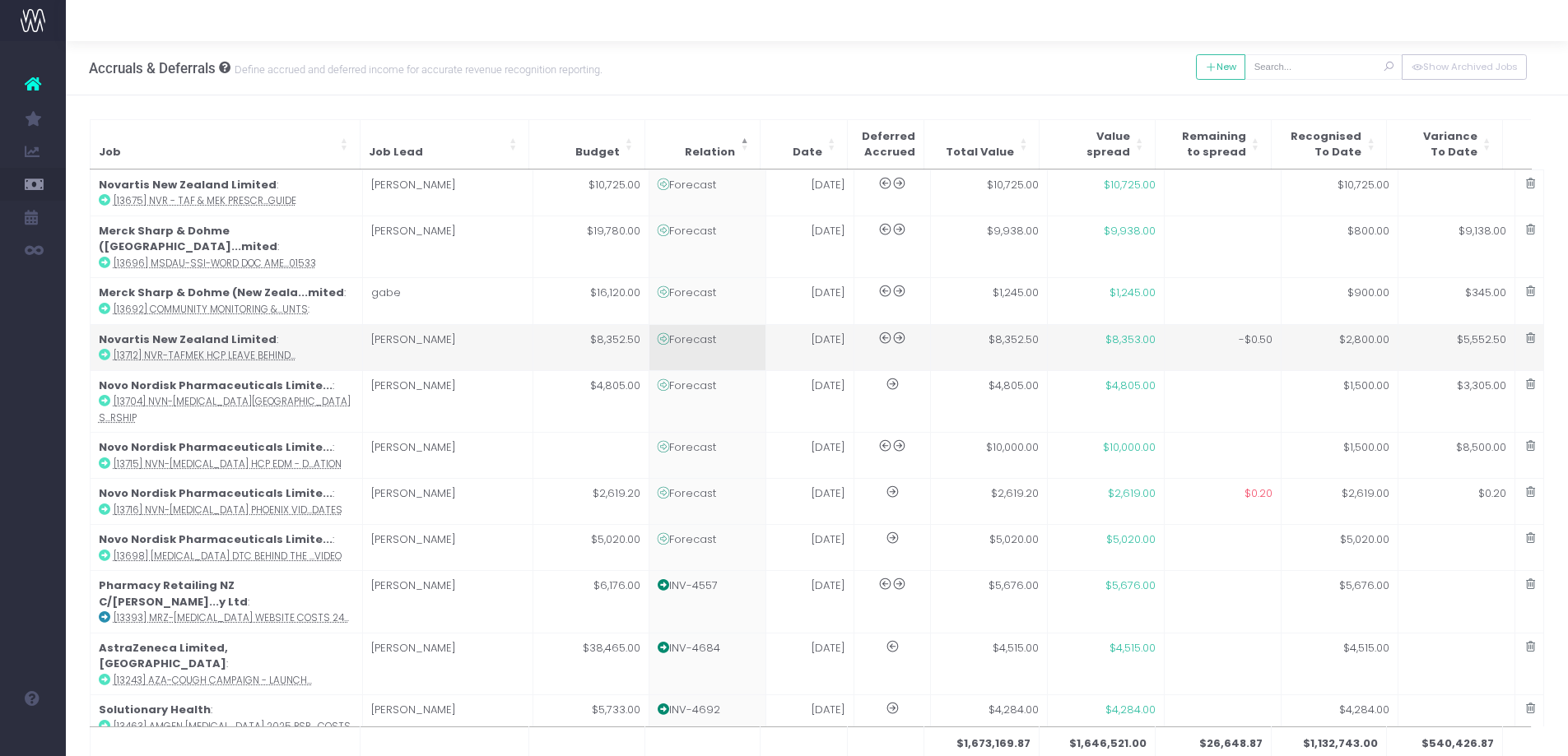
click at [708, 336] on td "Forecast" at bounding box center [707, 347] width 117 height 46
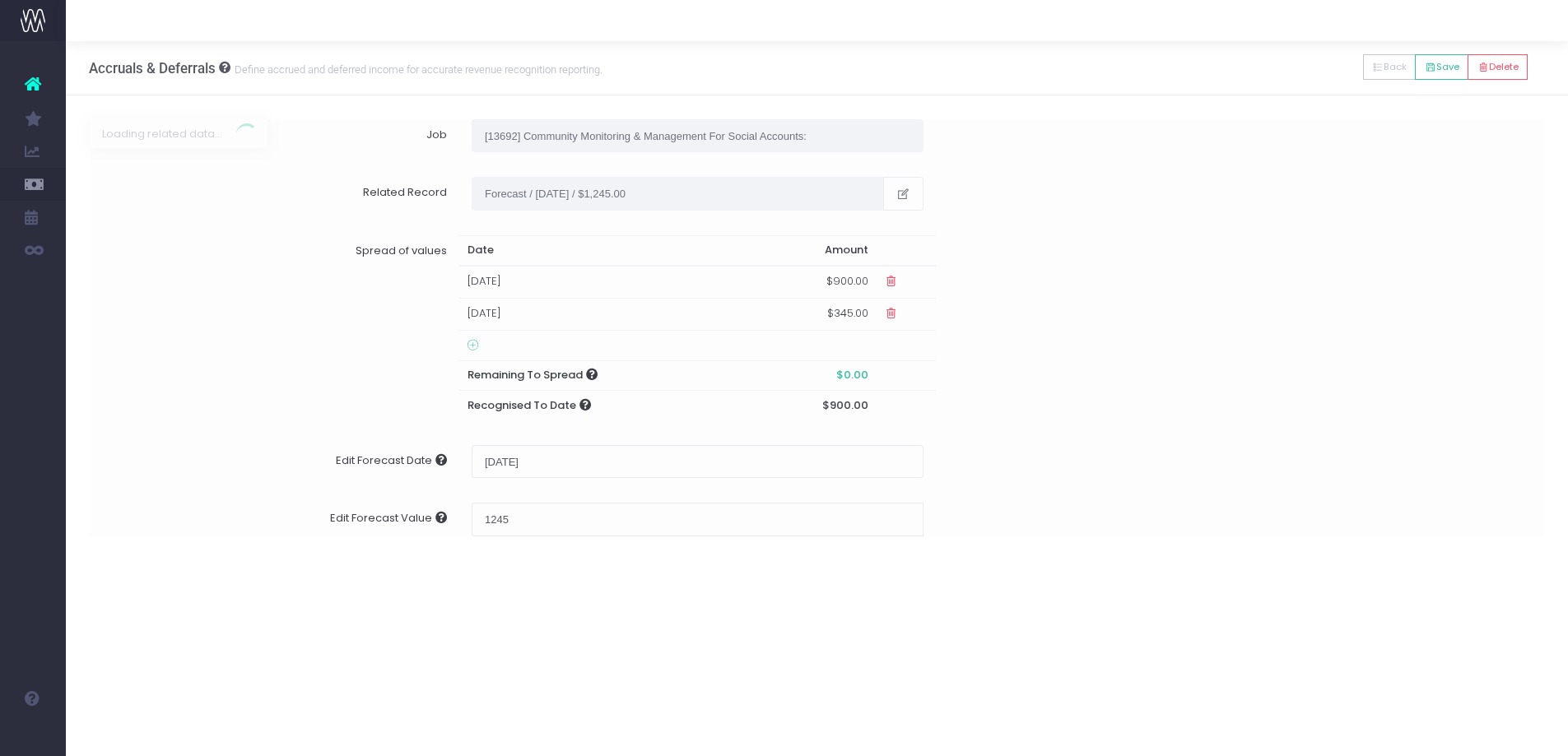
type input "[13712] NVR-TAFMEK HCP Leave Behind"
type textarea "Accrue $2,800, will bill in August"
type input "Forecast / 01 Aug 25 / $8,352.50"
type input "8352.5"
click at [1400, 66] on button "Back" at bounding box center [1402, 67] width 54 height 25
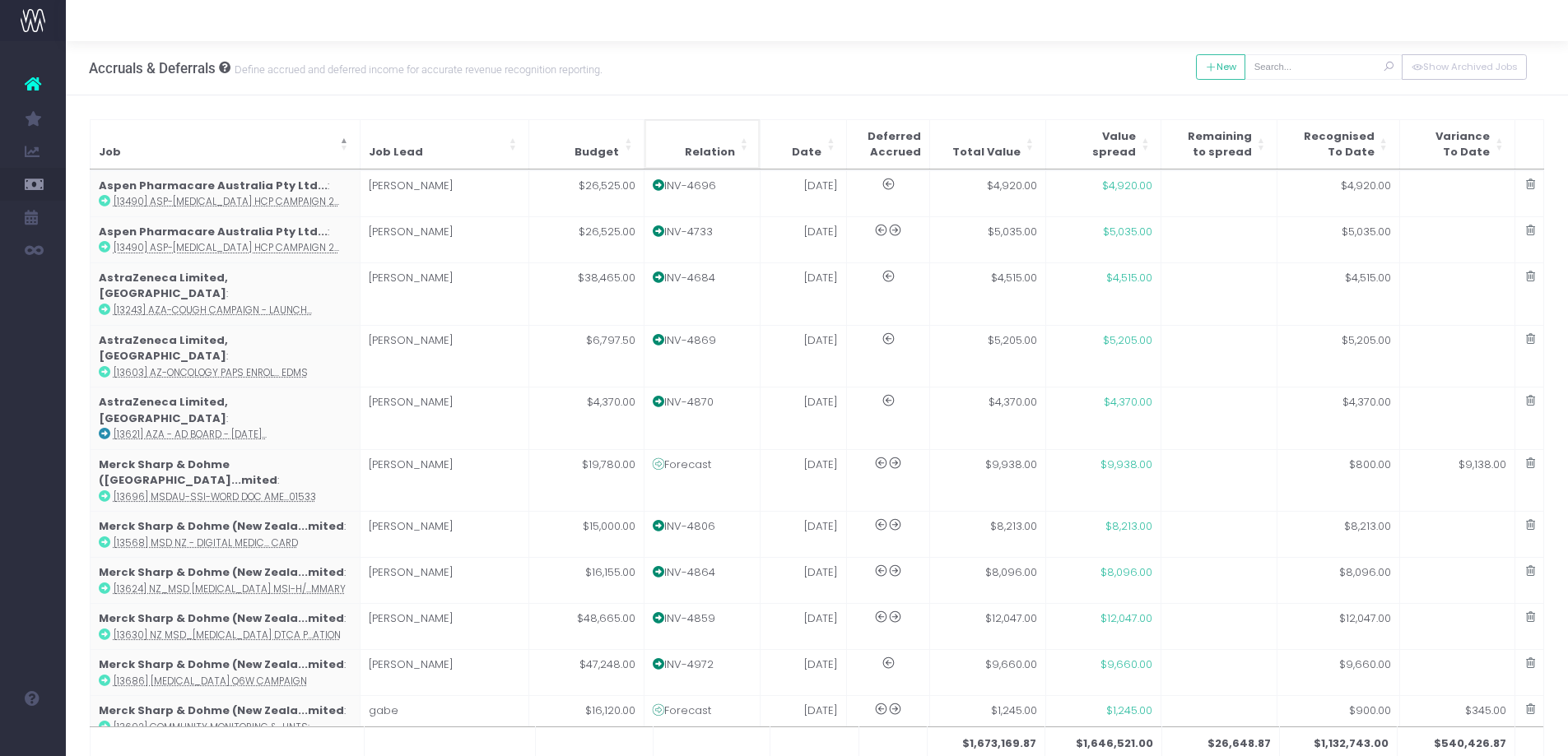
click at [682, 154] on th "Relation" at bounding box center [703, 143] width 116 height 49
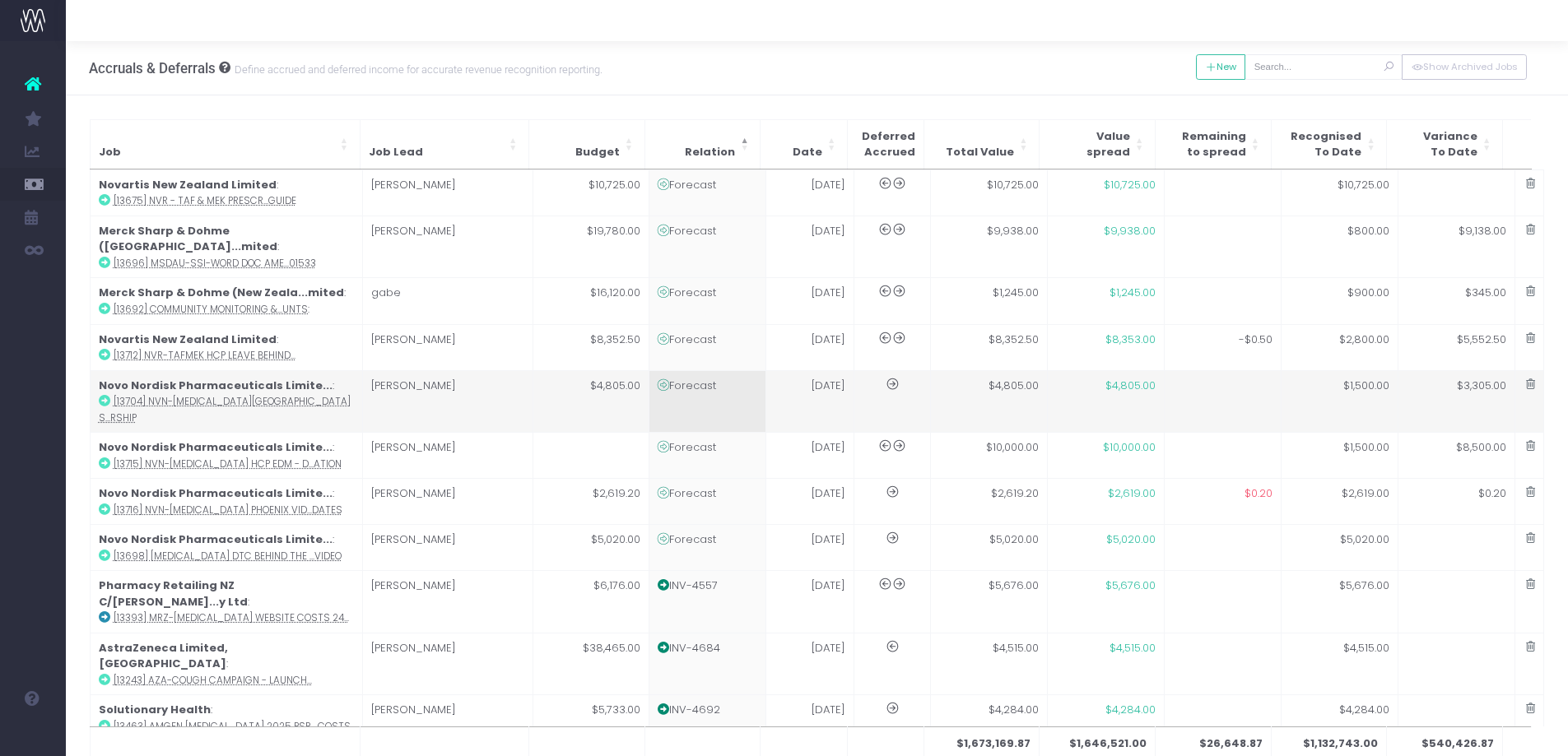
click at [703, 379] on td "Forecast" at bounding box center [707, 401] width 117 height 63
type input "[13704] NVN-Wegovy Eden Park Sponsorship"
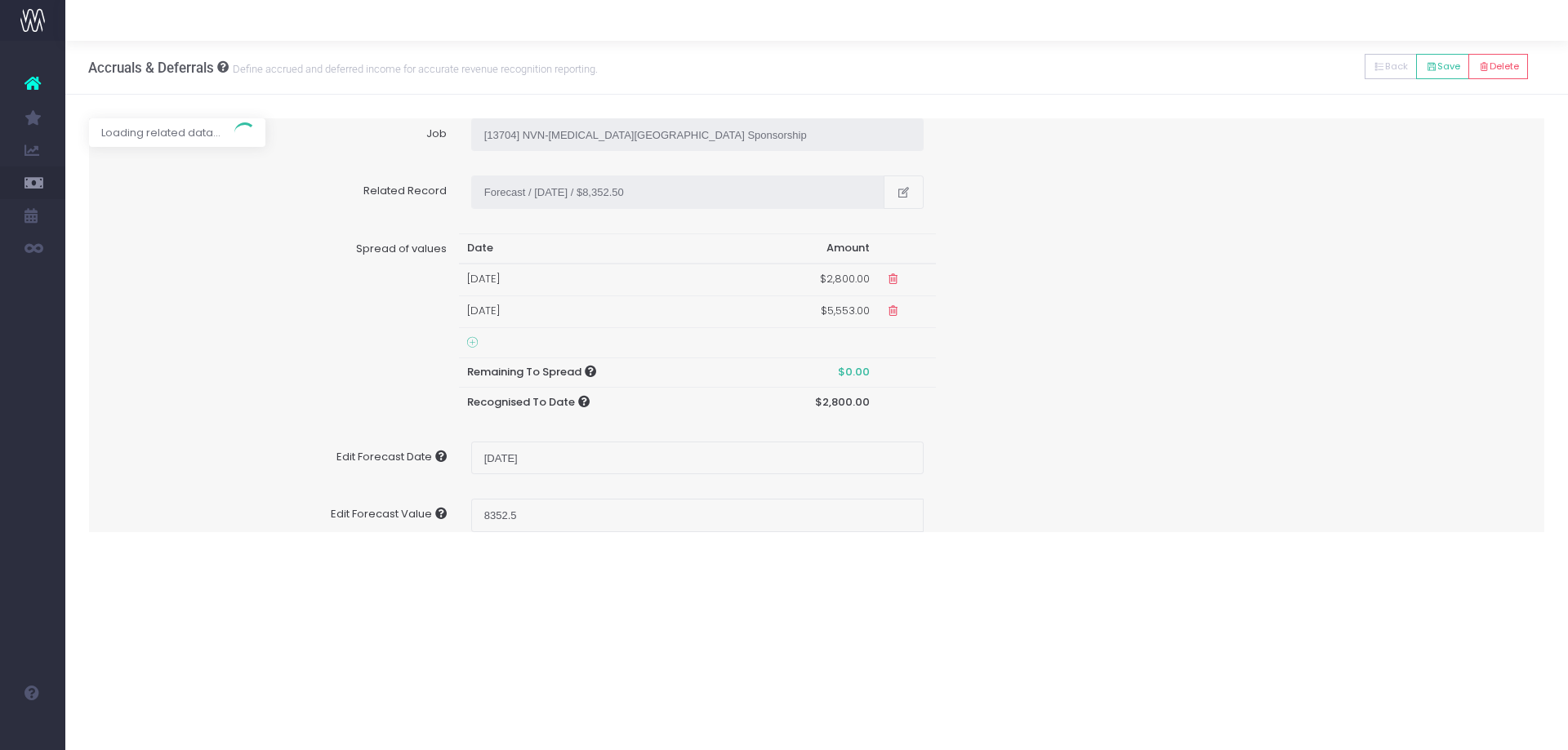
type input "Forecast / 01 Jul 25 / $4,805.00"
type input "July 1, 2025"
type input "4805"
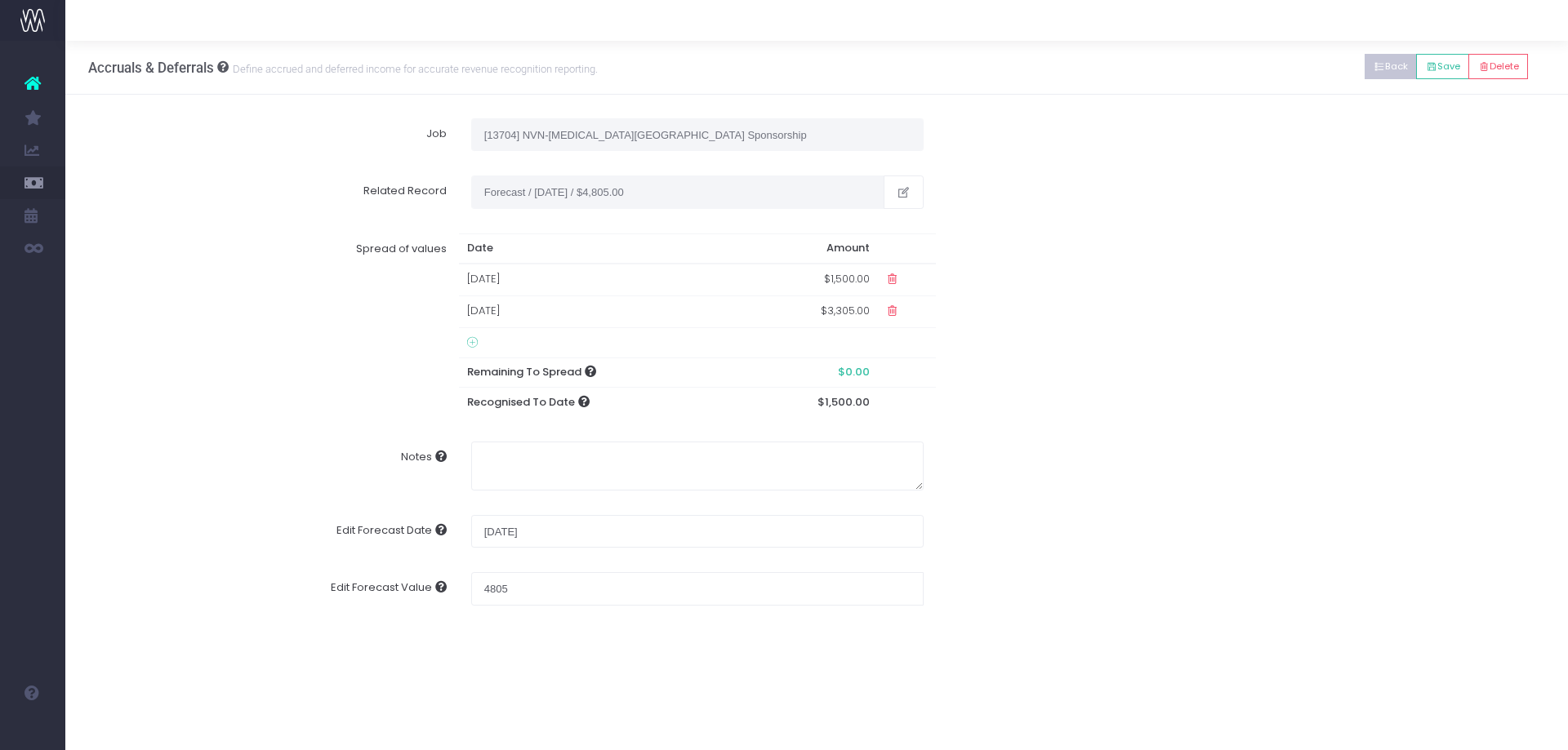
click at [1392, 69] on button "Back" at bounding box center [1391, 67] width 53 height 25
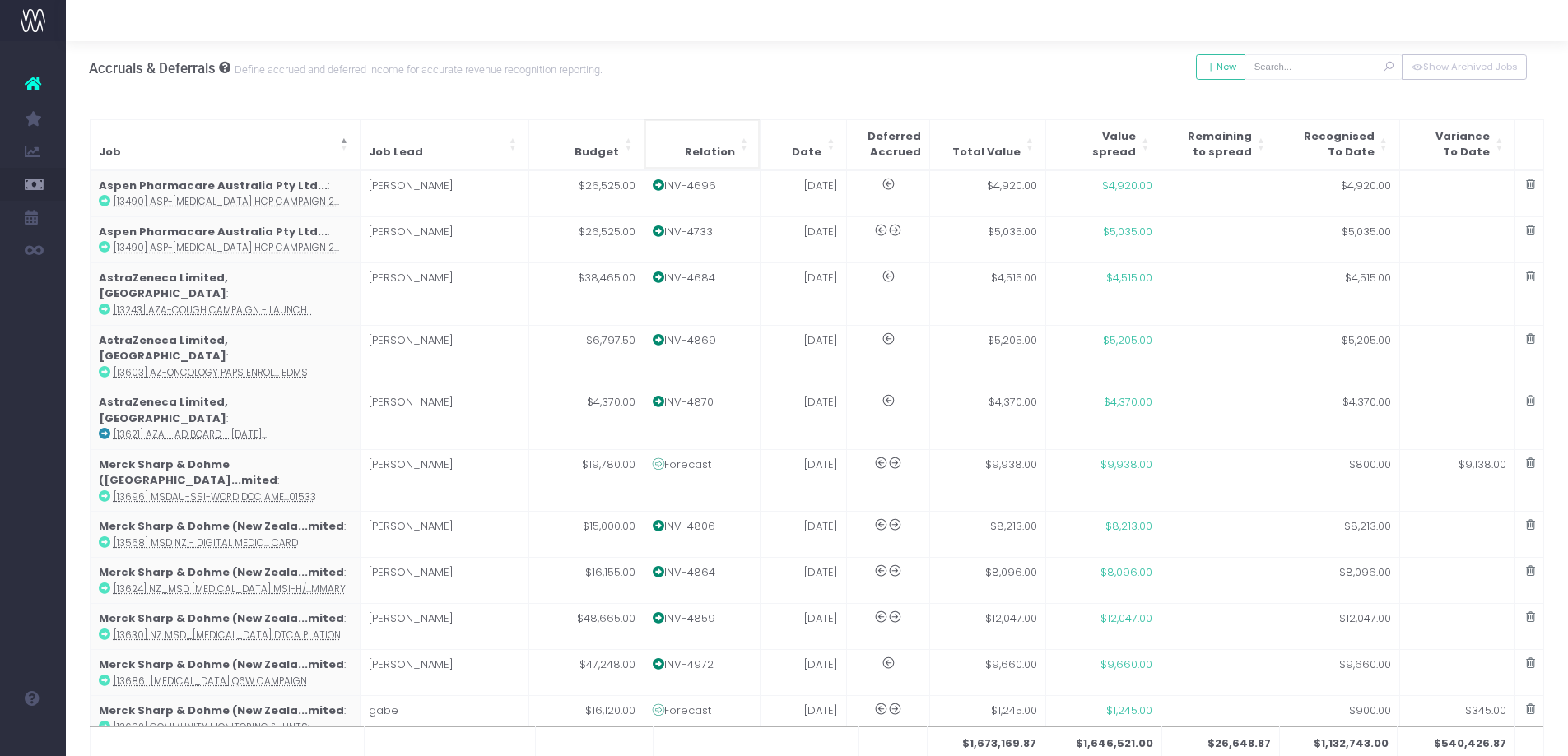
click at [714, 149] on span "Relation" at bounding box center [709, 152] width 50 height 16
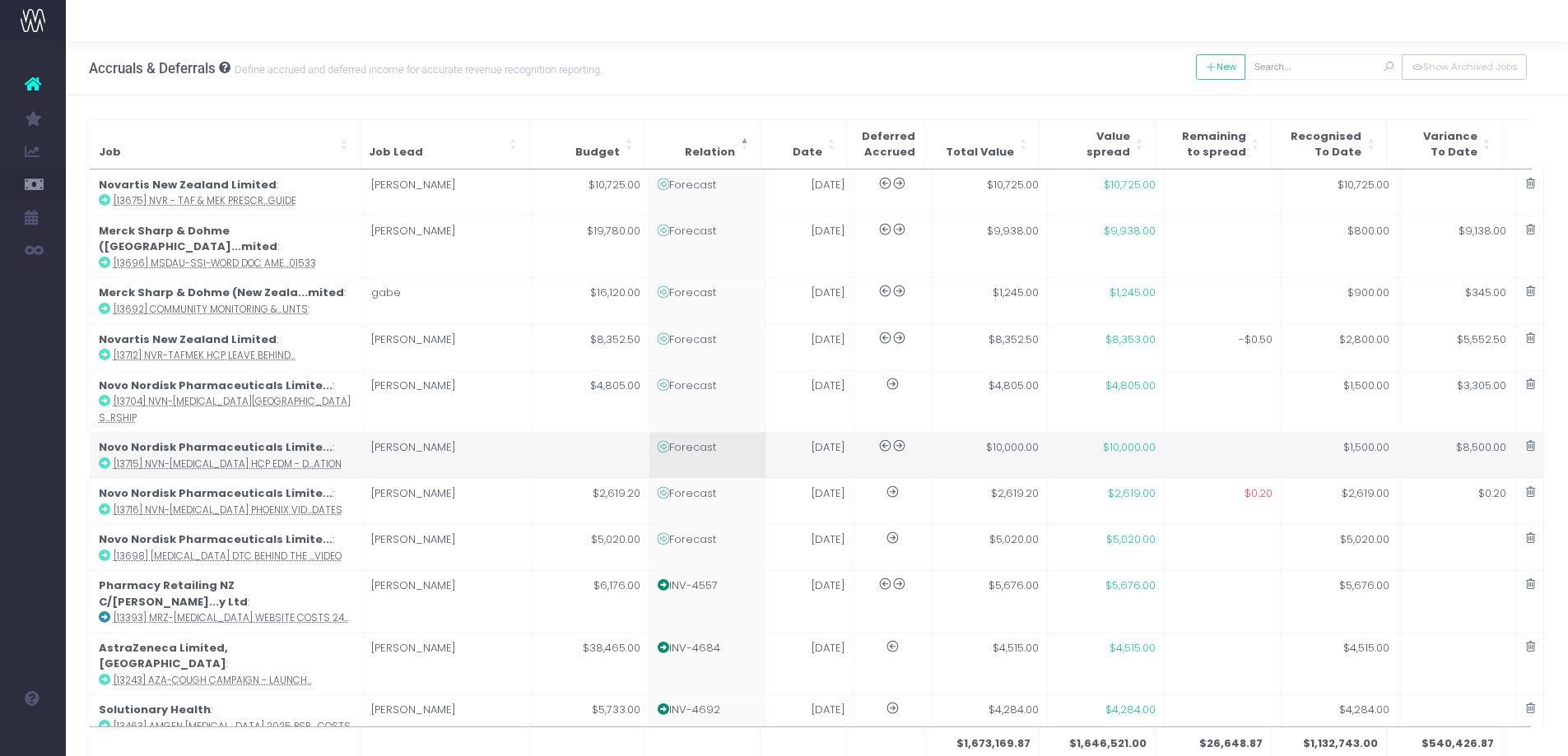
click at [702, 433] on td "Forecast" at bounding box center [707, 456] width 117 height 46
type input "[13715] NVN-Wegovy HCP EDM - DTC EDM Launch Notification"
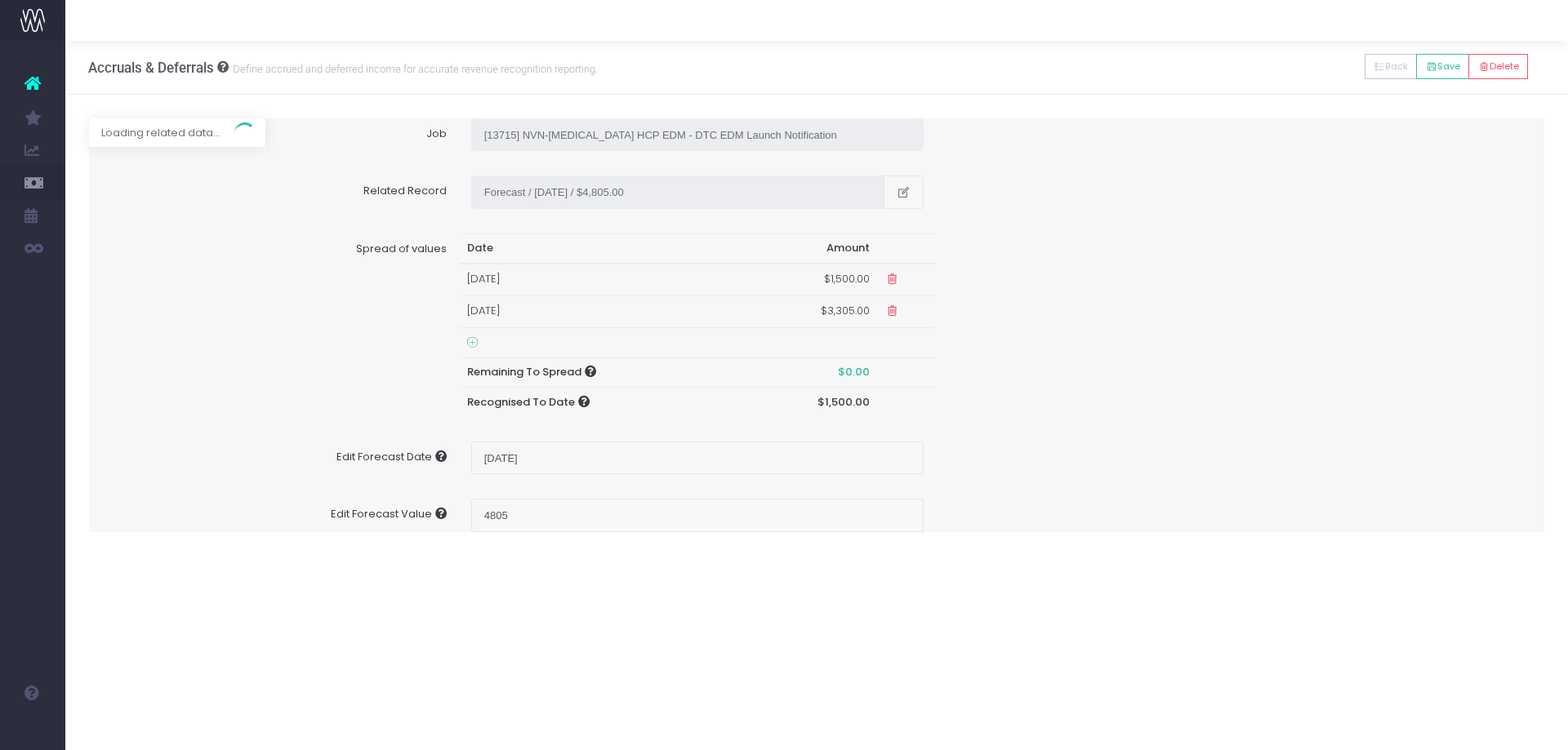
type input "Forecast / 01 Aug 25 / $10,000.00"
type input "August 1, 2025"
type input "10000"
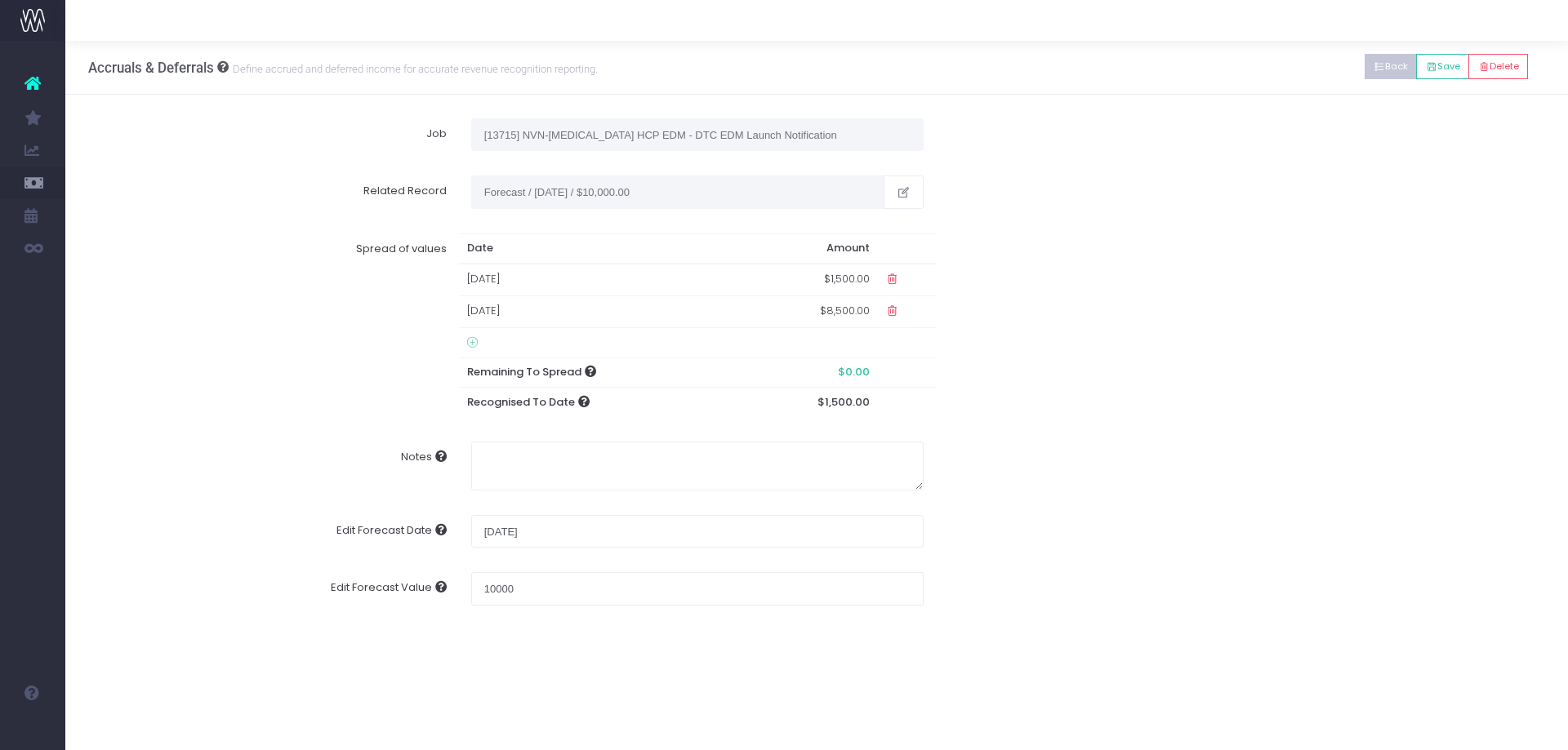
click at [1378, 60] on button "Back" at bounding box center [1391, 67] width 53 height 25
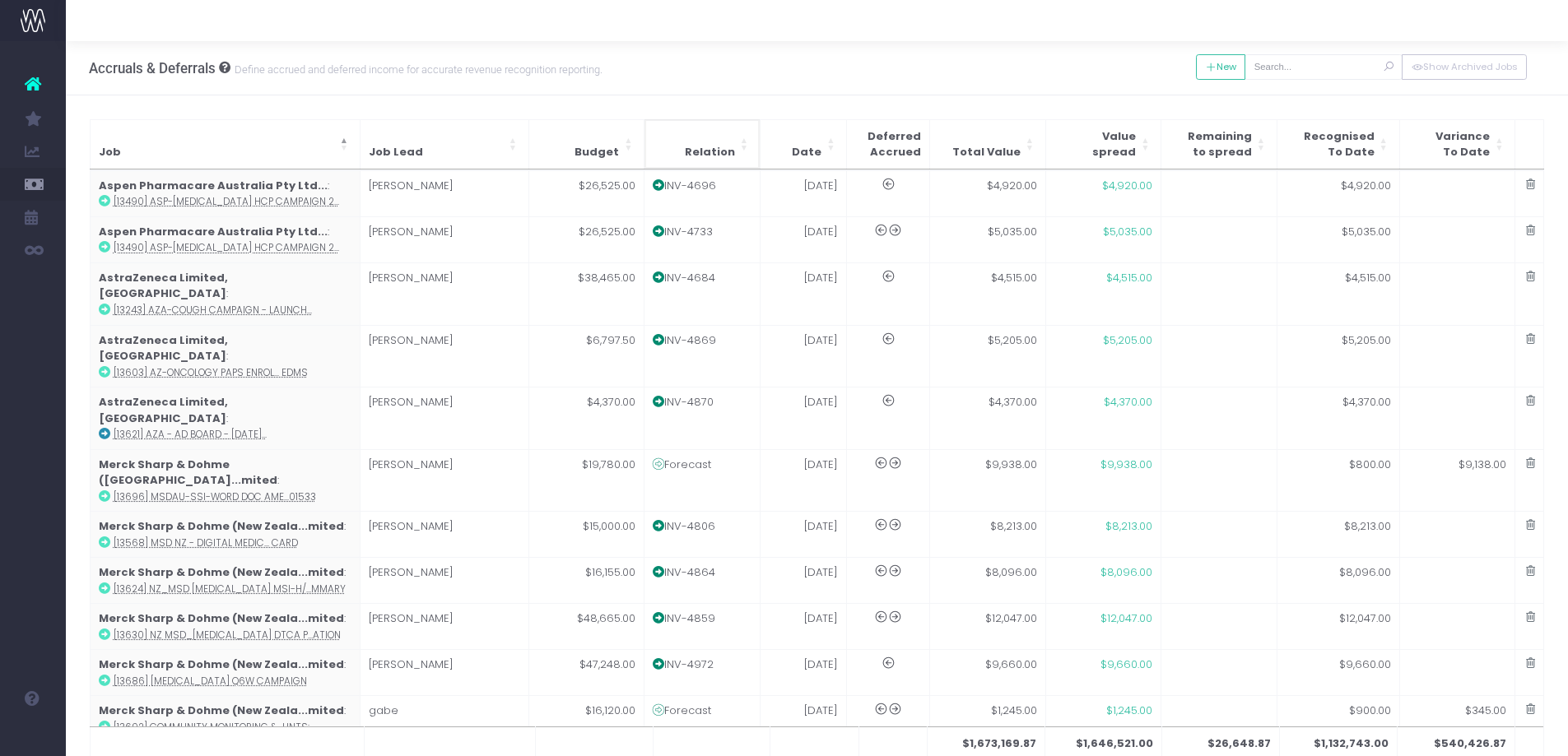
click at [743, 142] on th "Relation" at bounding box center [703, 143] width 116 height 49
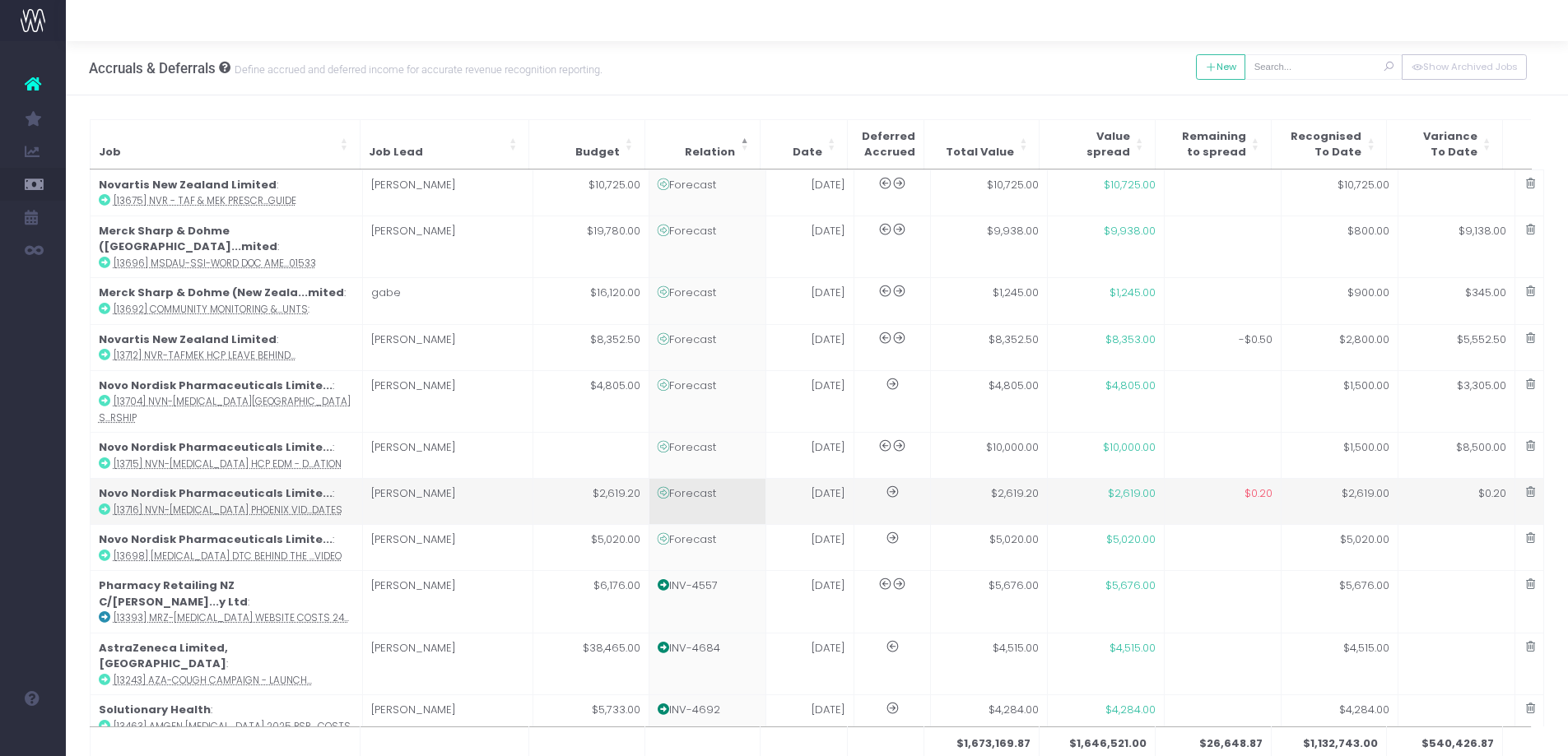
click at [687, 479] on td "Forecast" at bounding box center [707, 502] width 117 height 46
type input "[13716] NVN-Wegovy Phoenix Video Updates"
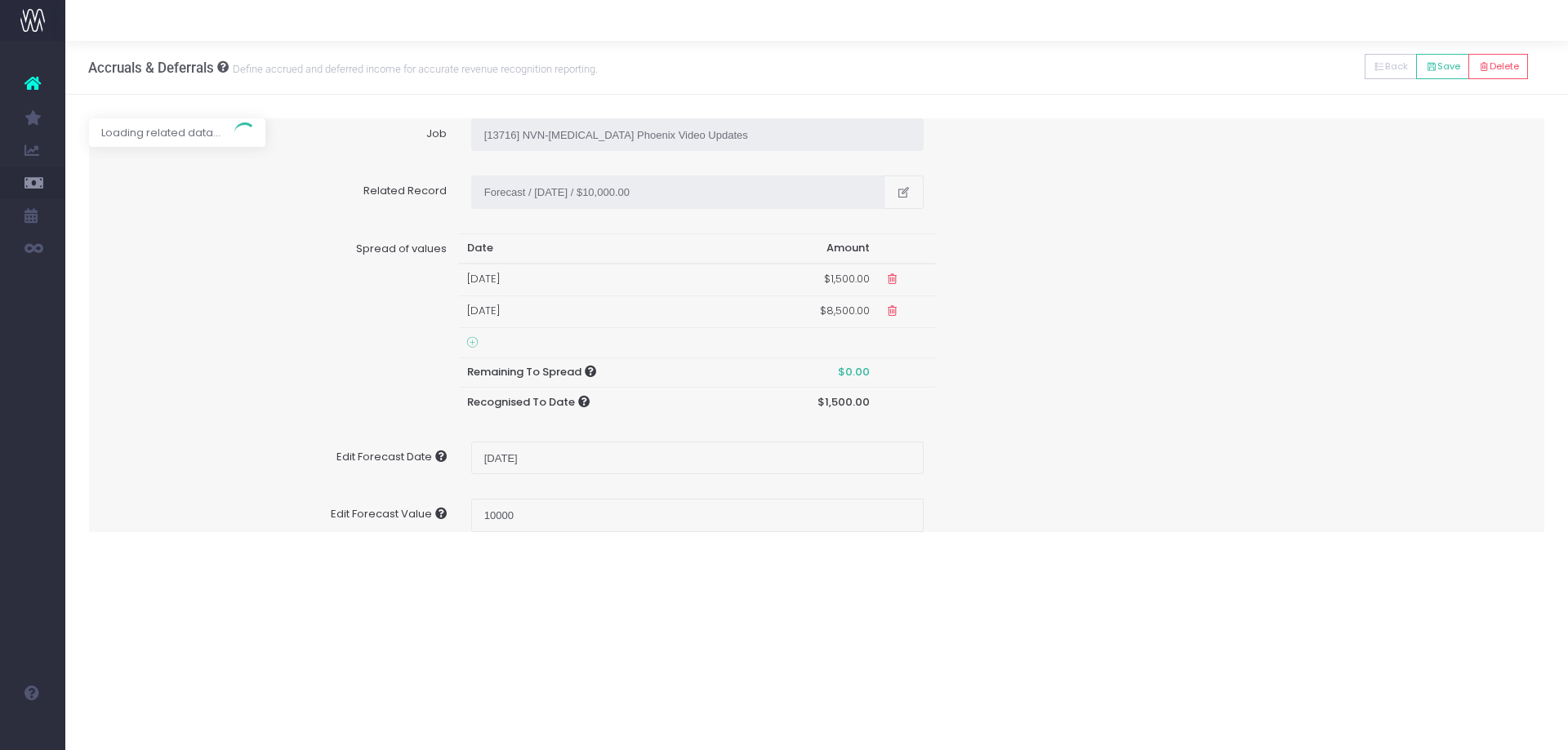
type input "Forecast / 01 Jul 25 / $2,619.20"
type input "July 1, 2025"
type input "2619.2"
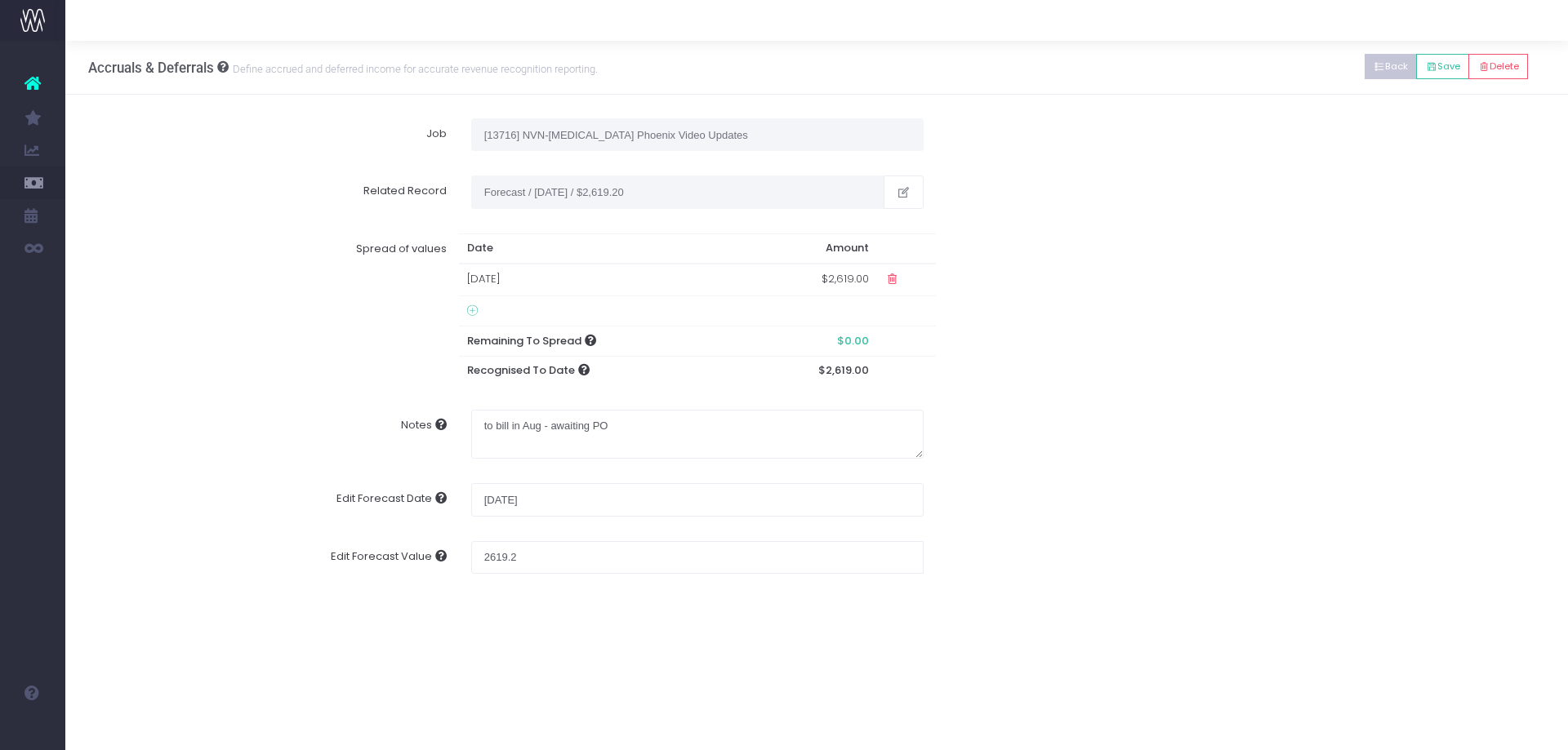
click at [1395, 57] on button "Back" at bounding box center [1391, 67] width 53 height 25
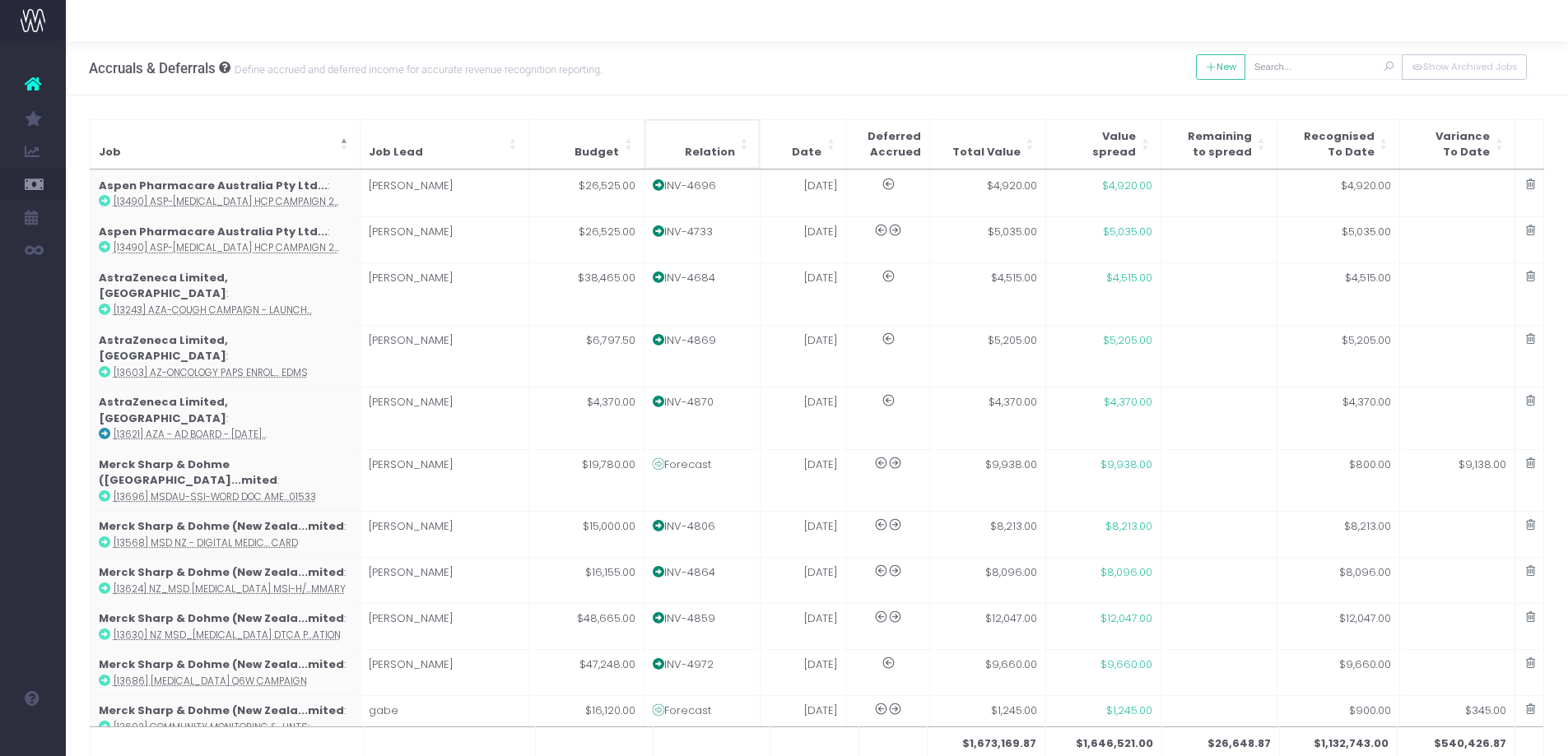
click at [715, 130] on th "Relation" at bounding box center [703, 143] width 116 height 49
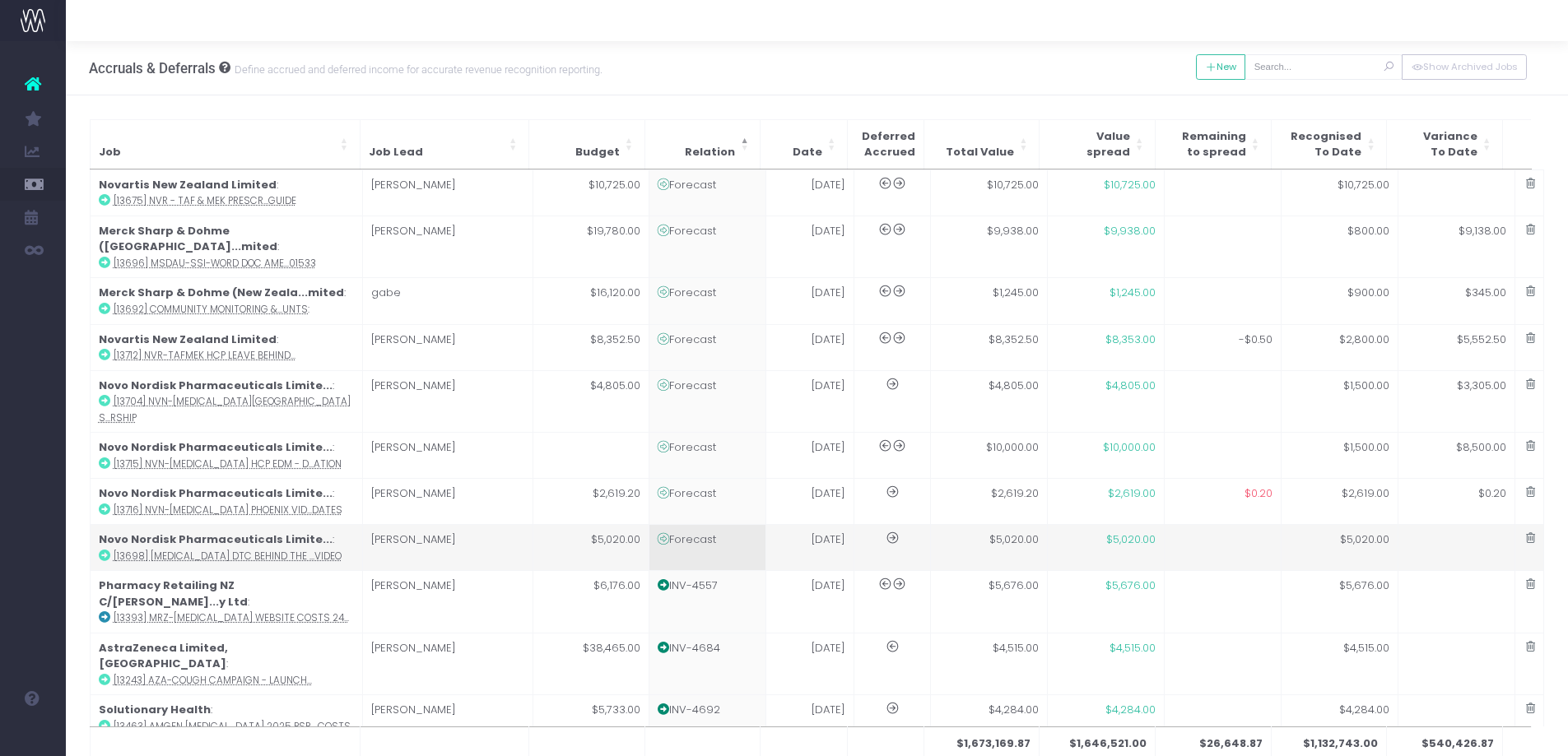
click at [685, 525] on td "Forecast" at bounding box center [707, 547] width 117 height 46
type input "[13698] Wegovy DTC Behind the Scenes Video"
type textarea "Will bill Aug/Sept, scope has changed. This is the project we have given them $…"
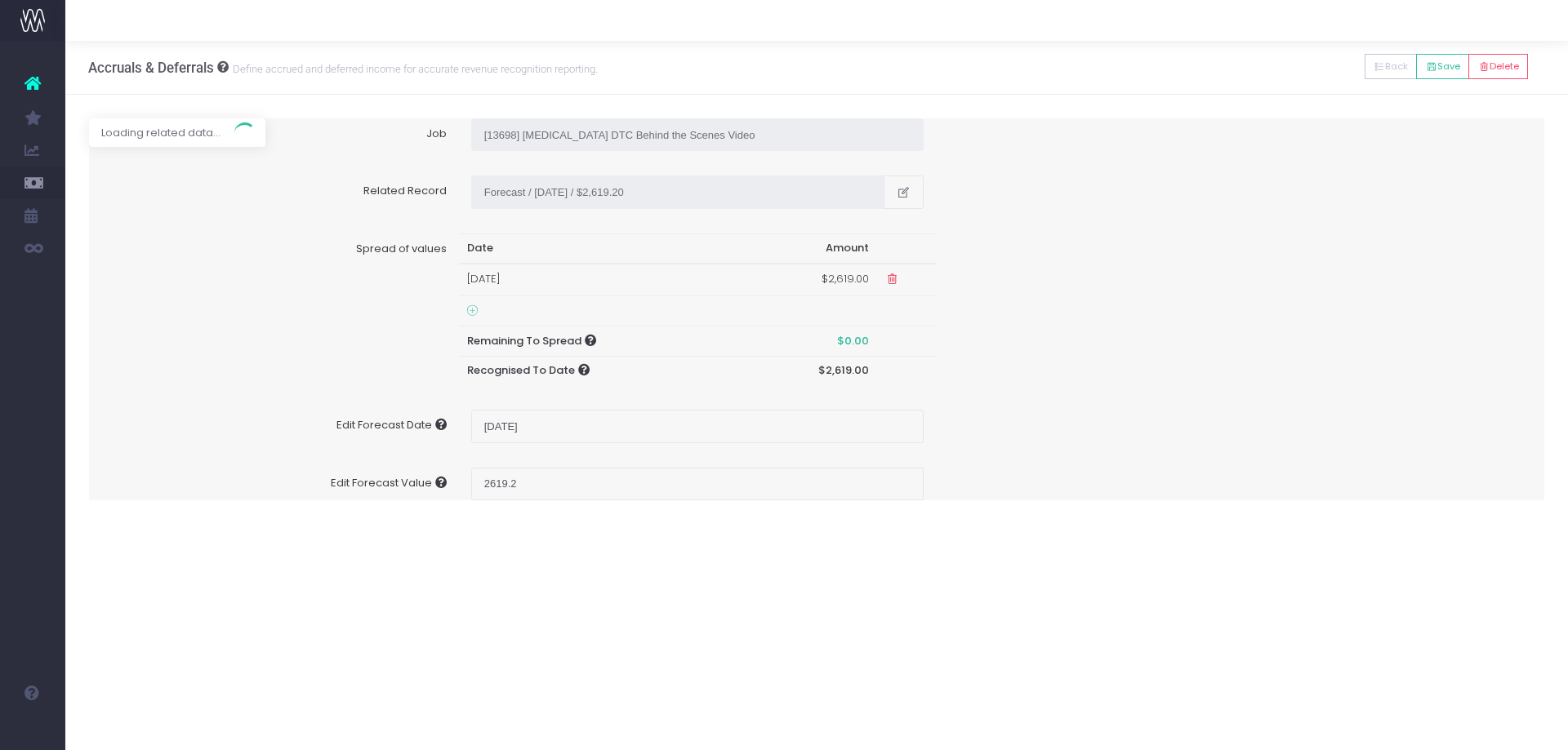
type input "Forecast / 01 Jul 25 / $5,020.00"
type input "5020"
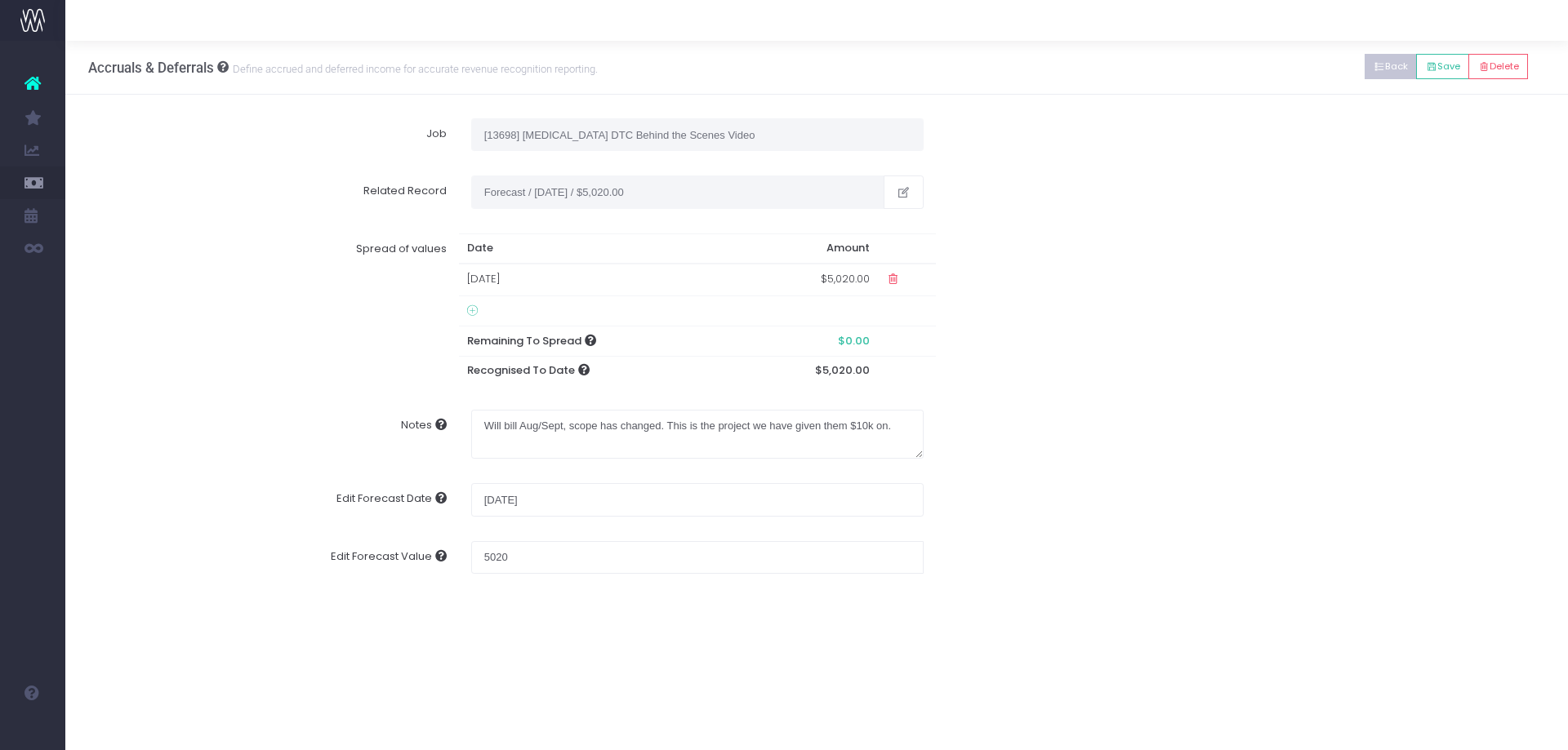
click at [1386, 64] on button "Back" at bounding box center [1391, 67] width 53 height 25
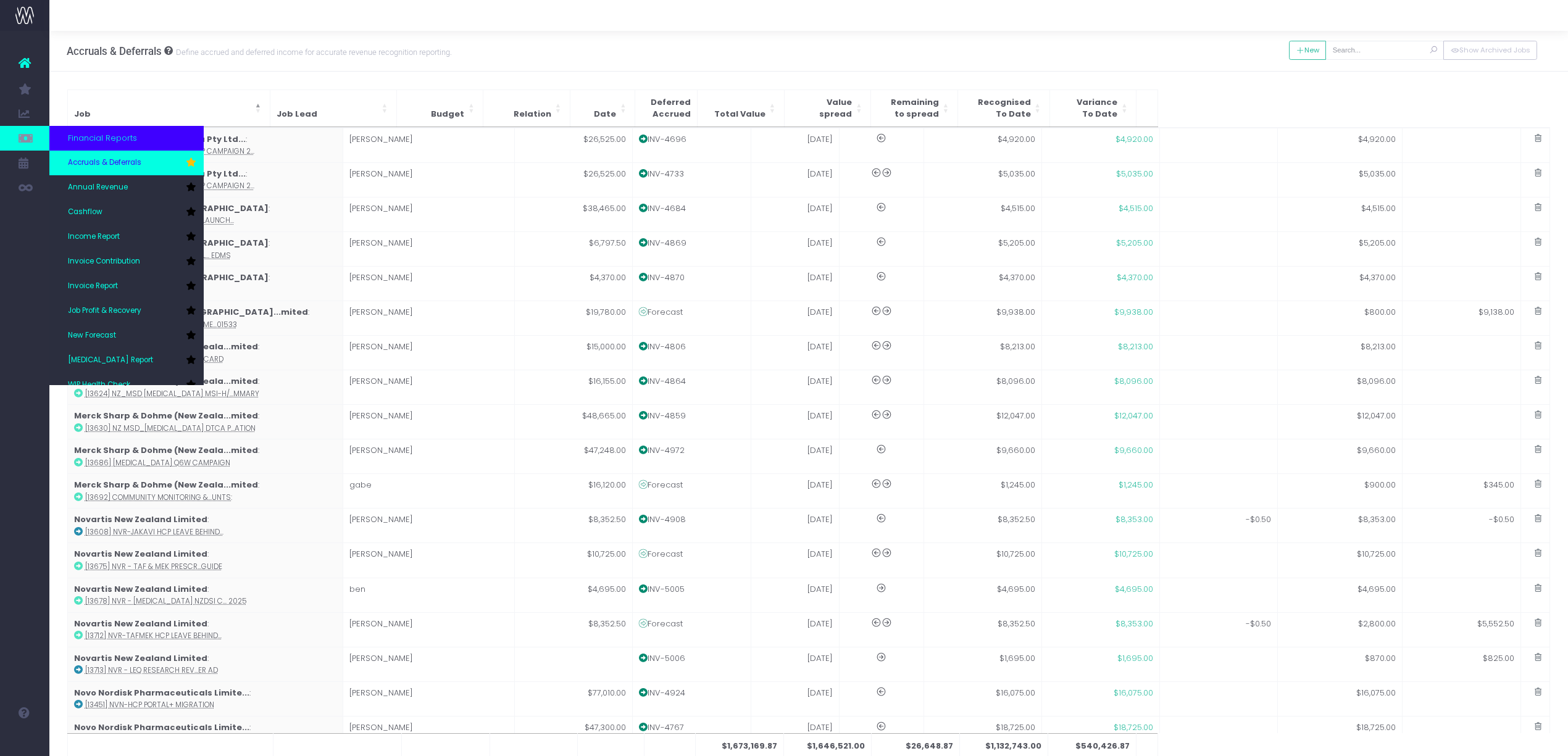
click at [122, 163] on span "Accruals & Deferrals" at bounding box center [105, 163] width 74 height 11
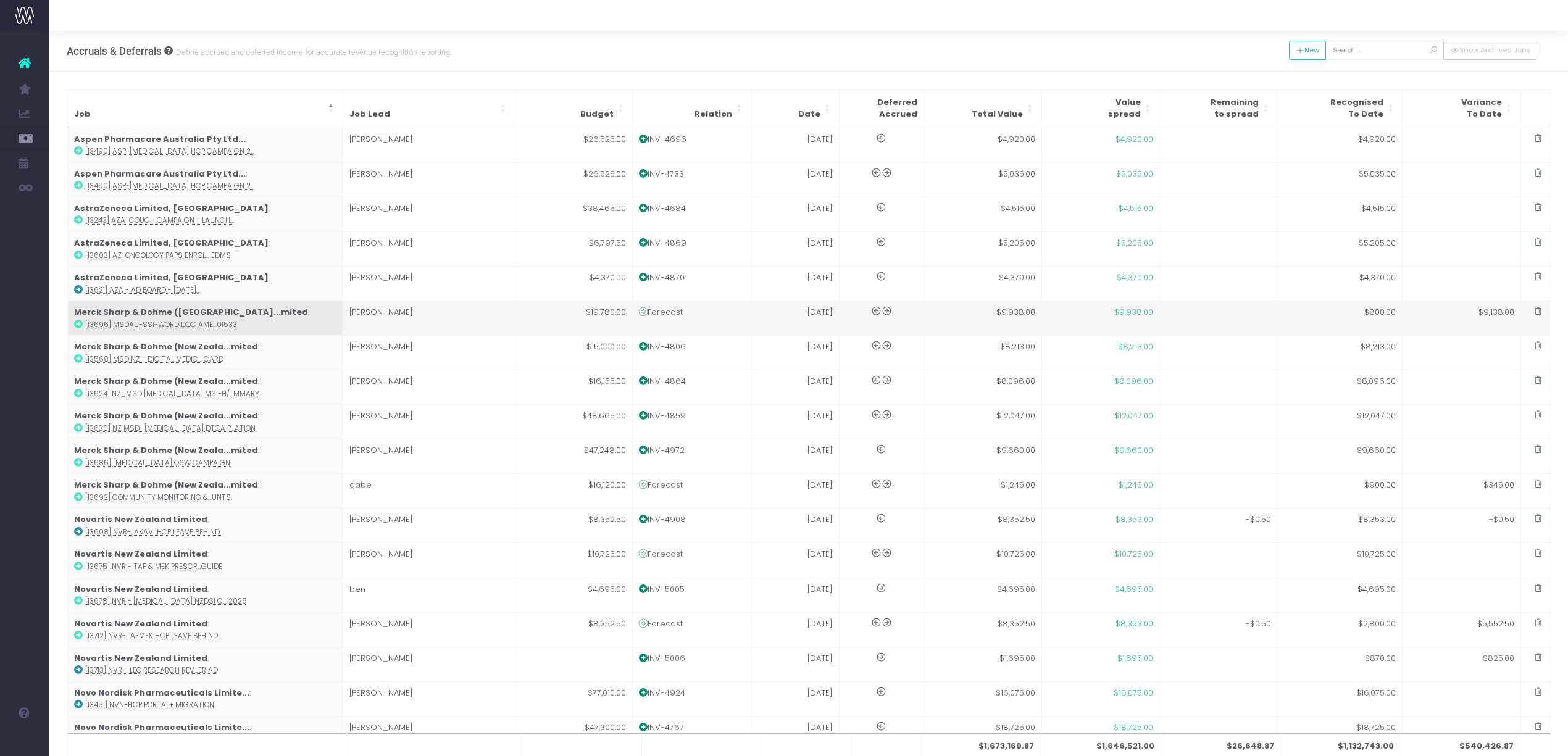
click at [1431, 314] on td "$9,138.00" at bounding box center [1461, 318] width 118 height 35
type input "[13696] MSDAU-SSI-Word Doc Amends July-Dec: AU-KEY-01533"
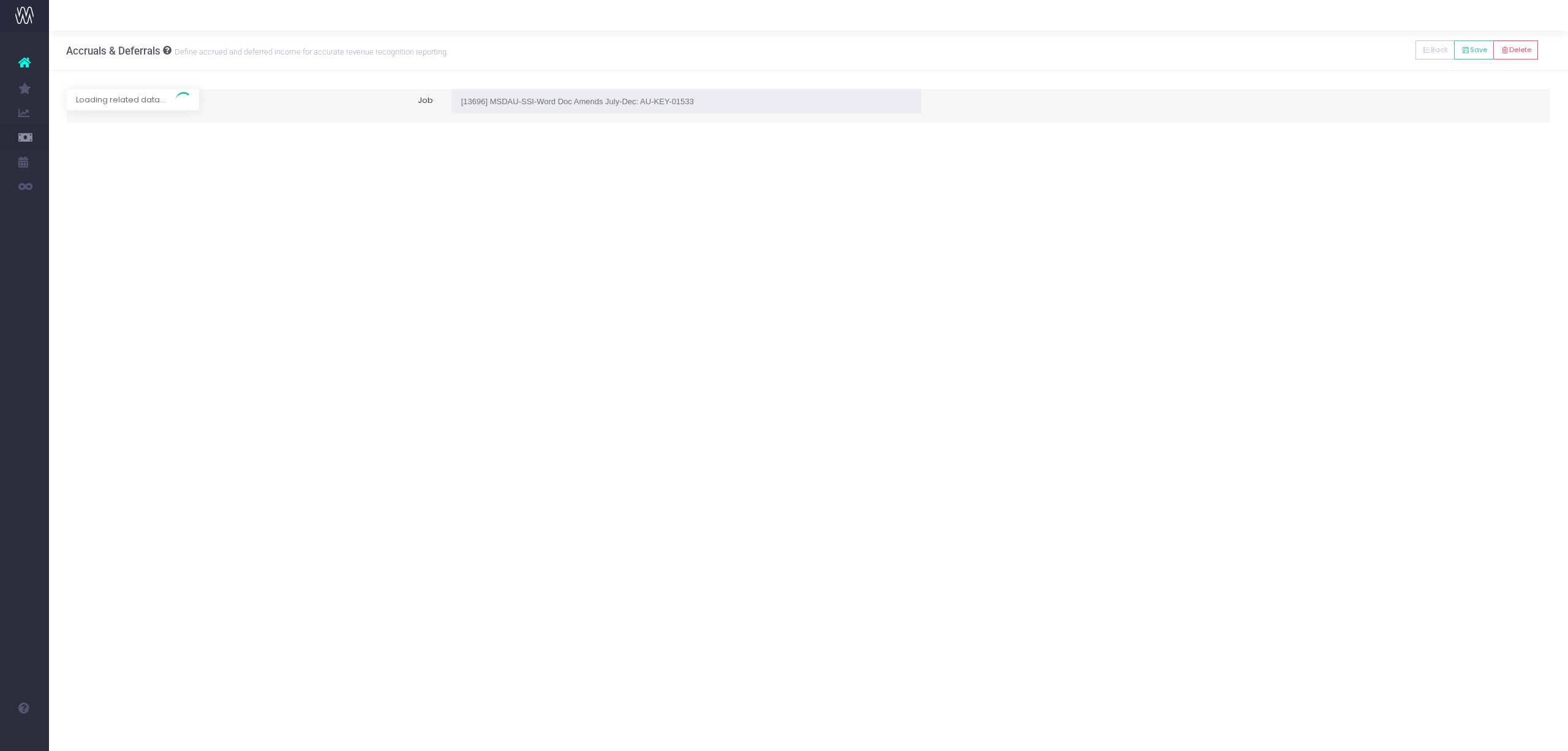
type input "Forecast / [DATE] / $9,938.00"
type input "[DATE]"
type input "9938"
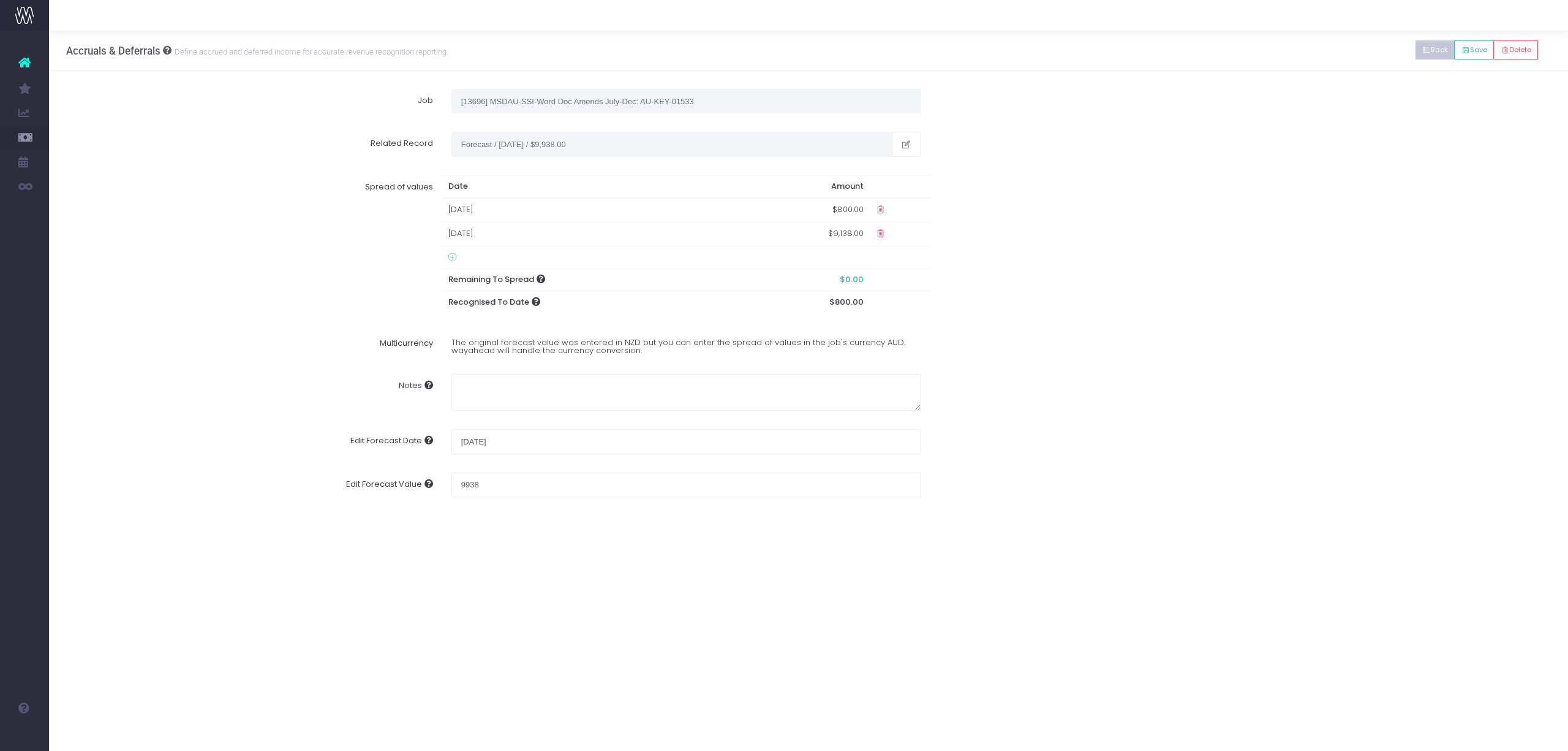
click at [1422, 50] on icon at bounding box center [1426, 50] width 9 height 0
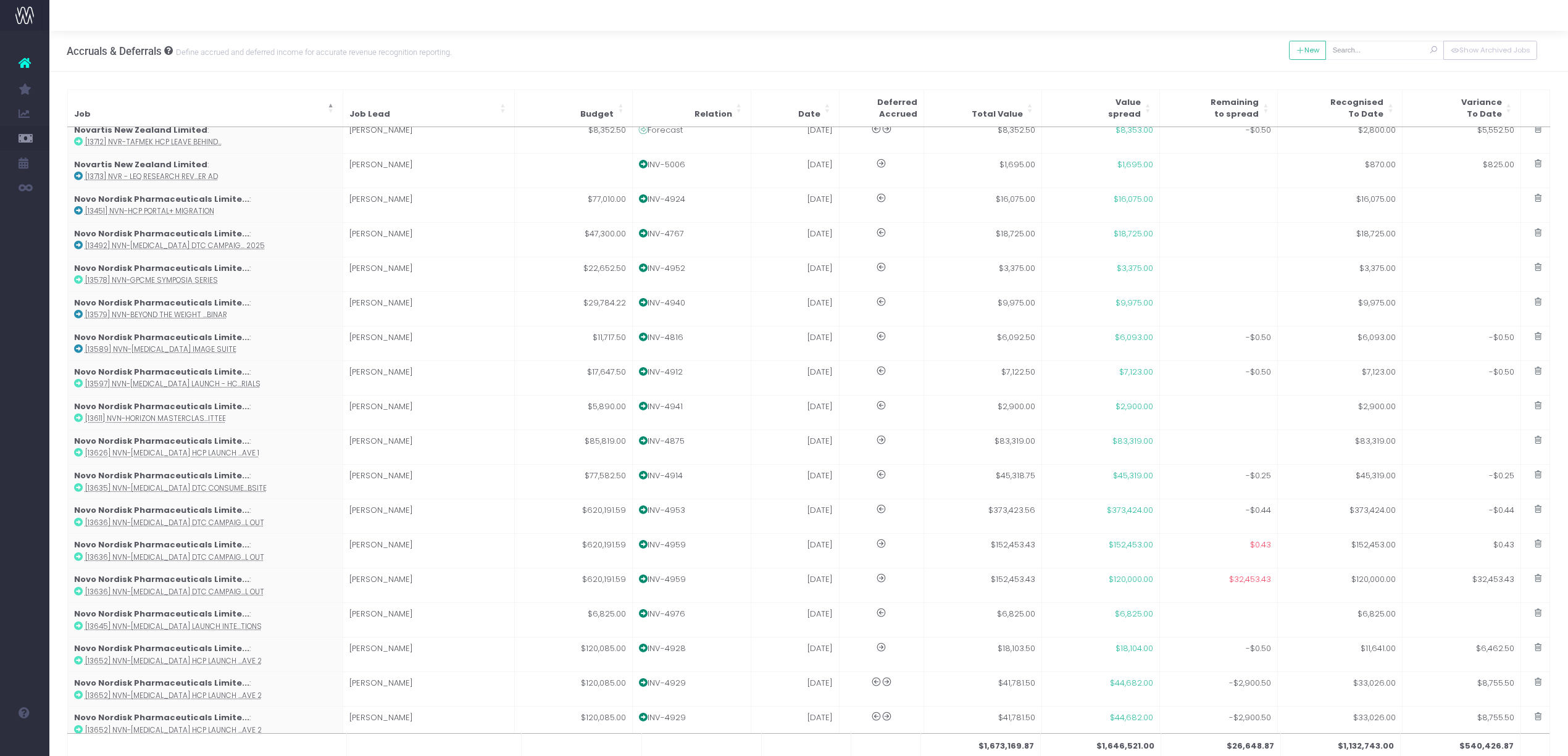
scroll to position [924, 0]
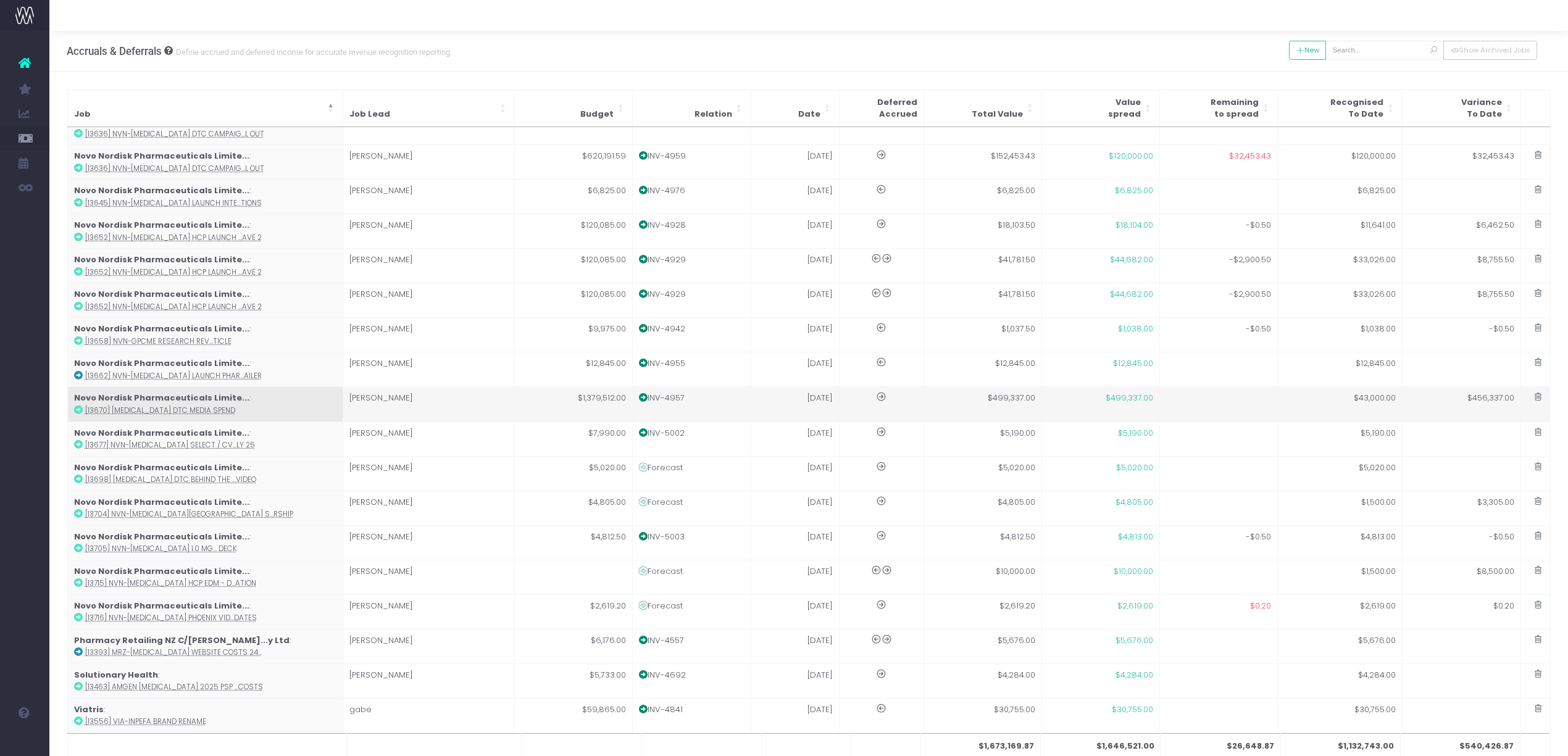
click at [1294, 405] on td "$43,000.00" at bounding box center [1340, 404] width 125 height 35
type input "[13670] [MEDICAL_DATA] DTC Media Spend"
type textarea "Jan needs to be fixed as Rev on this job is too high $280k vs predicted $220k -…"
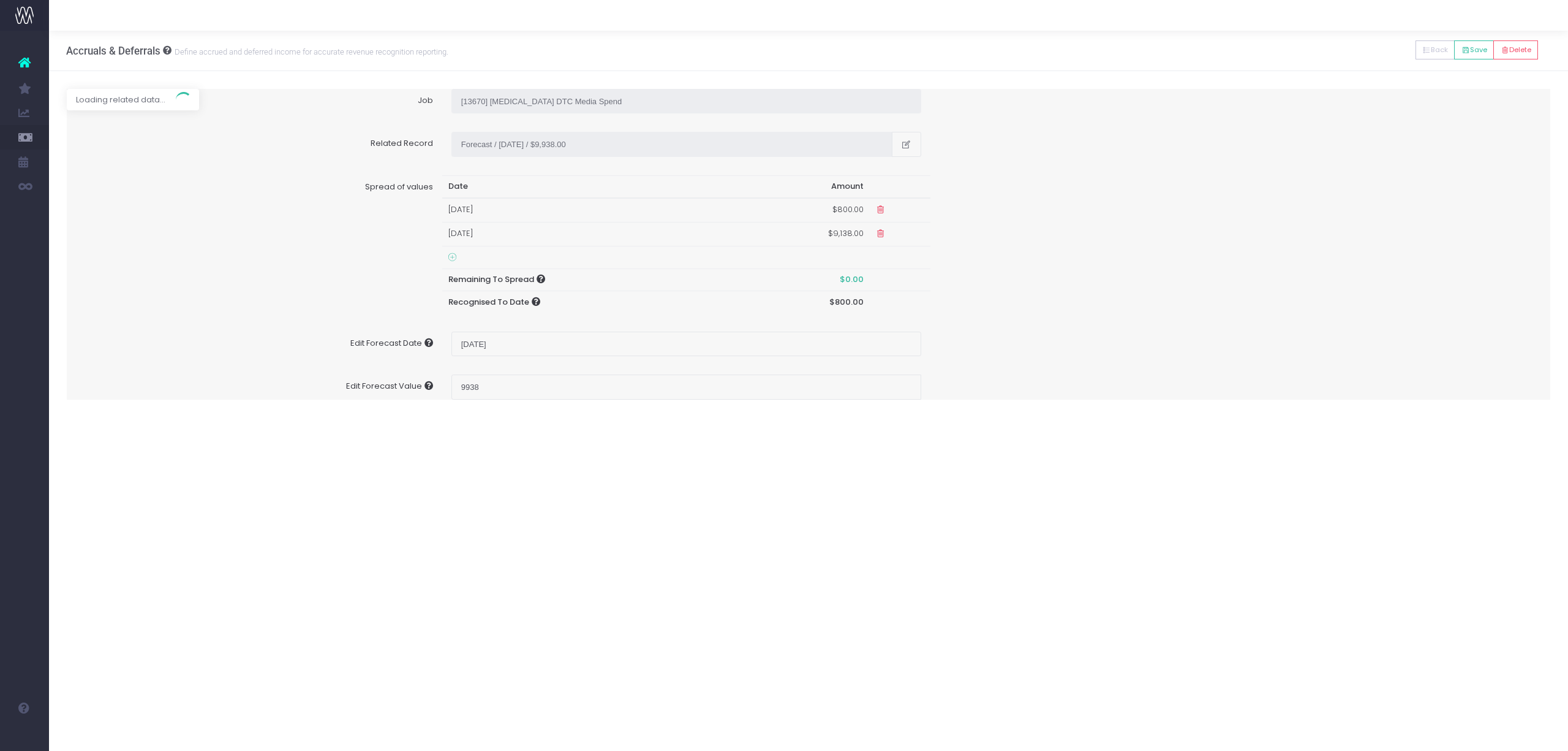
type input "Invoice INV-4957 / 30 Jun 25 / $499,337.00"
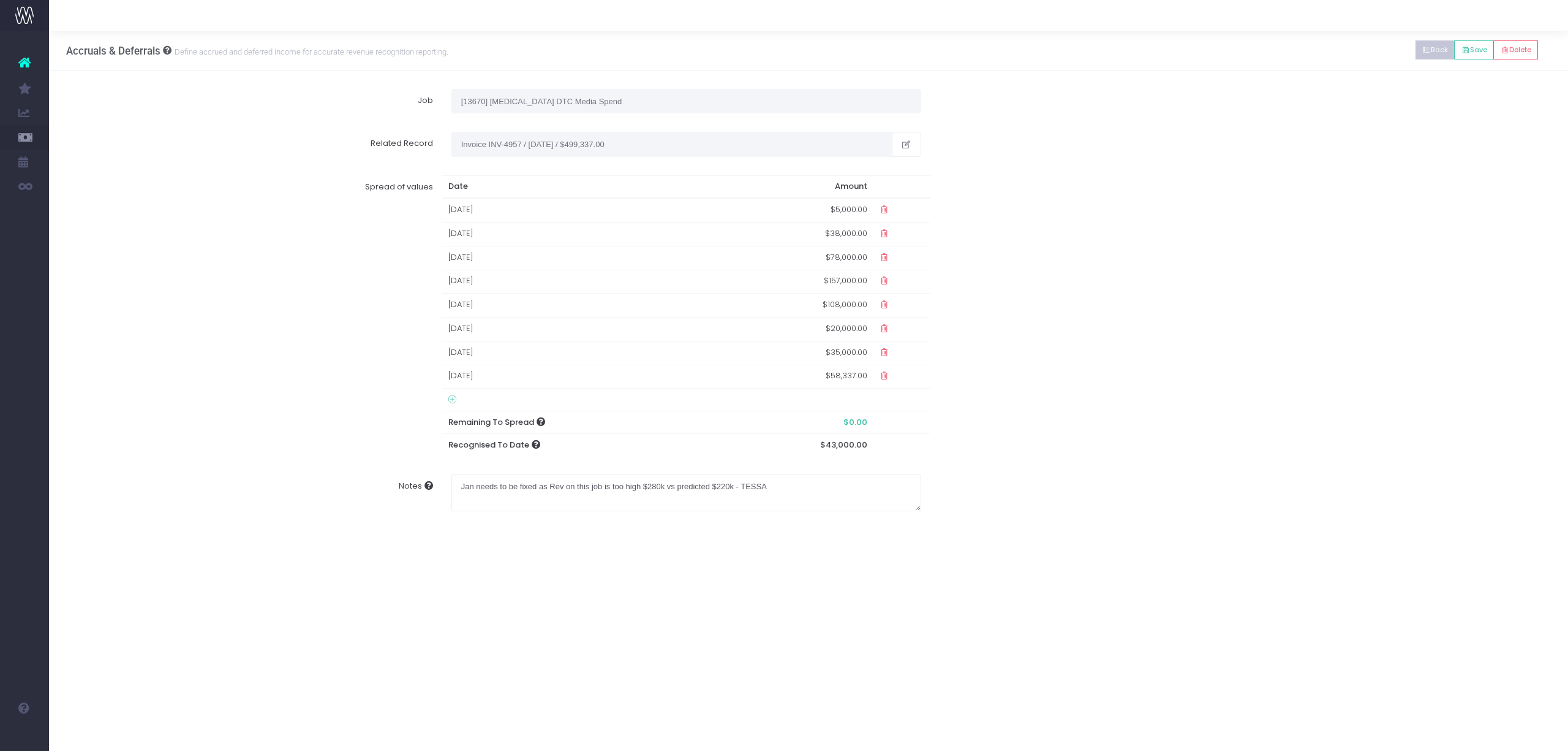
click at [1427, 50] on button "Back" at bounding box center [1435, 50] width 40 height 19
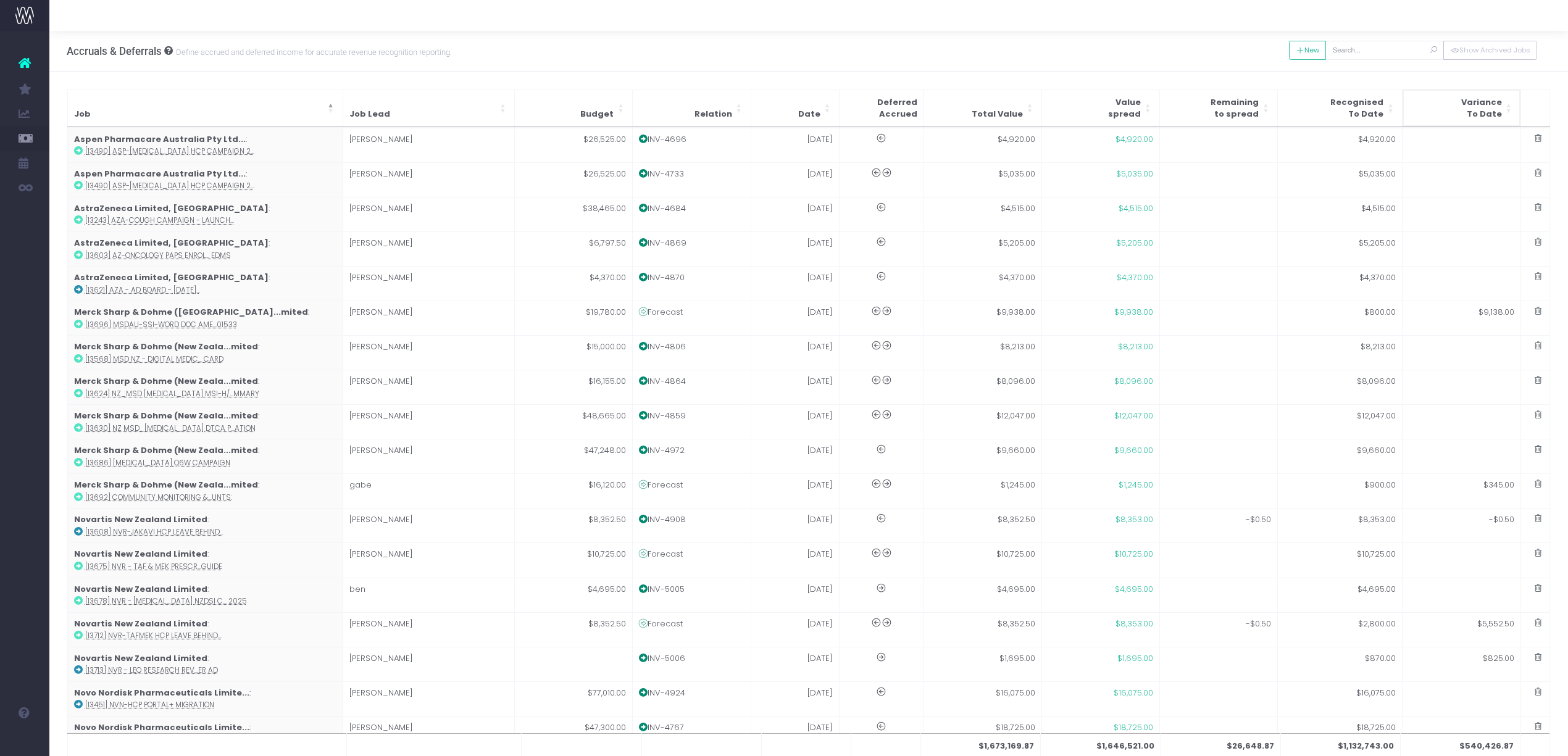
click at [1478, 106] on span "Variance To Date" at bounding box center [1482, 108] width 41 height 24
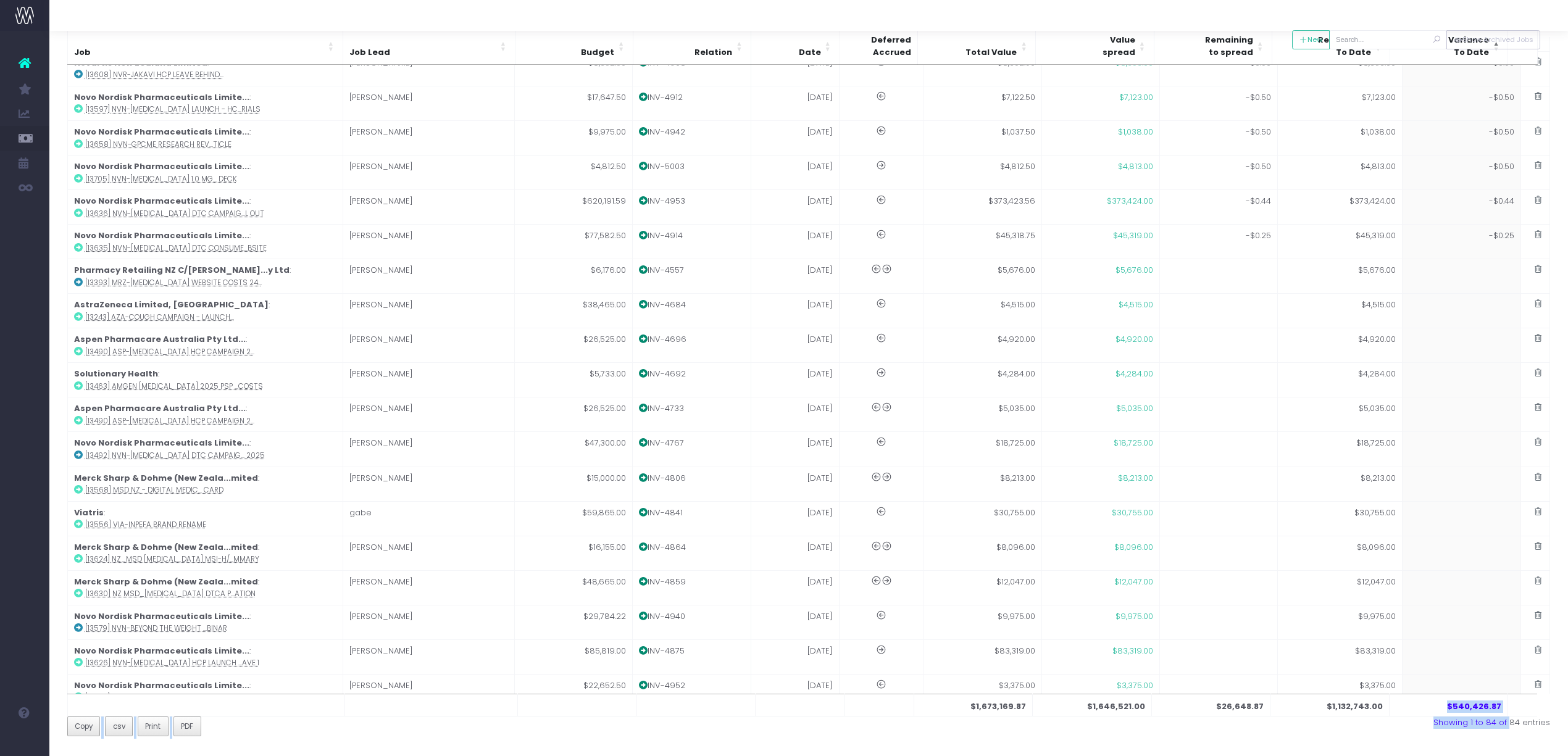
drag, startPoint x: 1450, startPoint y: 746, endPoint x: 1512, endPoint y: 751, distance: 62.2
click at [1512, 738] on div "Job Job Lead Budget Relation Date Deferred Accrued Total Value Value spread Rem…" at bounding box center [809, 358] width 1484 height 760
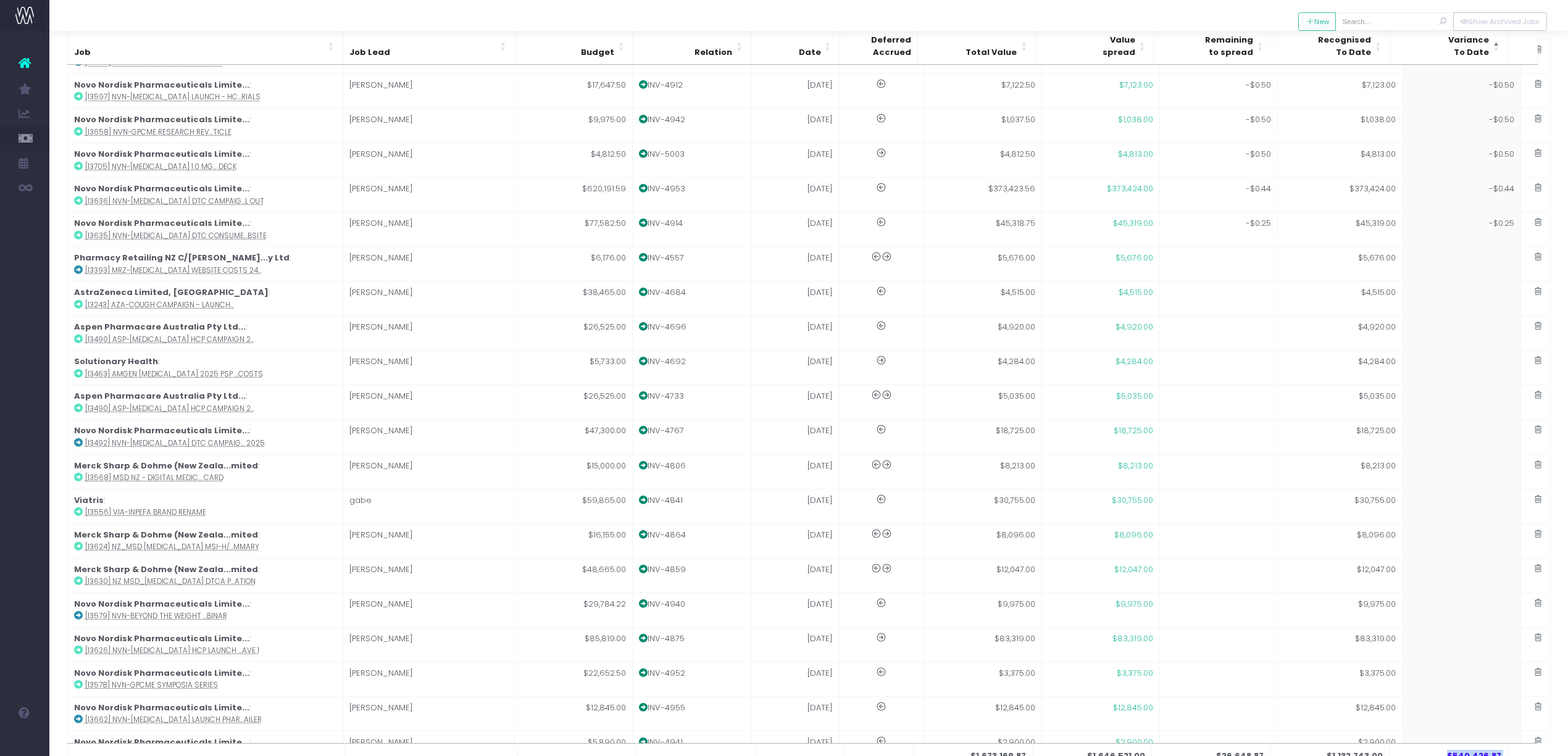
scroll to position [161, 0]
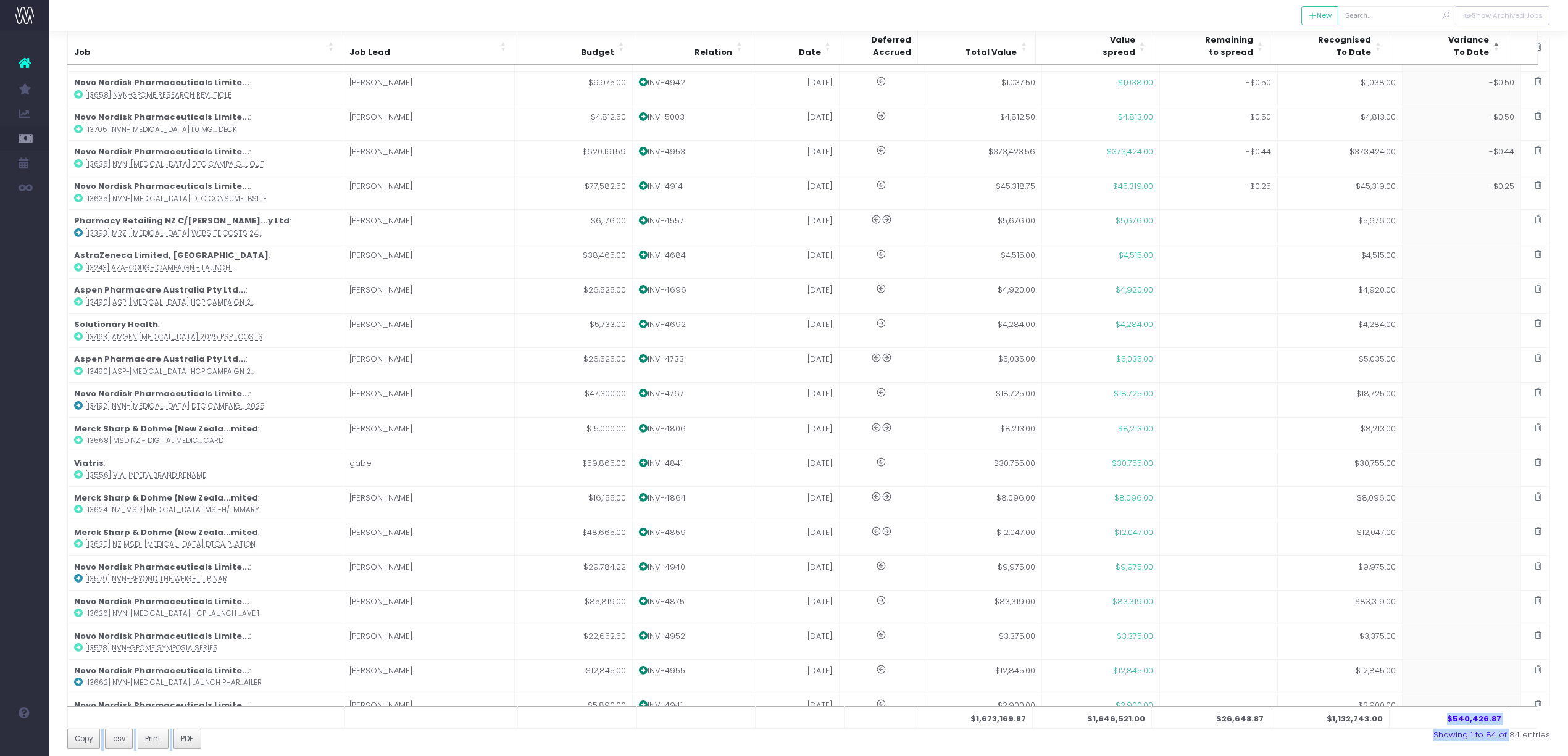
click at [1420, 738] on div "Showing 1 to 84 of 84 entries" at bounding box center [1183, 735] width 732 height 12
drag, startPoint x: 1450, startPoint y: 717, endPoint x: 1512, endPoint y: 724, distance: 62.4
click at [1512, 724] on tr "$1,673,169.87 $1,646,521.00 $26,648.87 $1,132,743.00 $540,426.87" at bounding box center [803, 717] width 1471 height 23
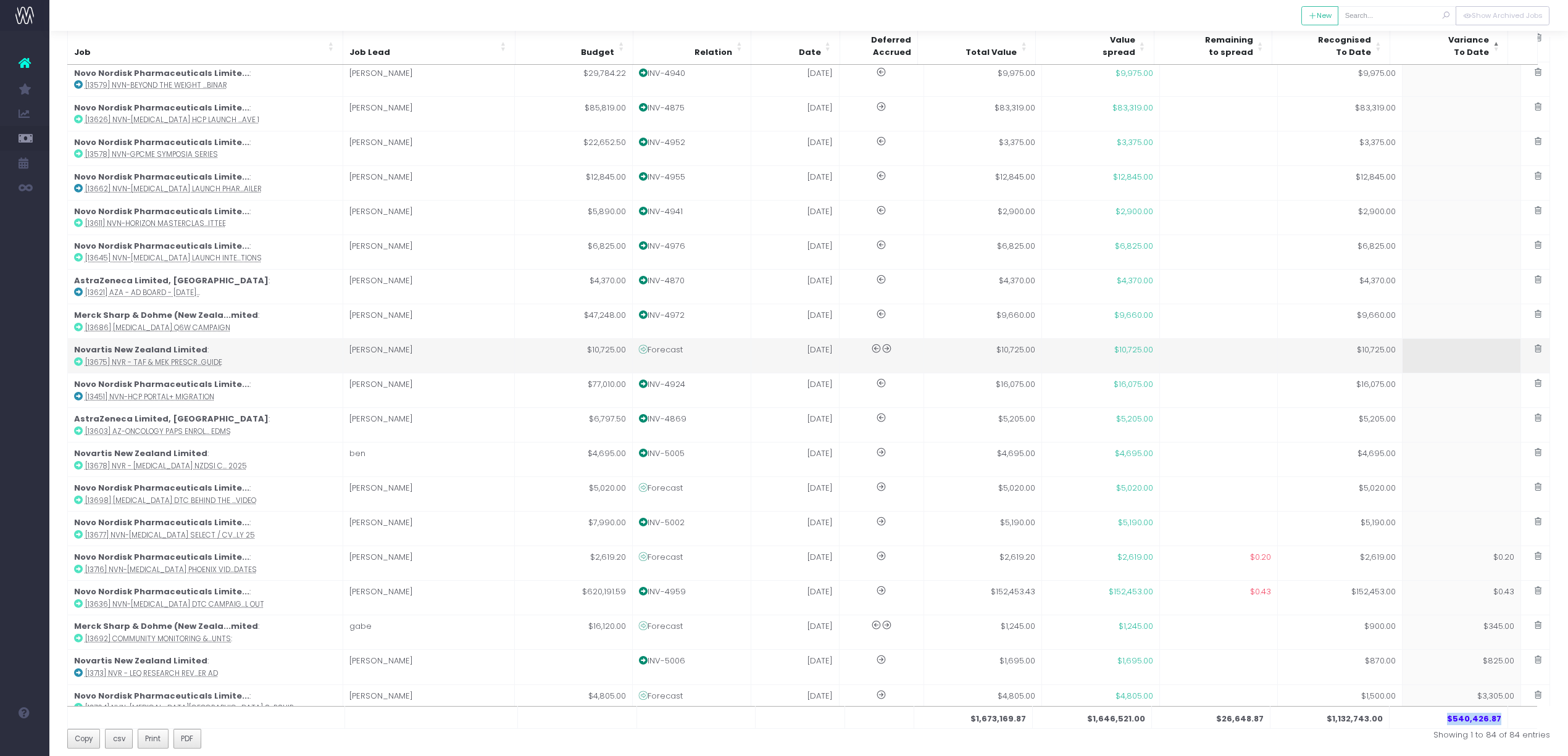
scroll to position [792, 0]
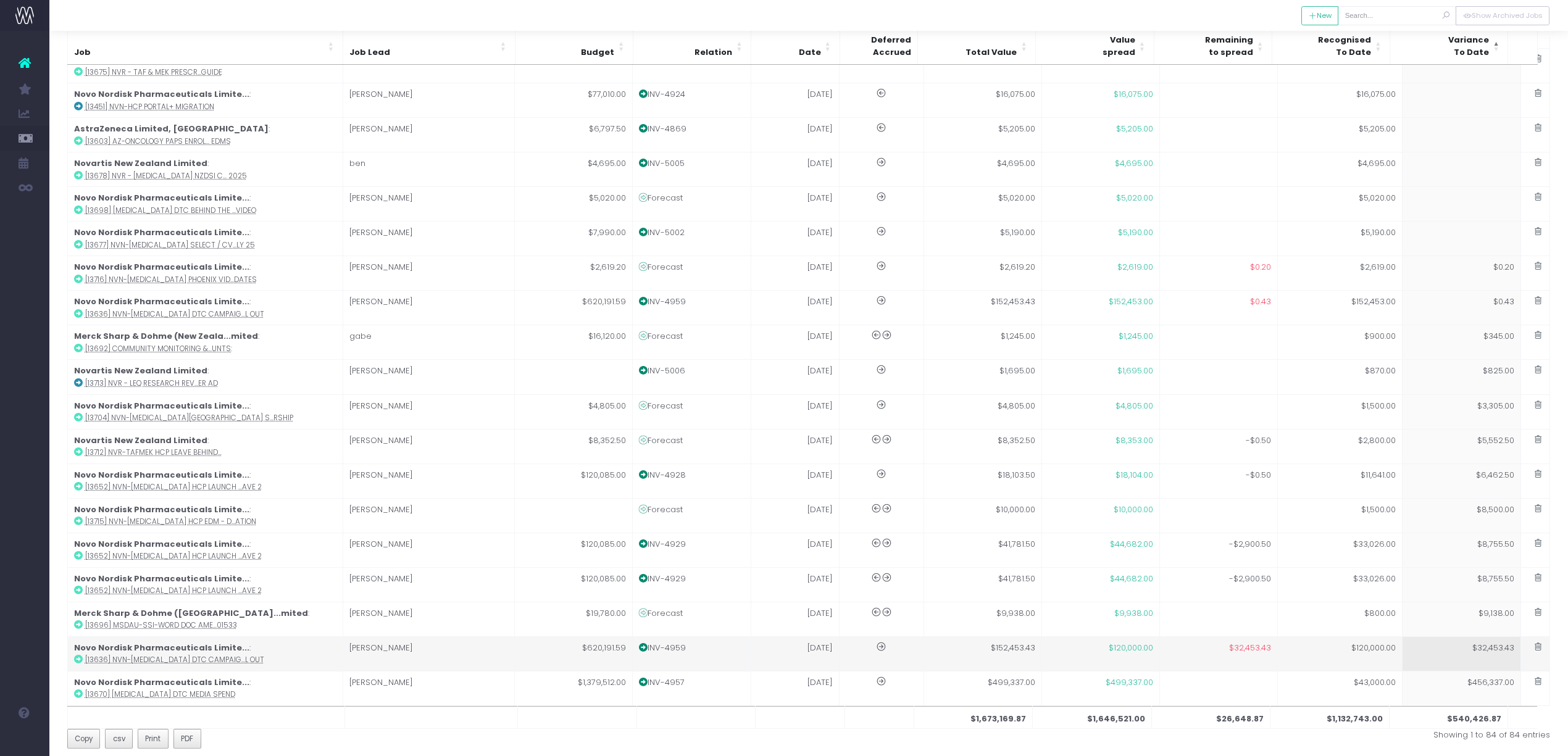
click at [1249, 646] on span "$32,453.43" at bounding box center [1250, 648] width 42 height 12
type input "[13636] NVN-Wegovy DTC Campaign Production & Roll Out"
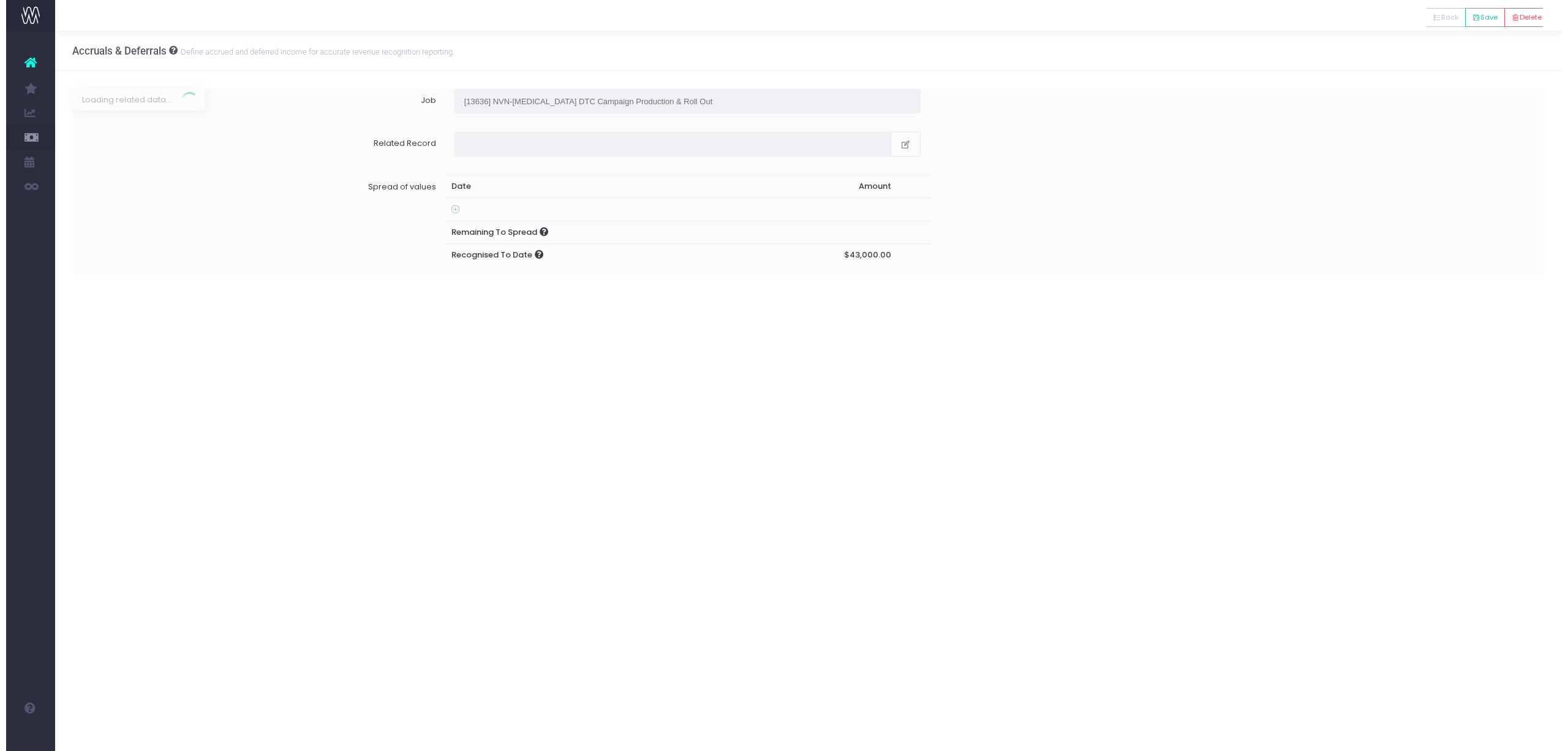
scroll to position [0, 0]
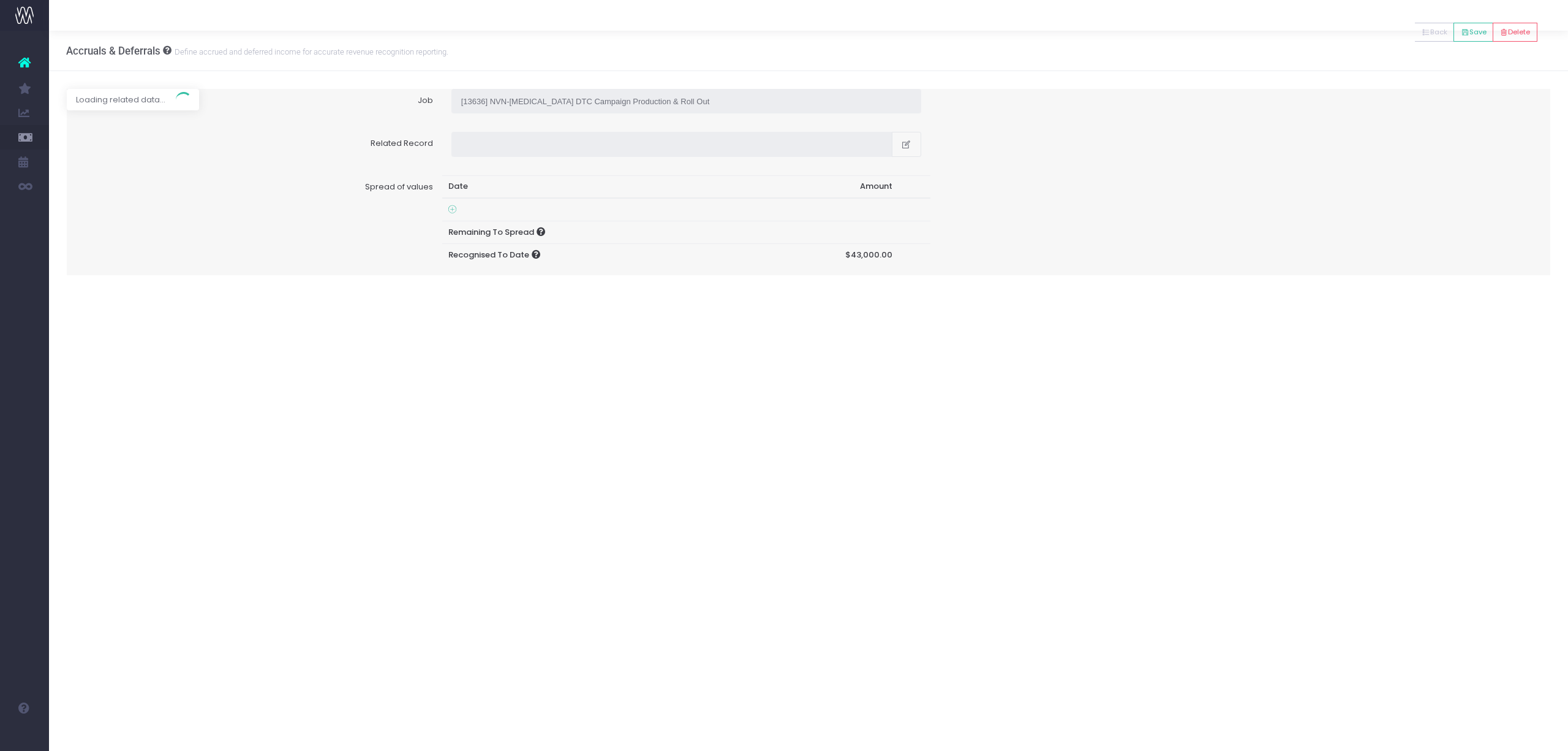
type input "Invoice INV-4959 / 30 Jun 25 / $152,453.43"
